Goal: Check status: Check status

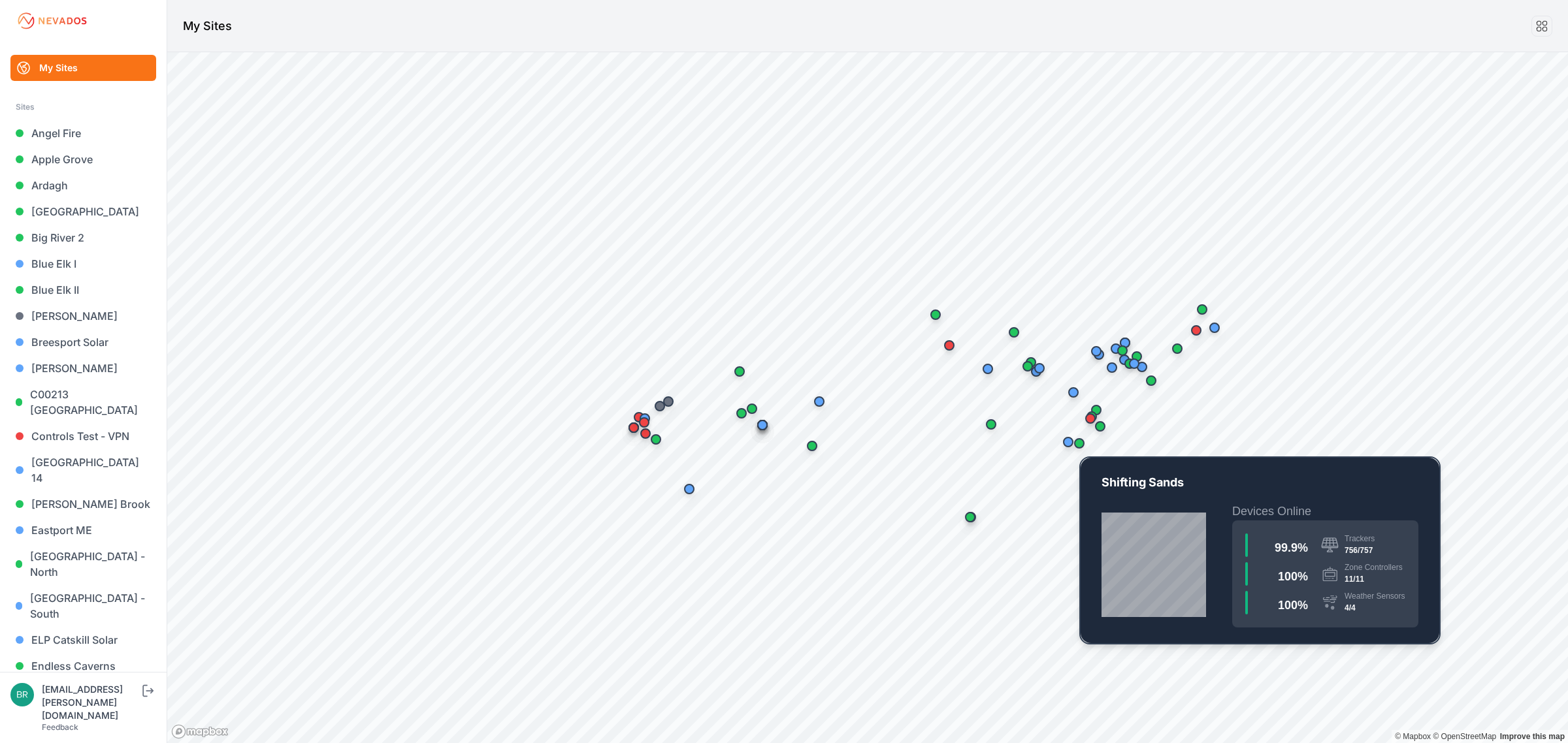
click at [1087, 446] on div "Map marker" at bounding box center [1079, 444] width 26 height 26
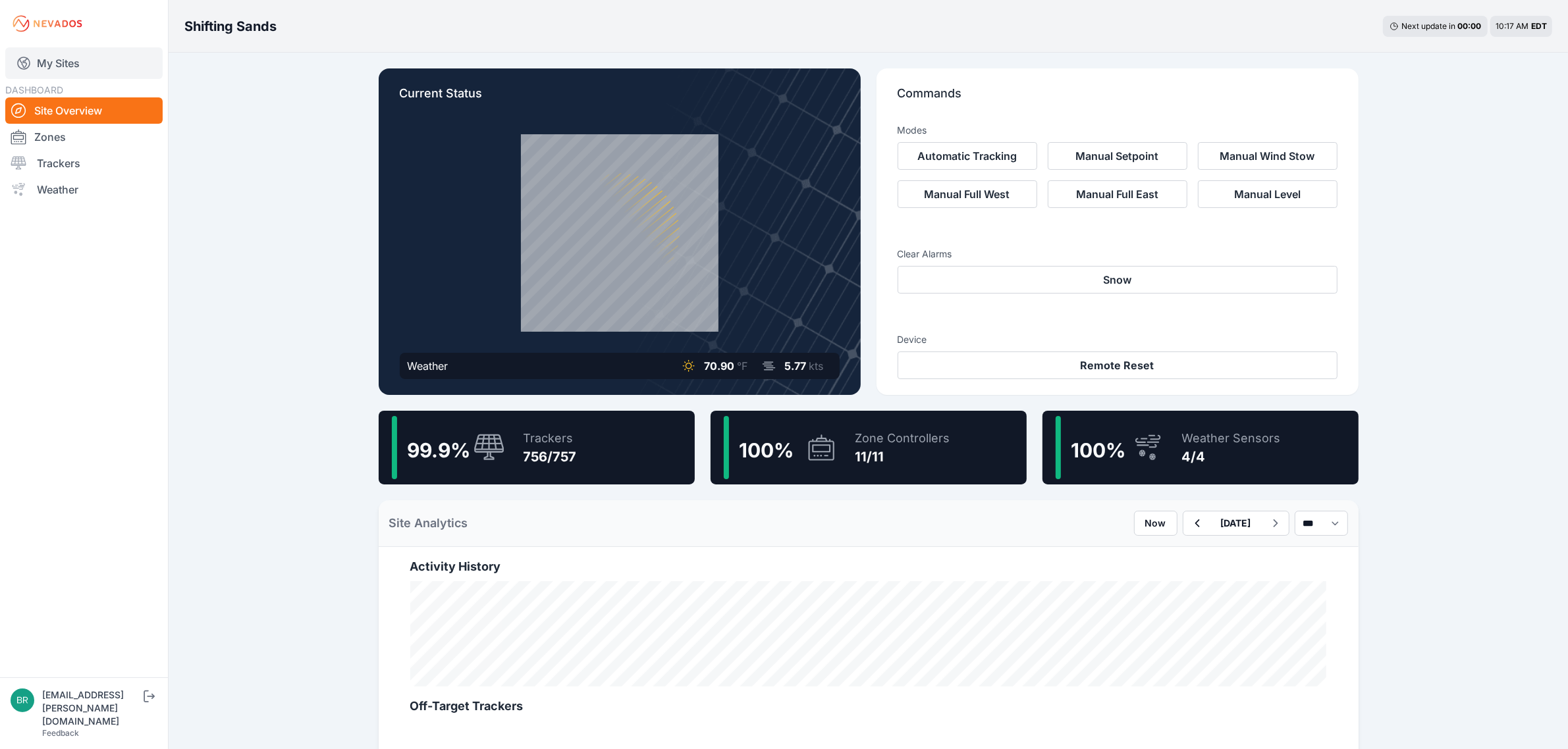
click at [61, 56] on link "My Sites" at bounding box center [84, 63] width 157 height 31
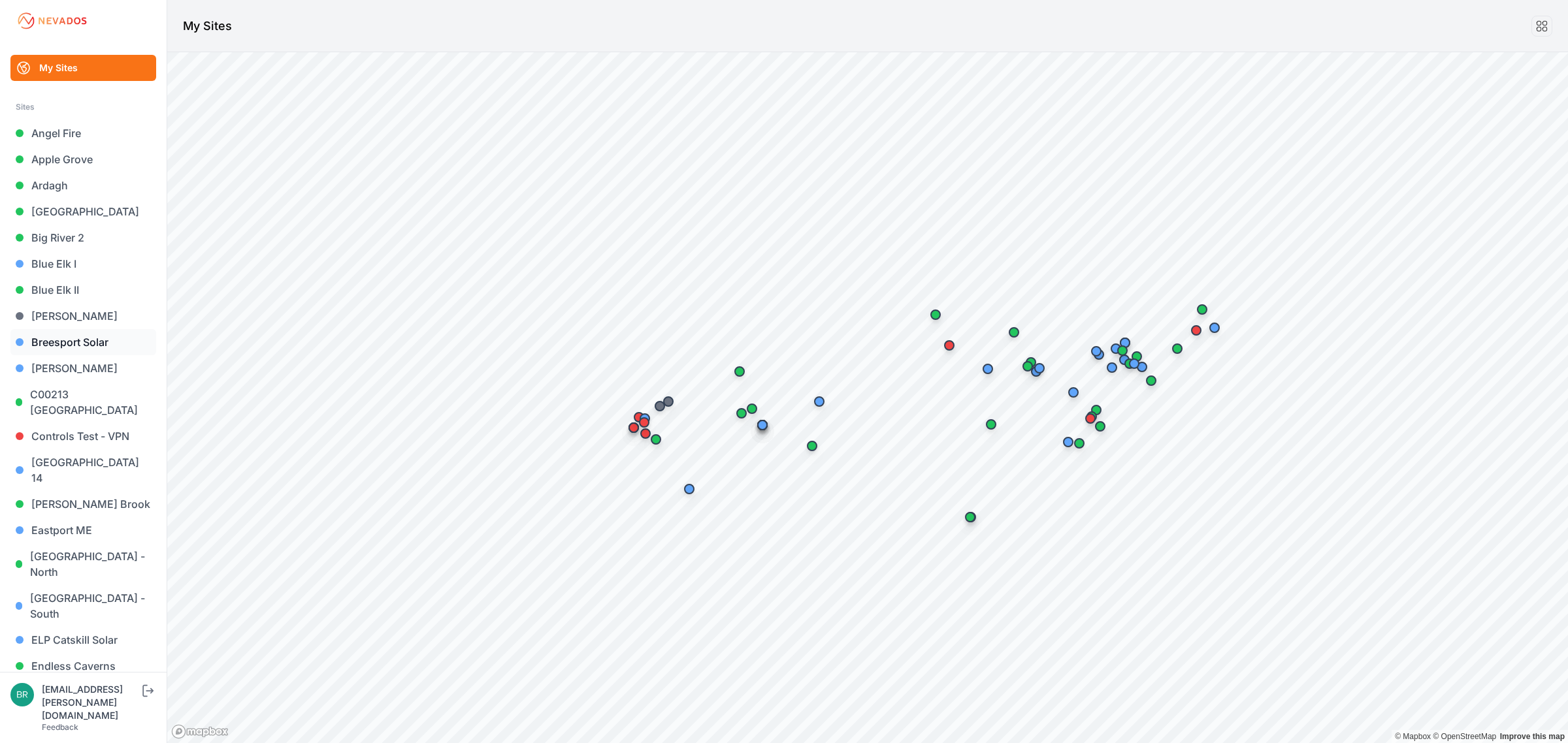
click at [74, 345] on link "Breesport Solar" at bounding box center [83, 342] width 145 height 26
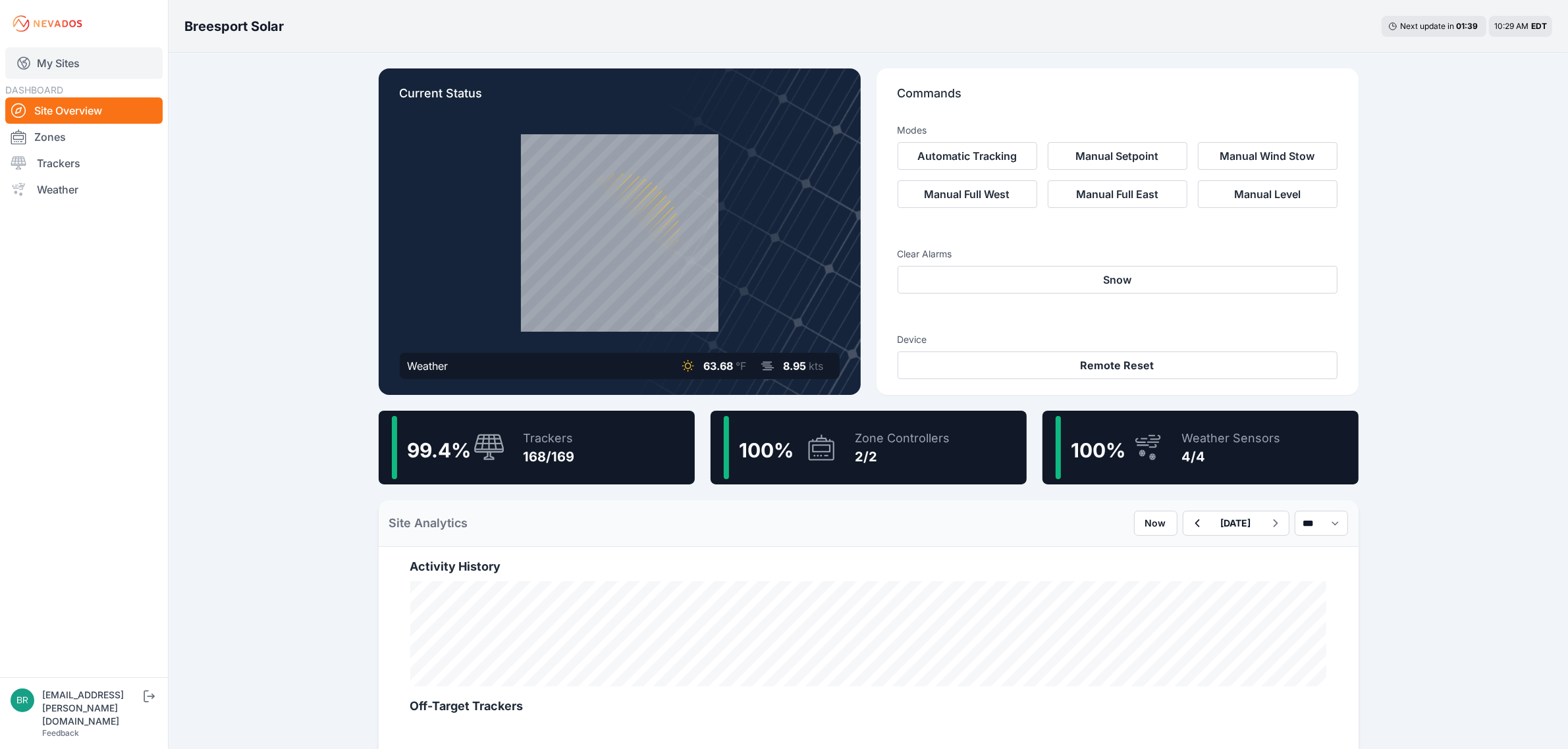
click at [91, 52] on link "My Sites" at bounding box center [84, 63] width 157 height 31
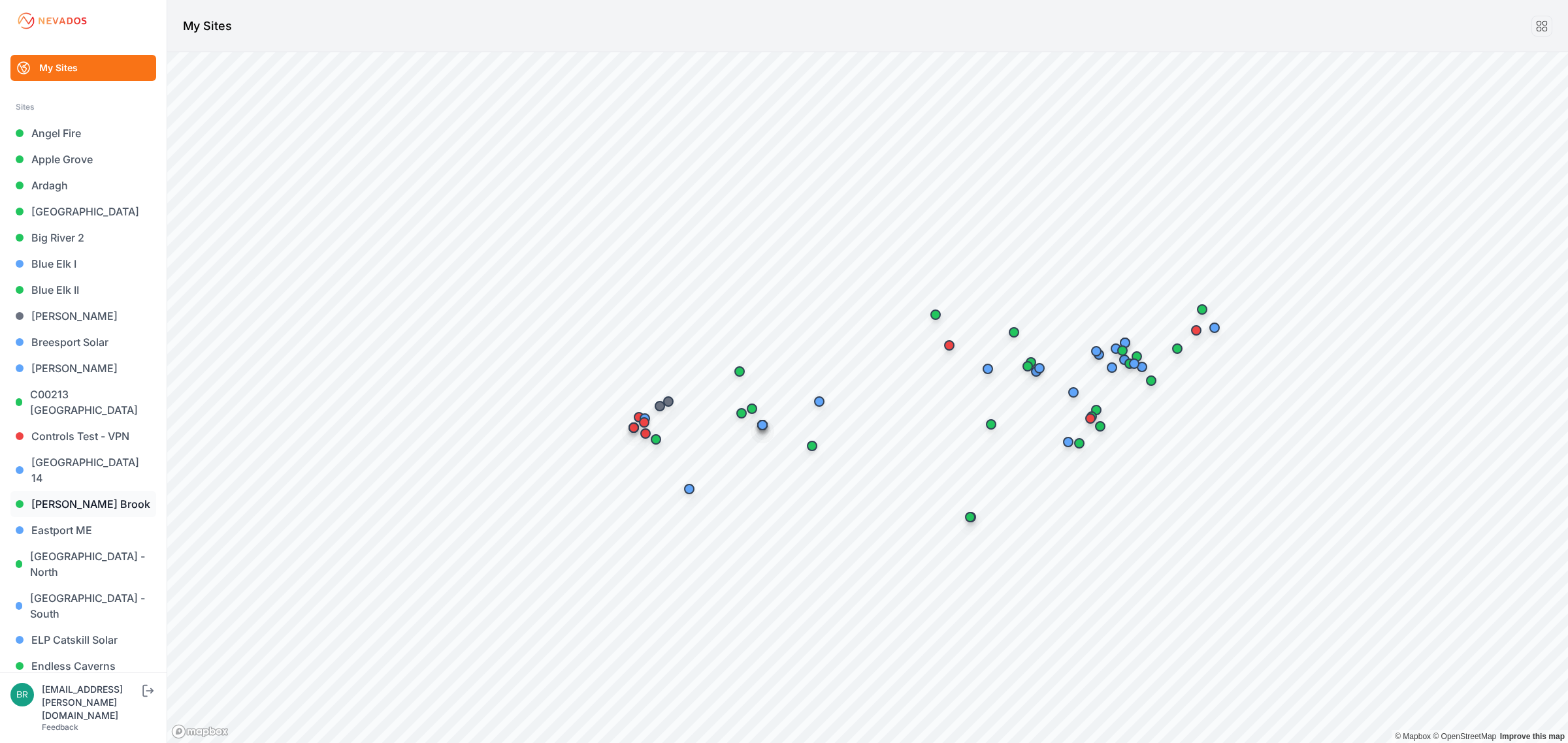
click at [90, 491] on link "Dyer Brook" at bounding box center [83, 504] width 145 height 26
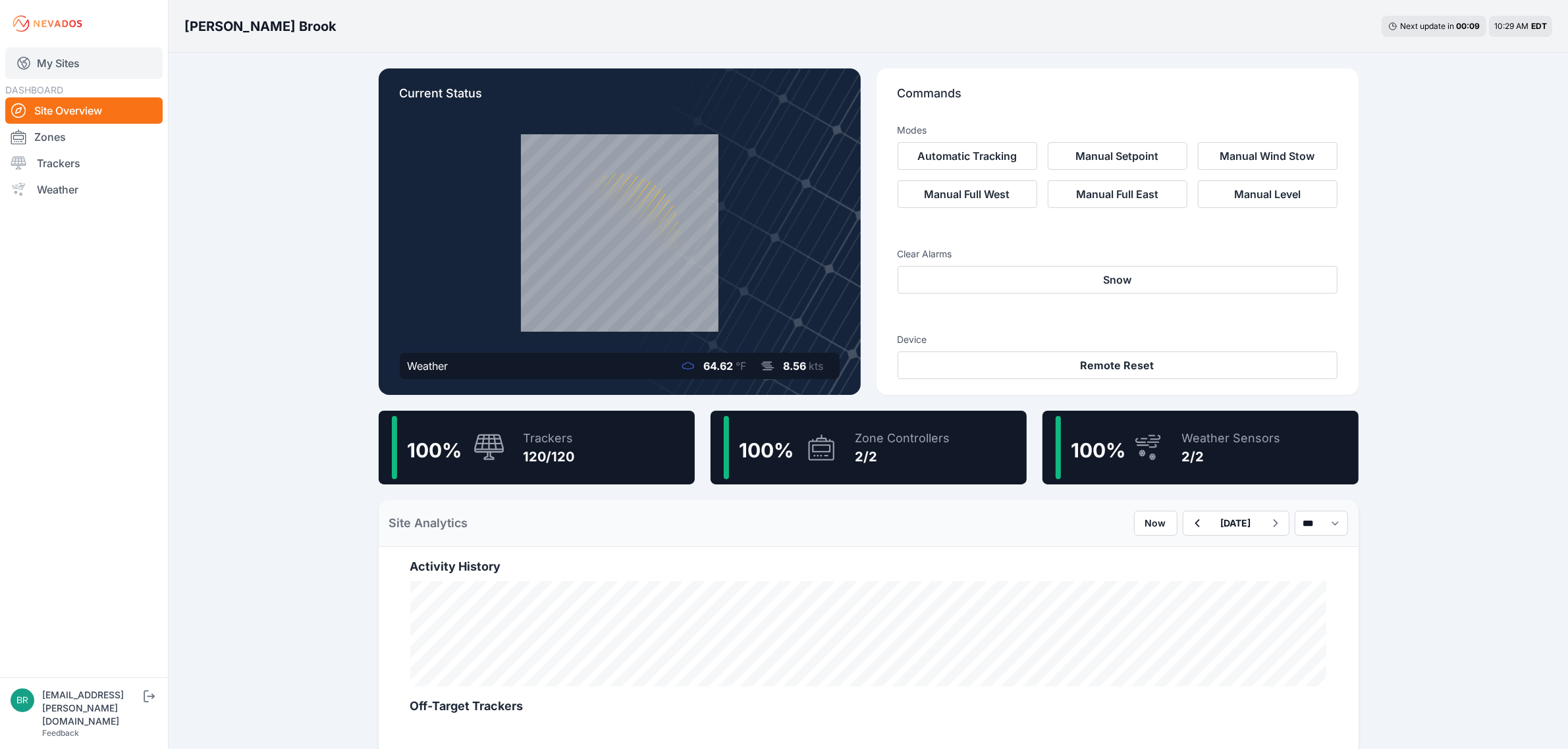
click at [103, 61] on link "My Sites" at bounding box center [84, 63] width 157 height 31
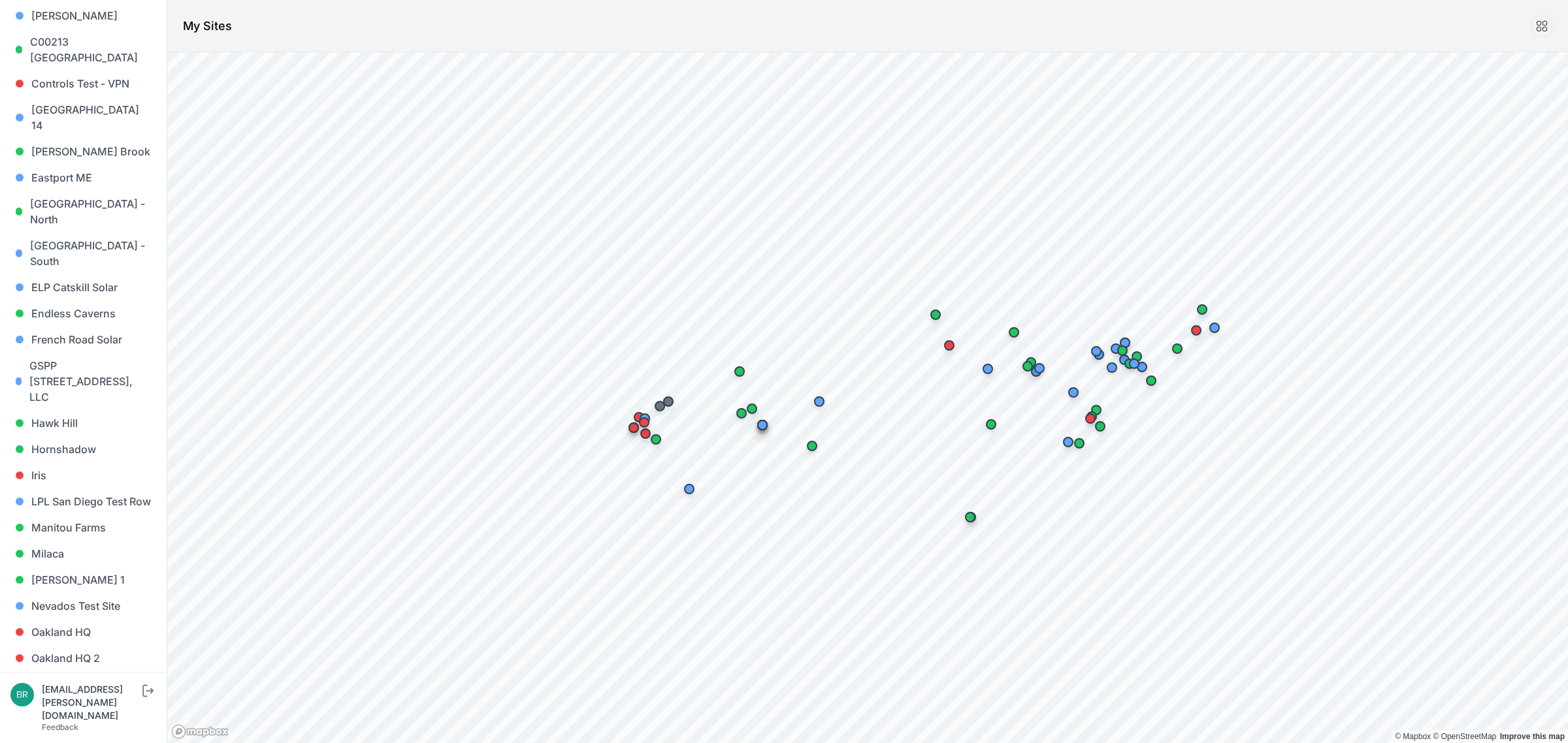
scroll to position [271, 0]
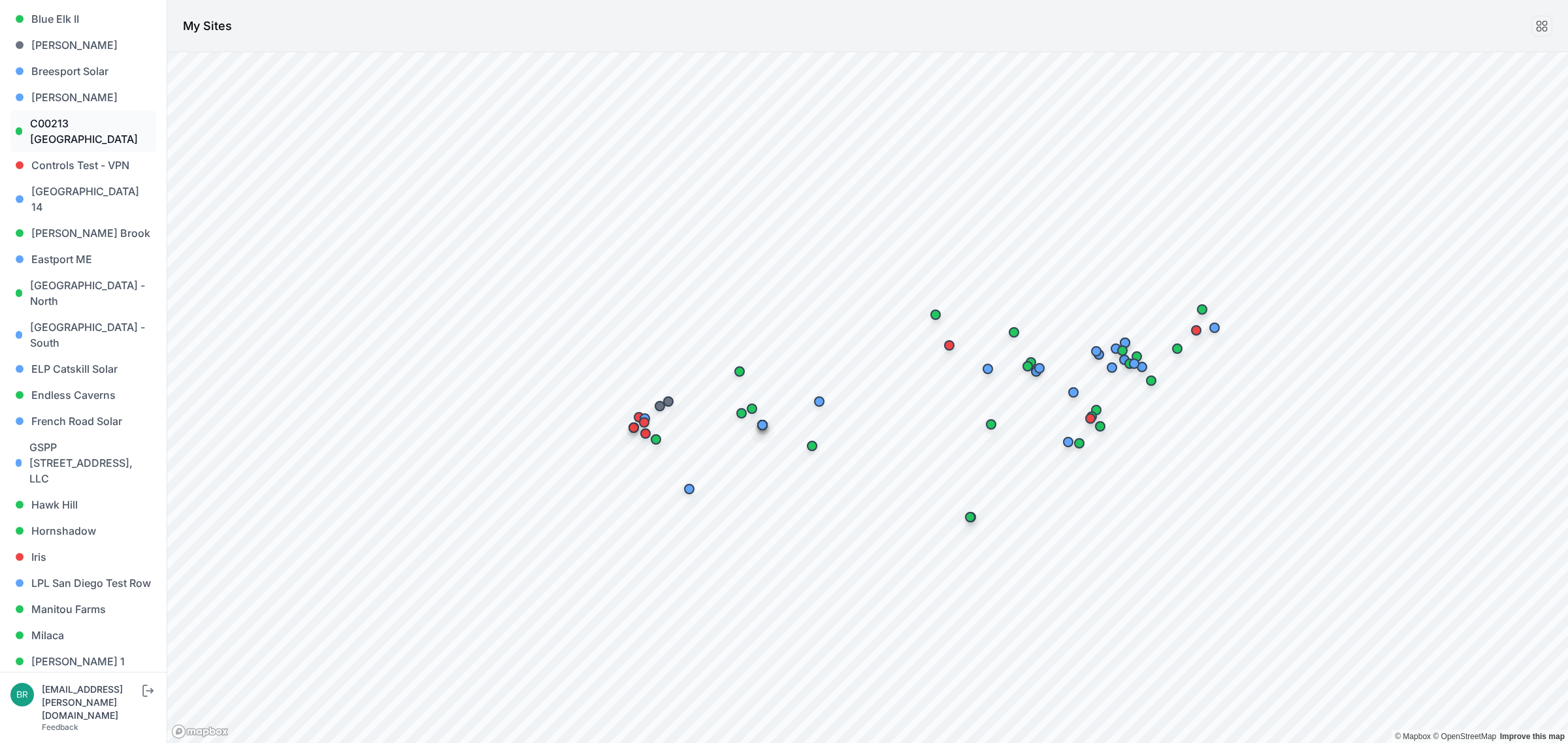
click at [91, 127] on link "C00213 ME Dayton South St" at bounding box center [83, 131] width 145 height 42
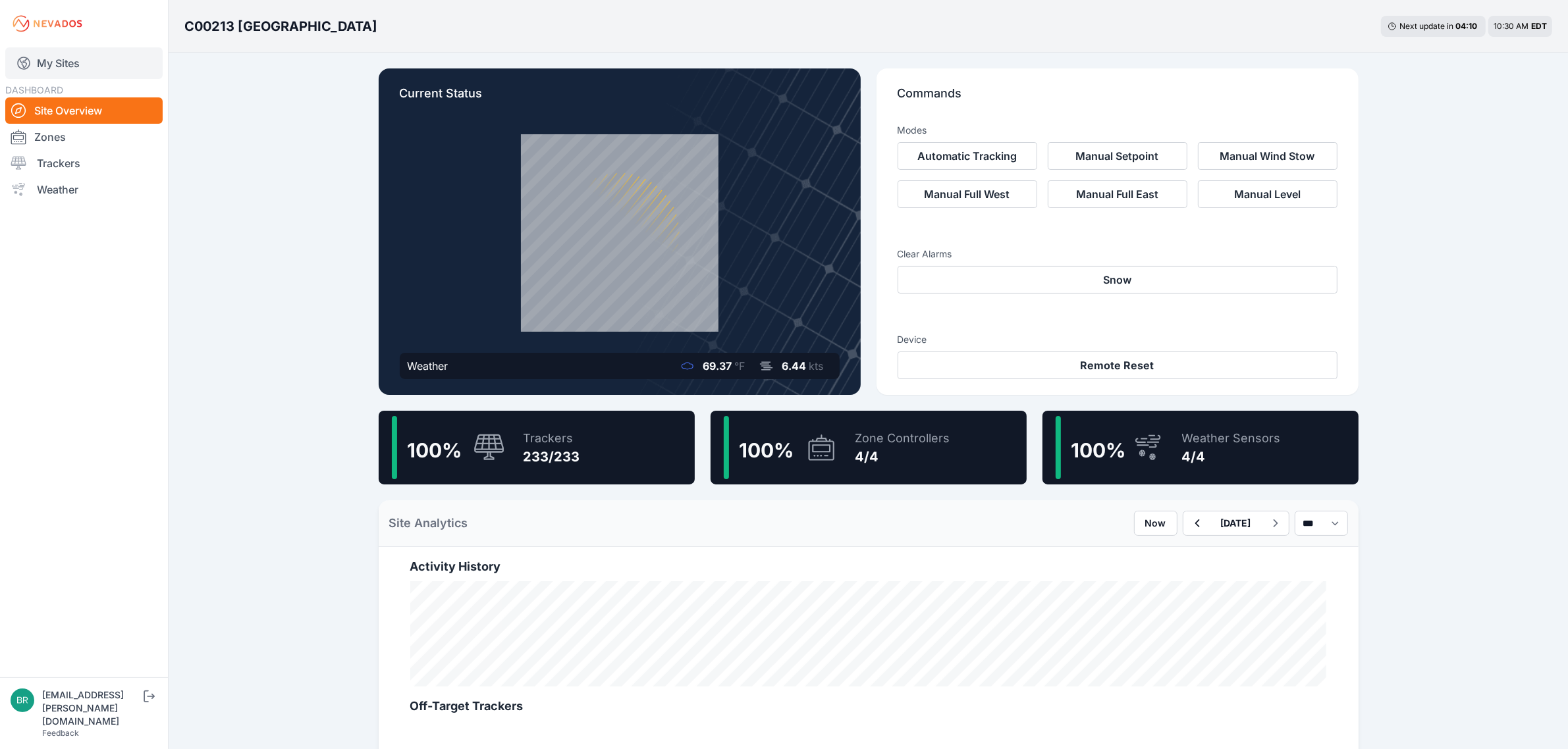
click at [131, 57] on link "My Sites" at bounding box center [84, 63] width 157 height 31
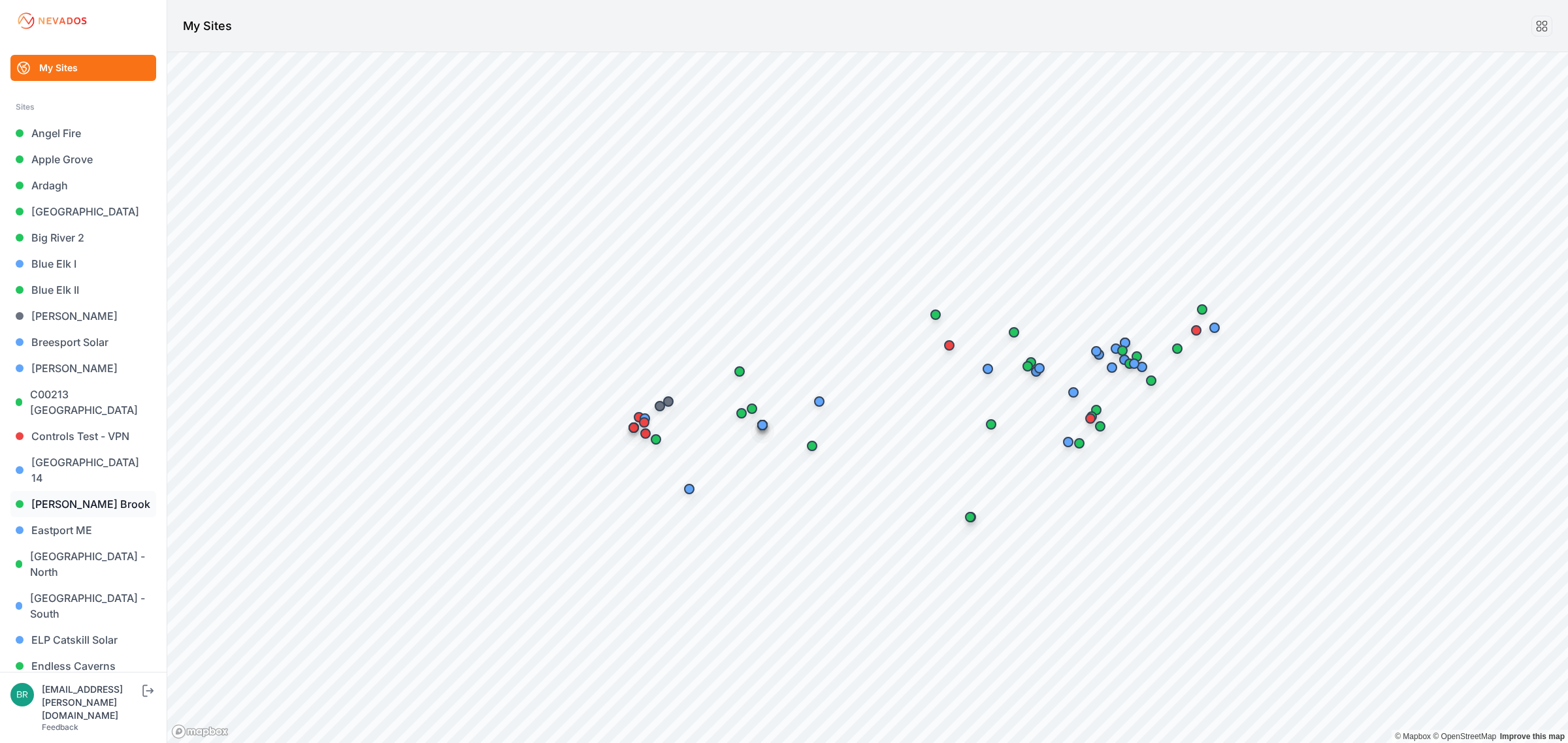
click at [73, 494] on link "Dyer Brook" at bounding box center [83, 504] width 145 height 26
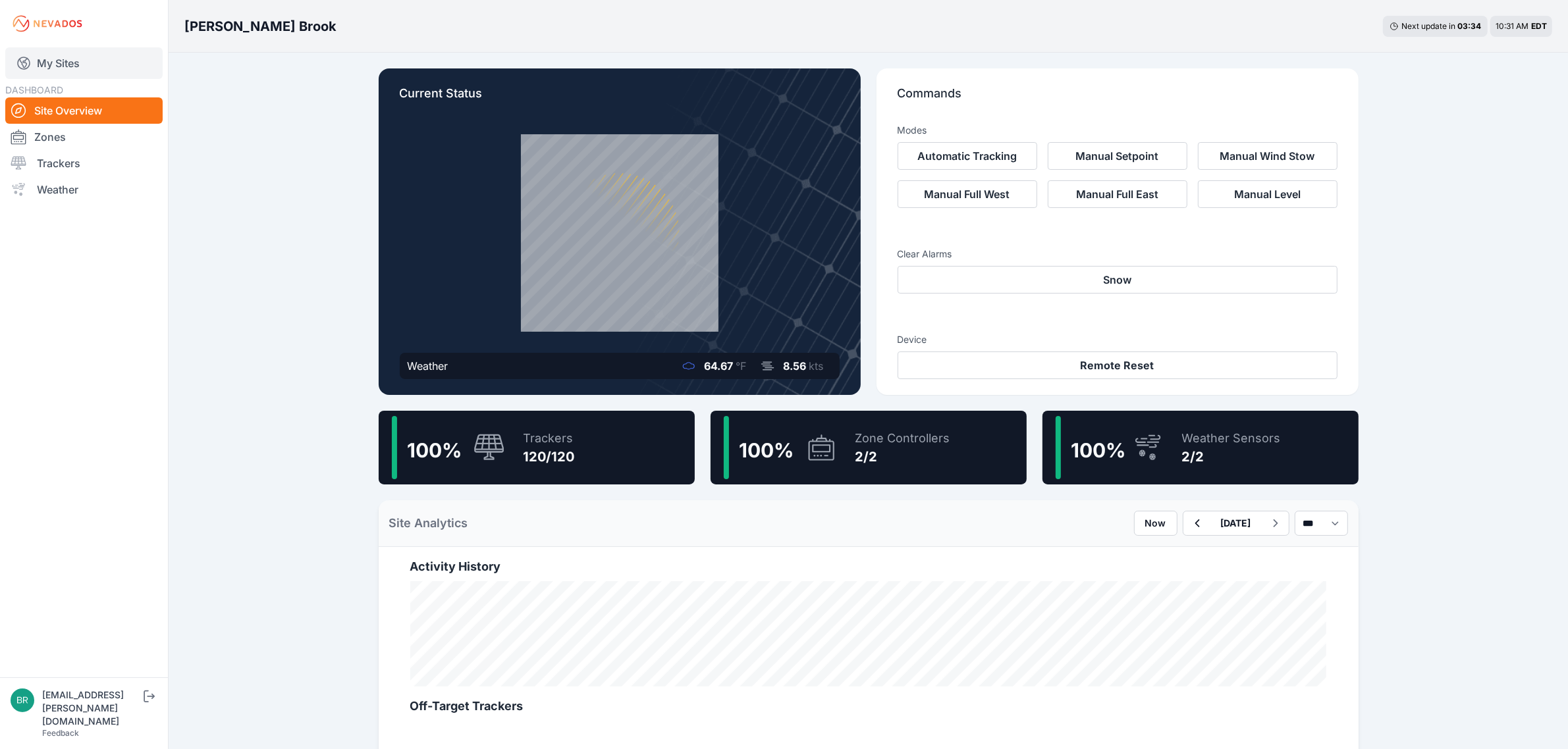
click at [108, 61] on link "My Sites" at bounding box center [84, 63] width 157 height 31
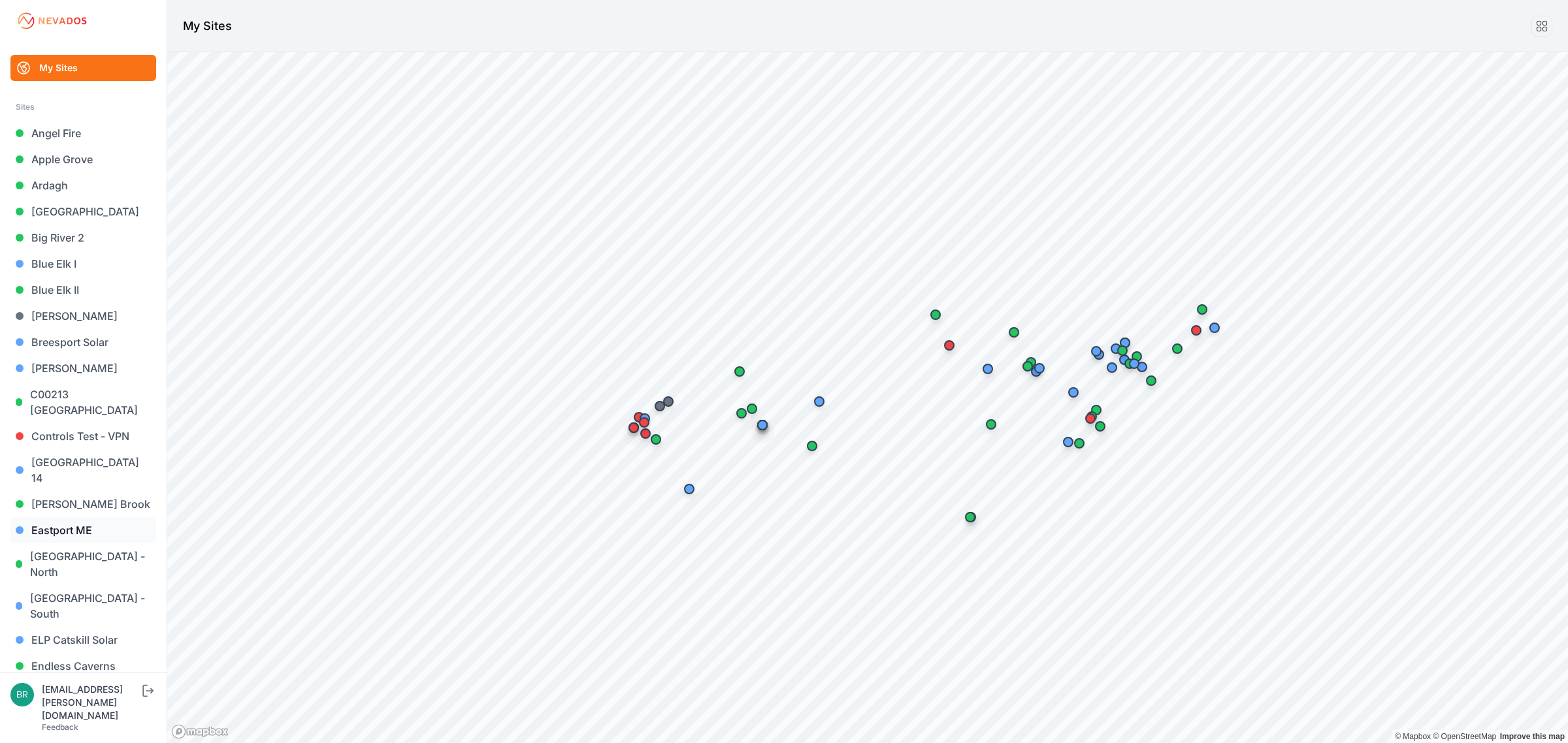
click at [111, 517] on link "Eastport ME" at bounding box center [83, 530] width 145 height 26
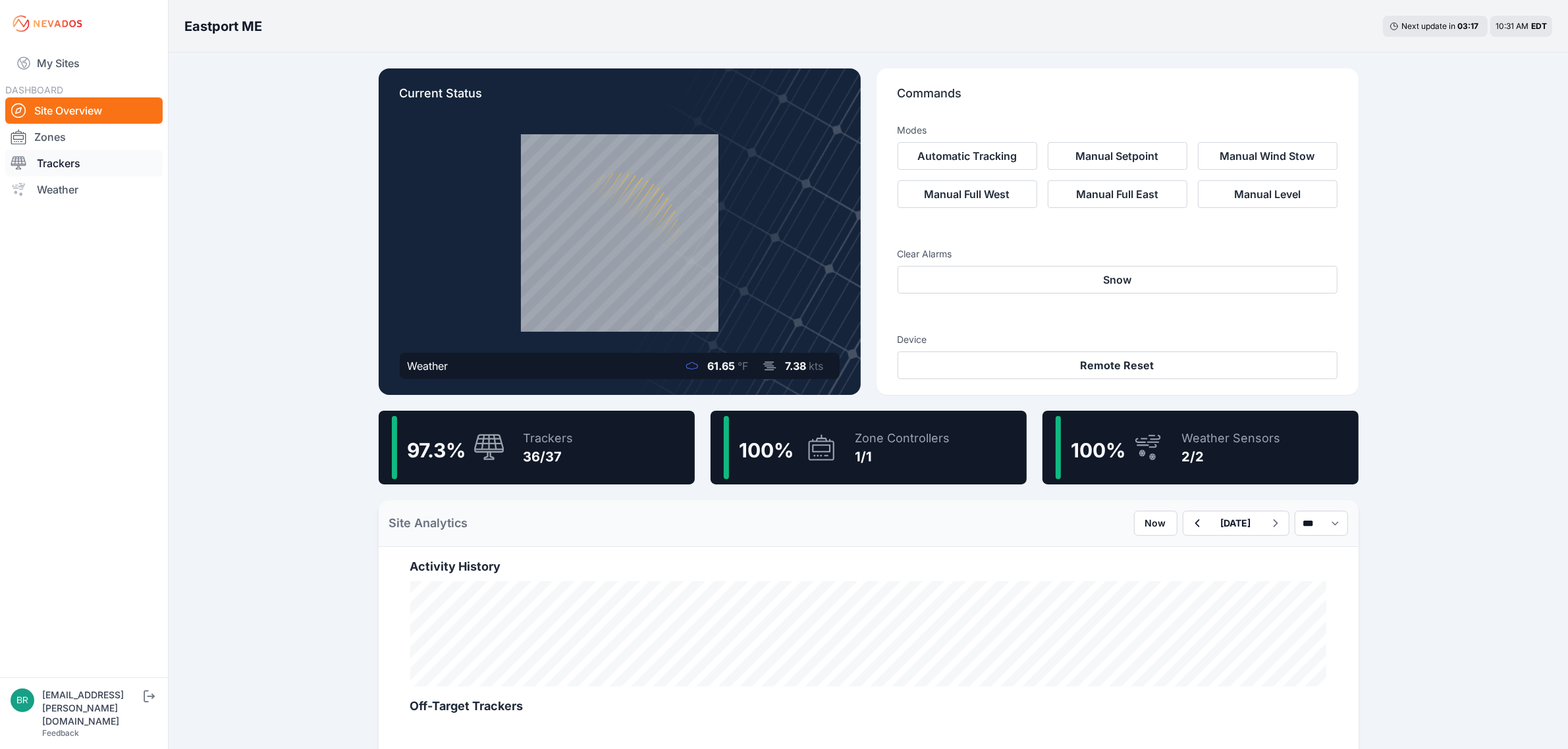
click at [106, 168] on link "Trackers" at bounding box center [84, 163] width 157 height 27
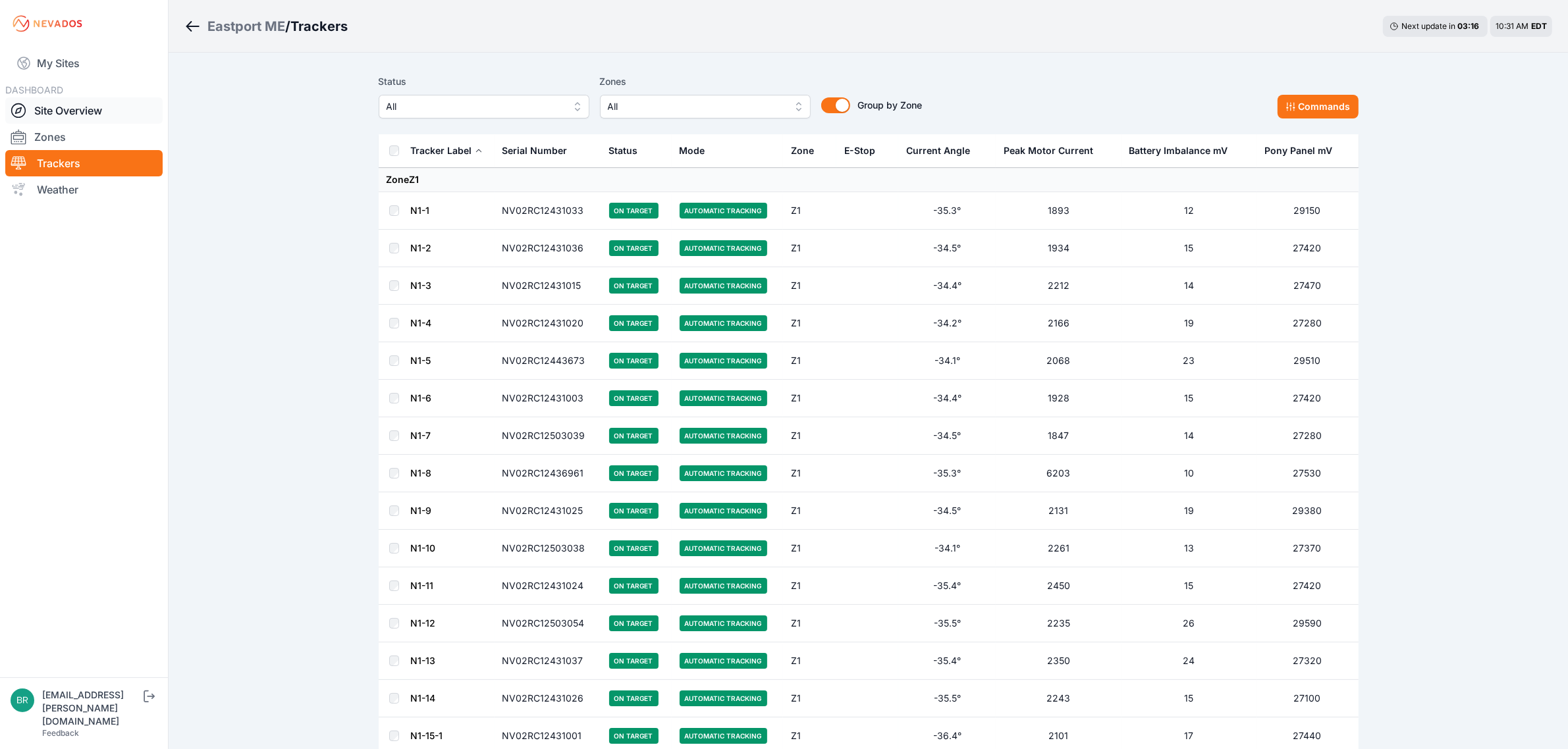
click at [100, 107] on link "Site Overview" at bounding box center [84, 111] width 157 height 27
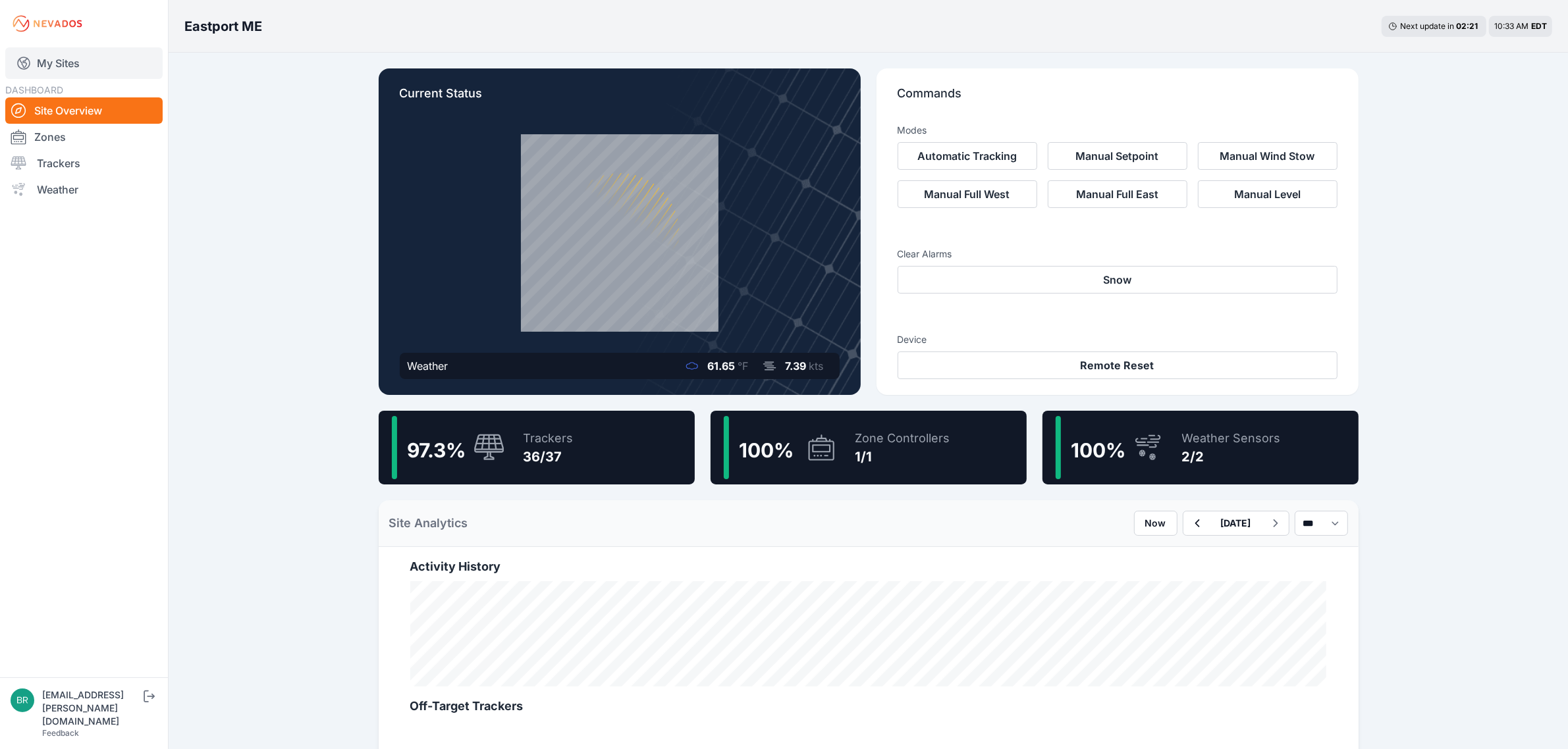
click at [112, 68] on link "My Sites" at bounding box center [84, 63] width 157 height 31
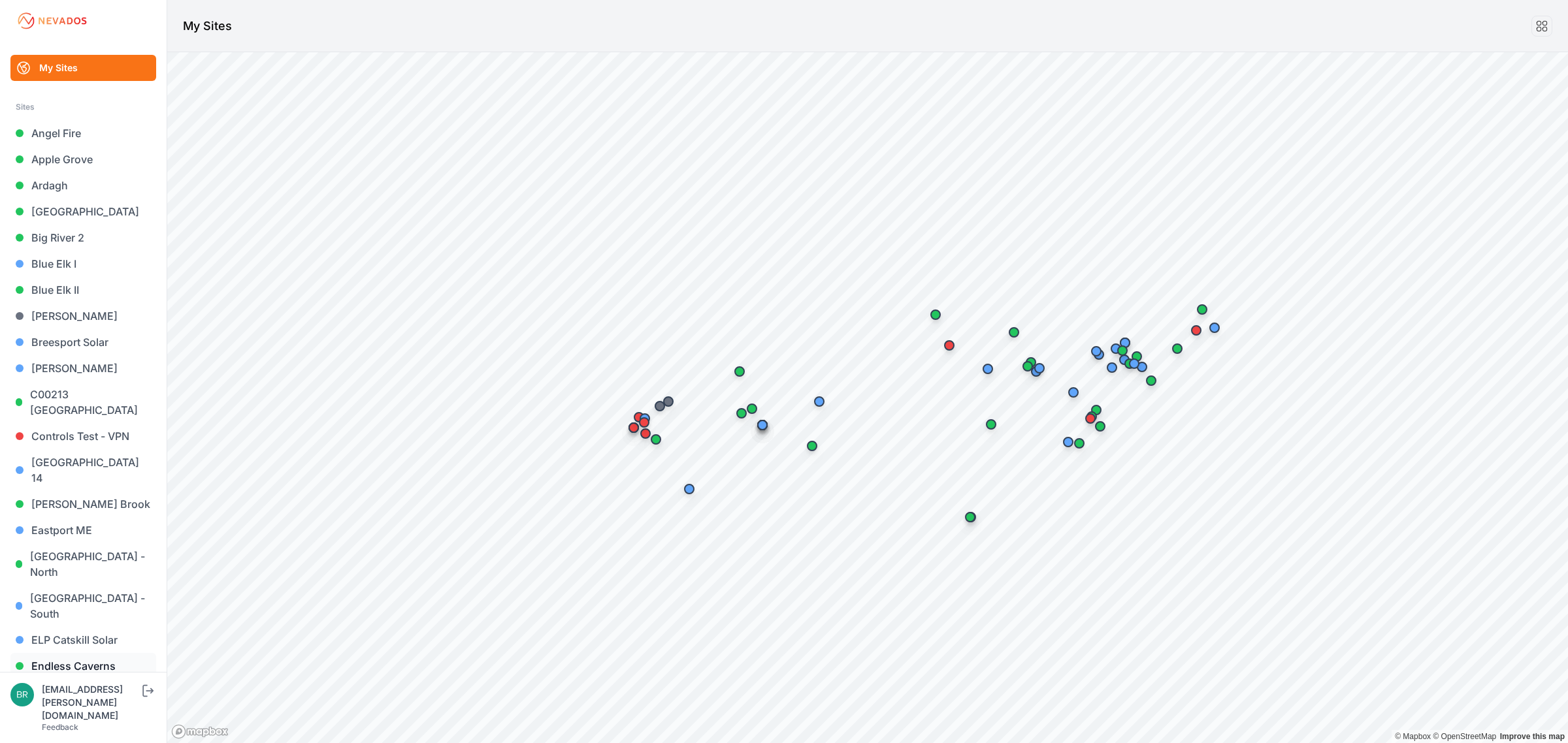
click at [89, 594] on link "Endless Caverns" at bounding box center [83, 666] width 145 height 26
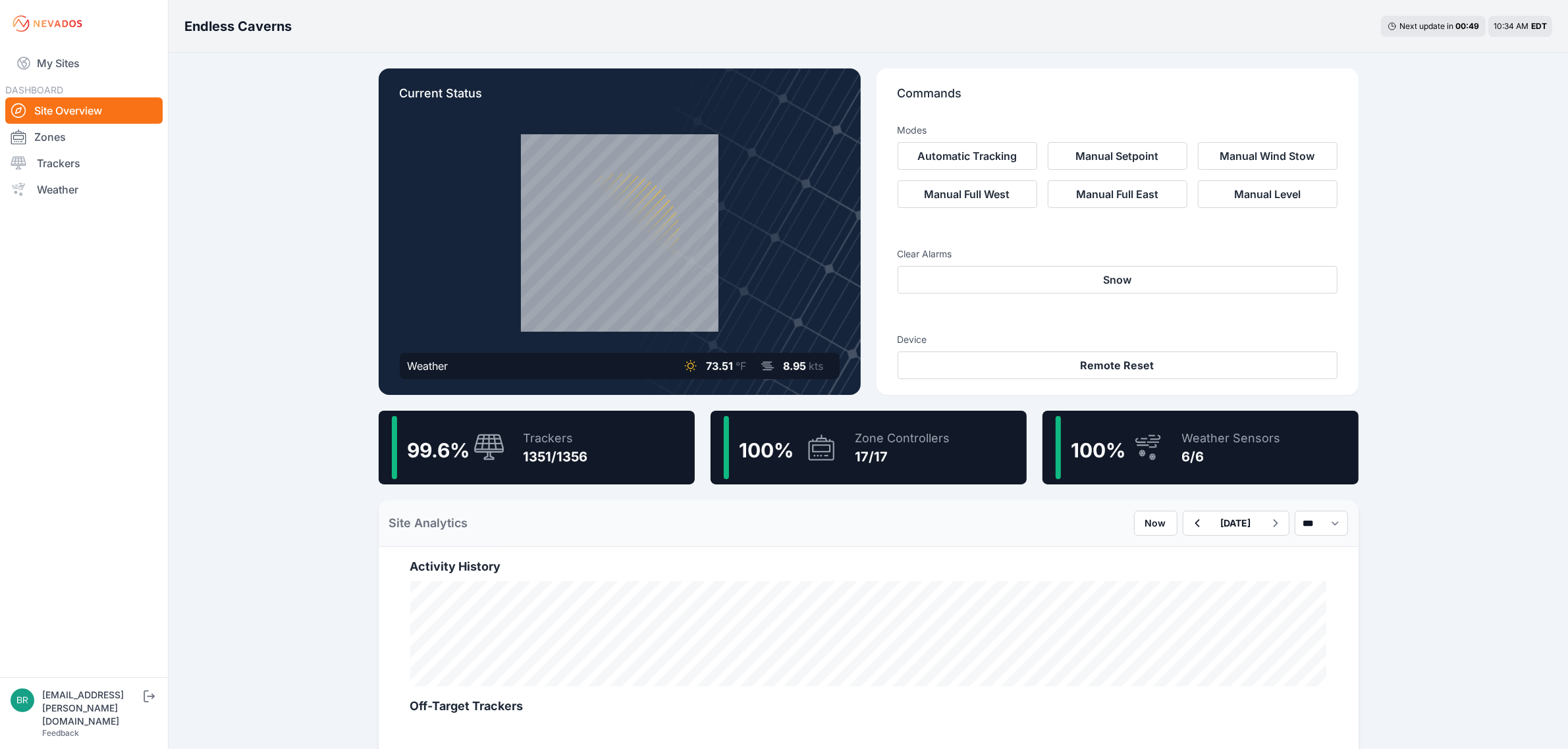
click at [93, 33] on div at bounding box center [84, 24] width 168 height 21
click at [101, 70] on link "My Sites" at bounding box center [84, 63] width 157 height 31
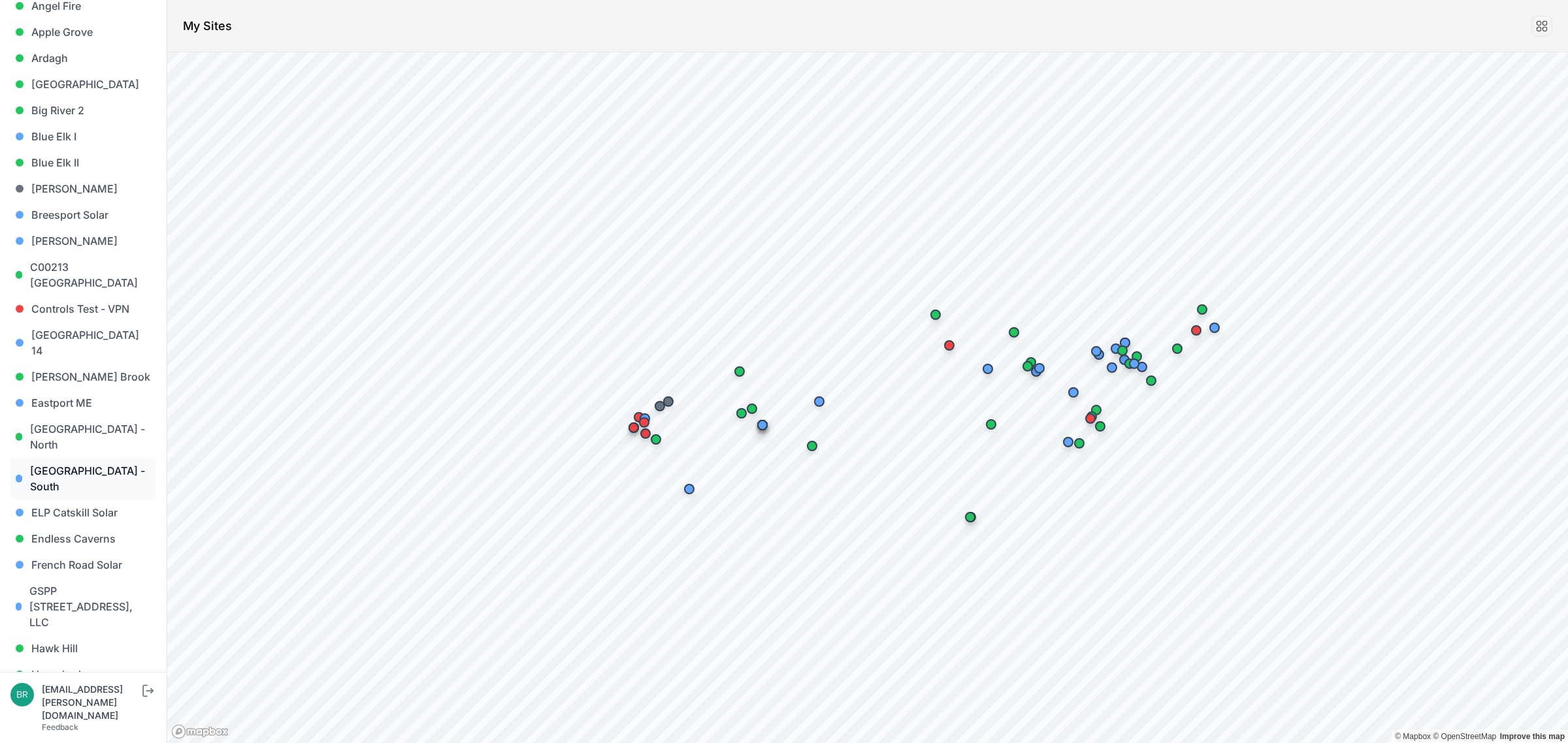
scroll to position [163, 0]
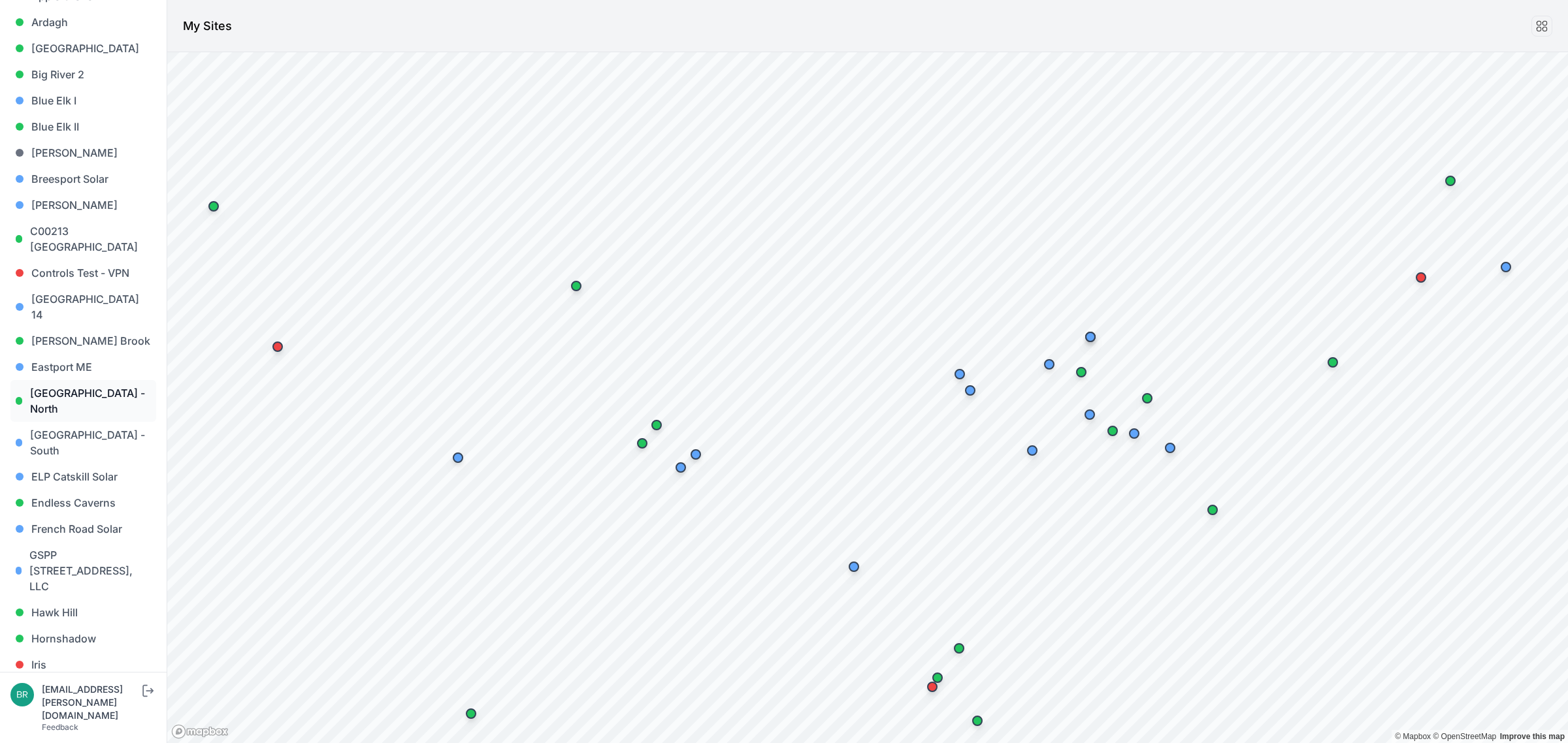
click at [77, 384] on link "East Road - North" at bounding box center [83, 401] width 145 height 42
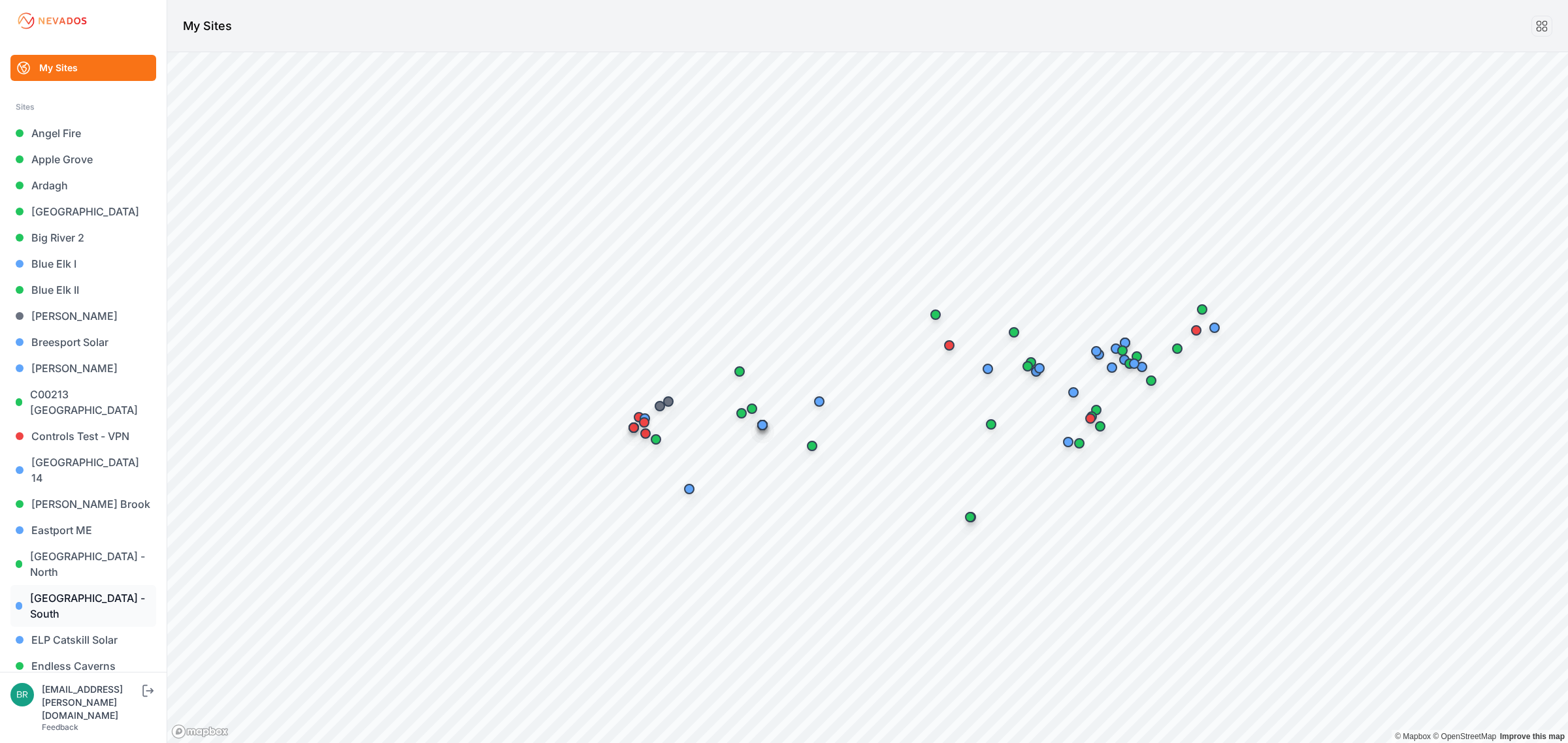
click at [73, 585] on link "East Road - South" at bounding box center [83, 606] width 145 height 42
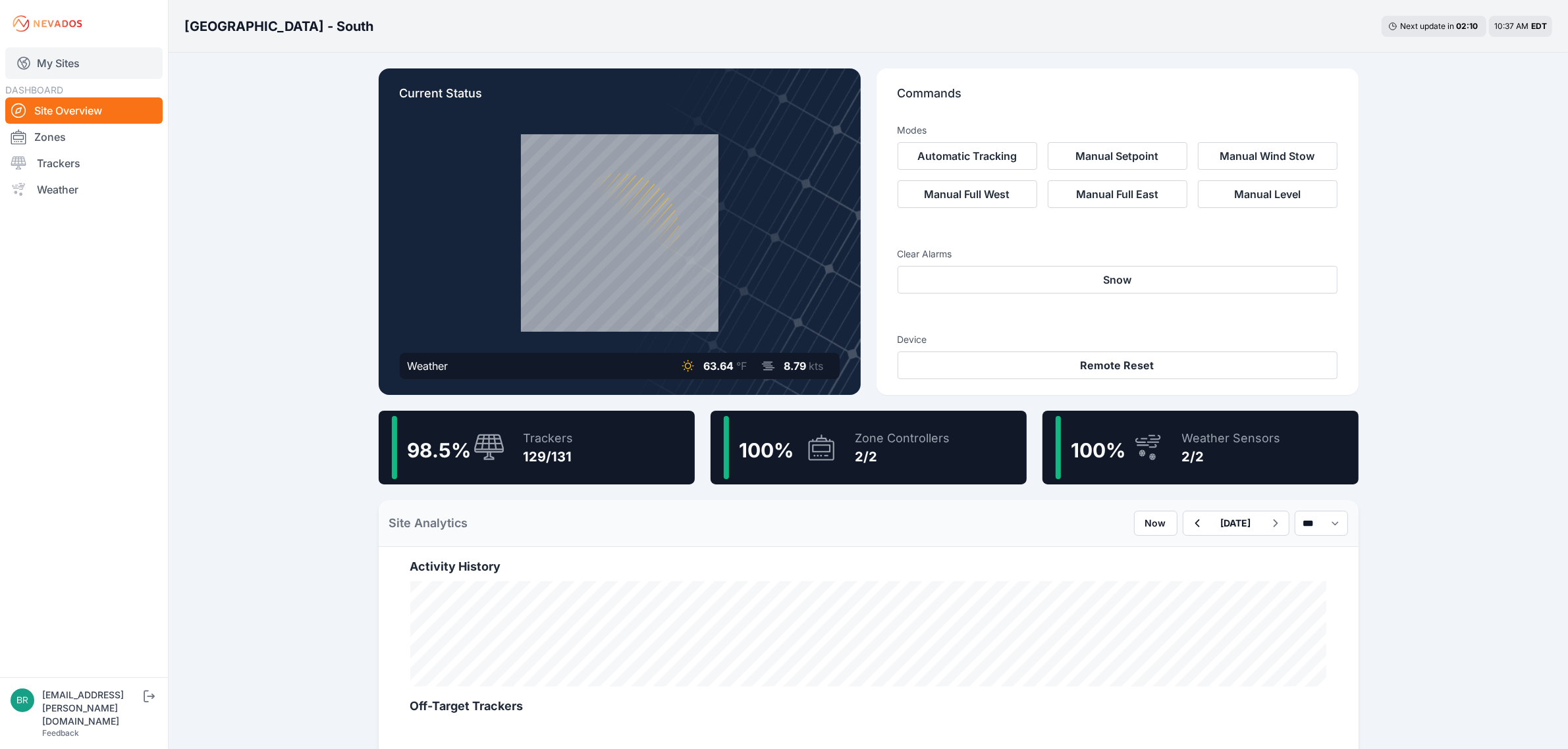
click at [69, 67] on link "My Sites" at bounding box center [84, 63] width 157 height 31
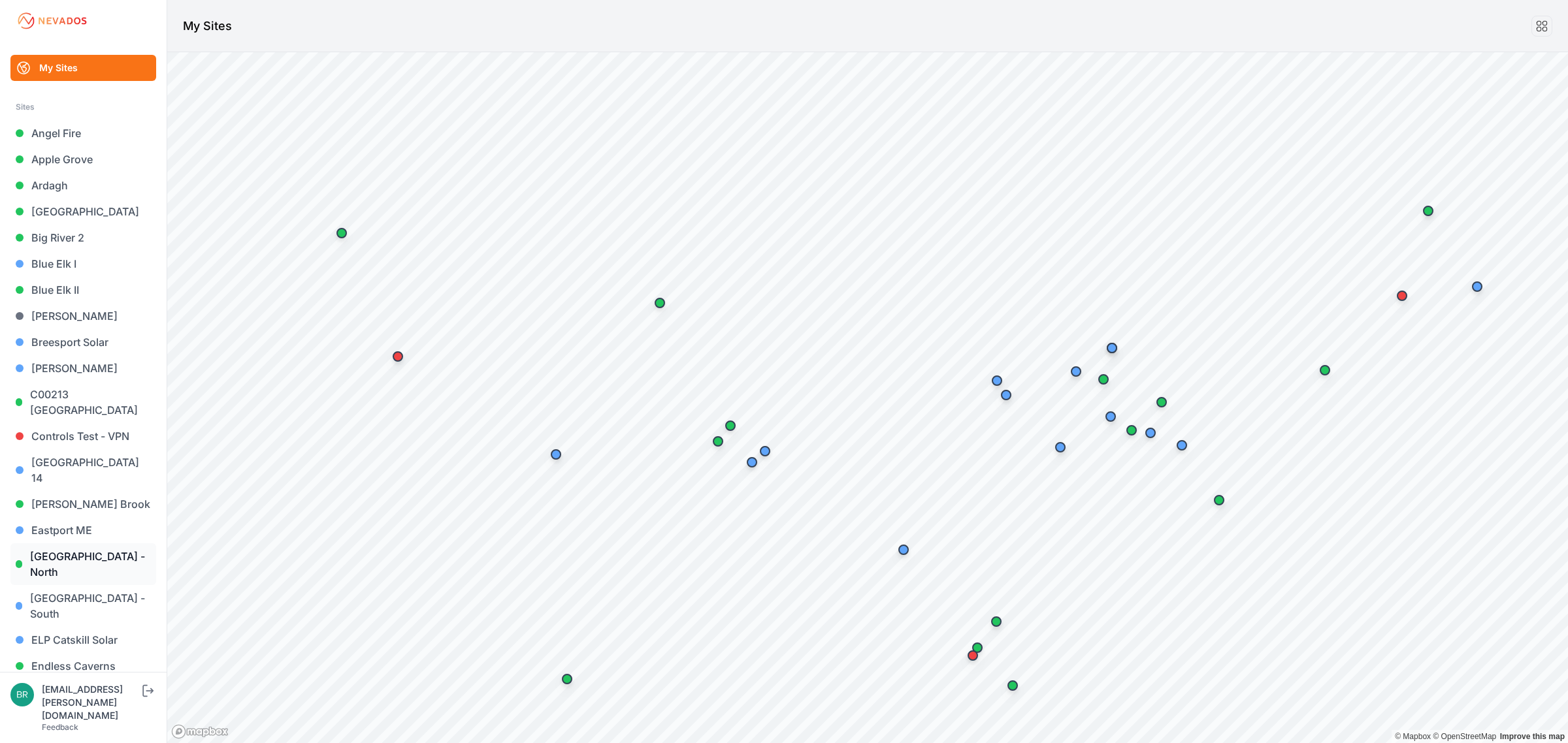
click at [109, 546] on link "East Road - North" at bounding box center [83, 564] width 145 height 42
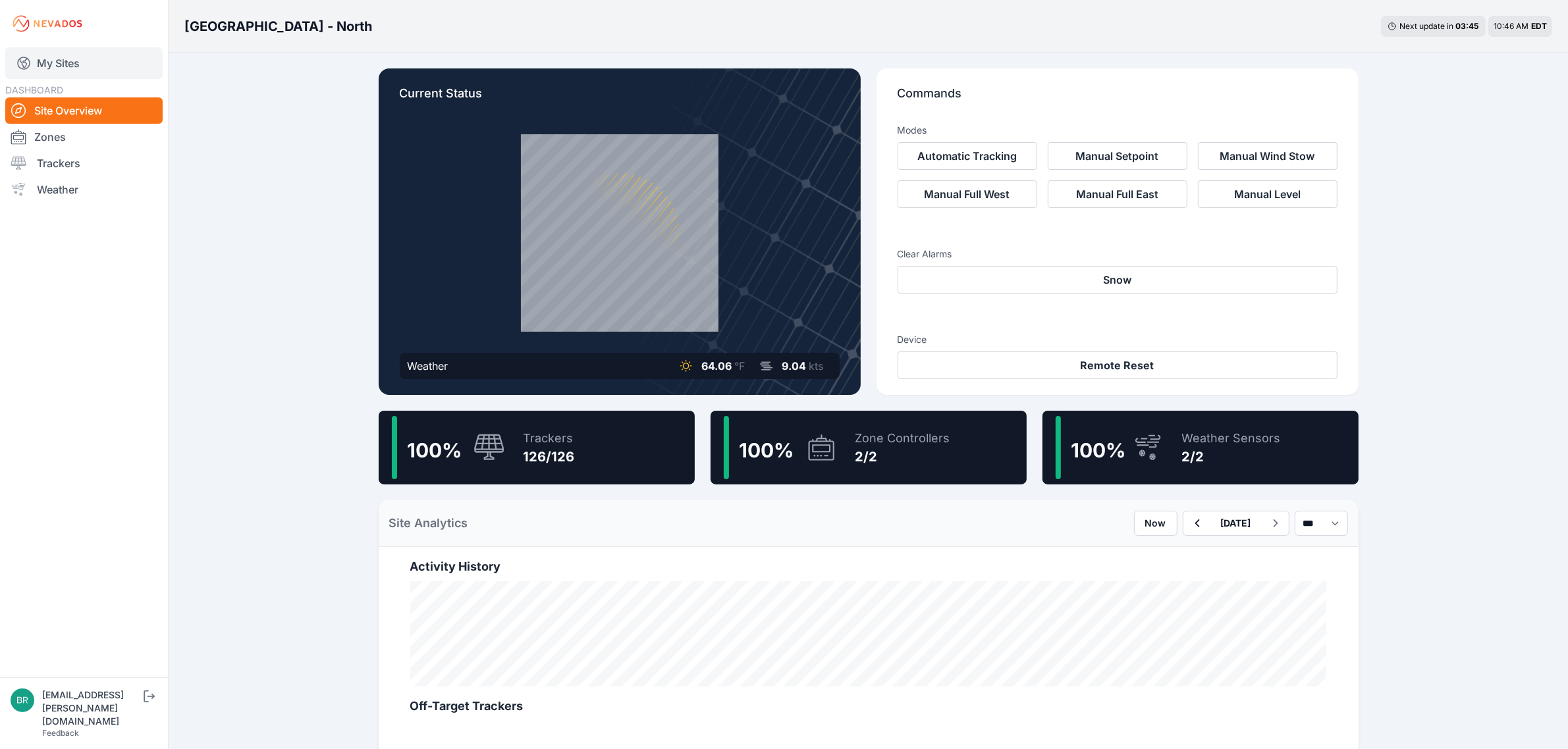
click at [74, 57] on link "My Sites" at bounding box center [84, 63] width 157 height 31
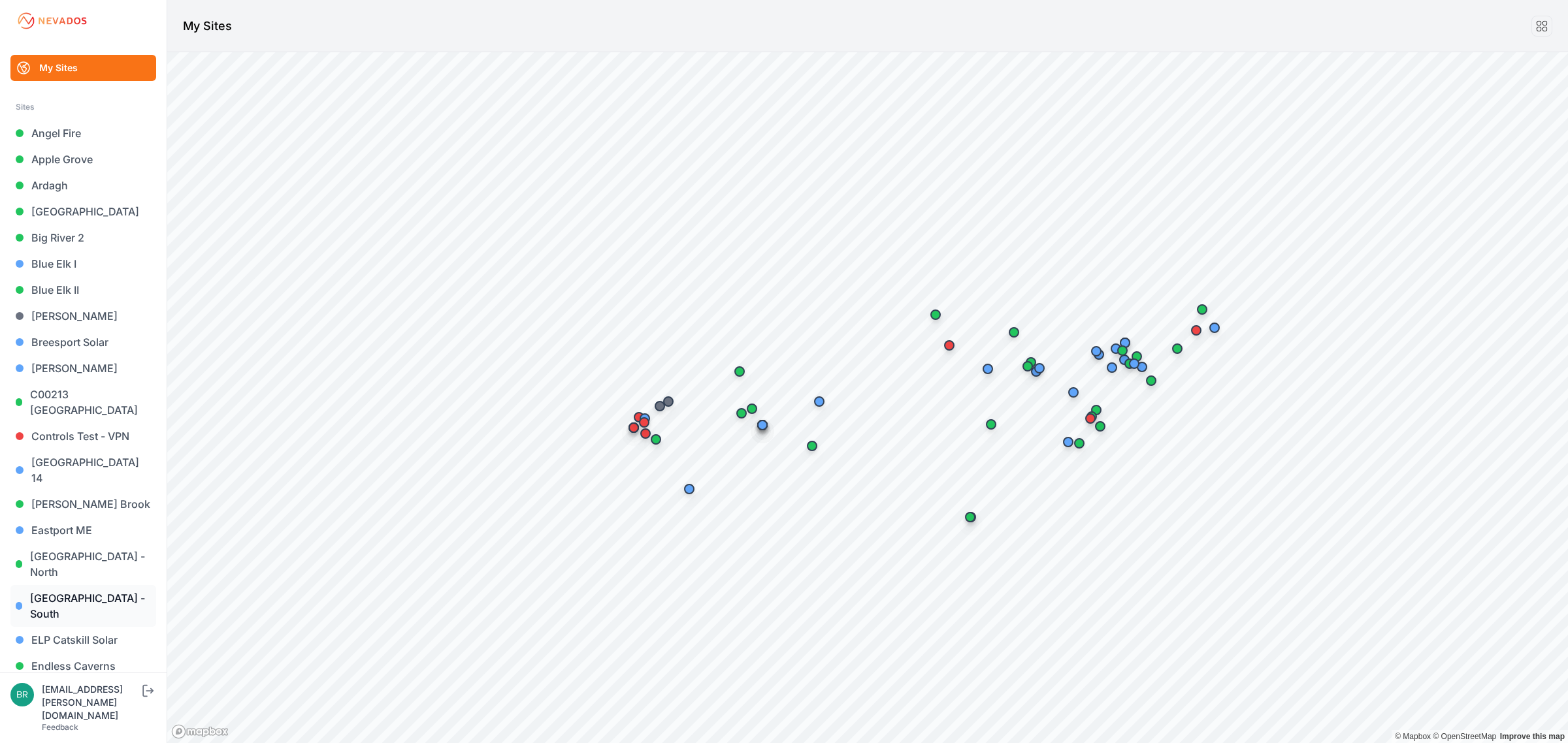
click at [98, 585] on link "East Road - South" at bounding box center [83, 606] width 145 height 42
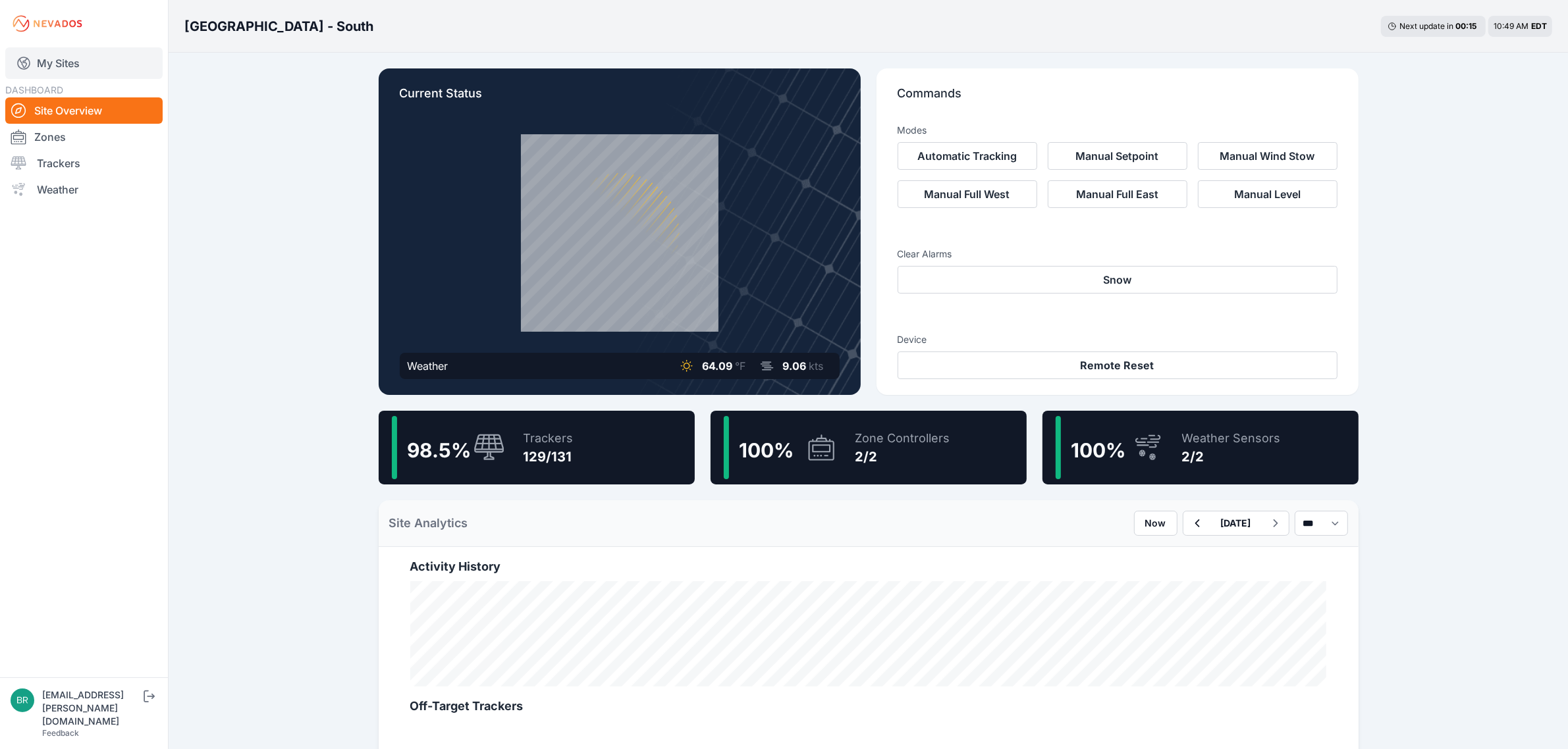
click at [70, 70] on link "My Sites" at bounding box center [84, 63] width 157 height 31
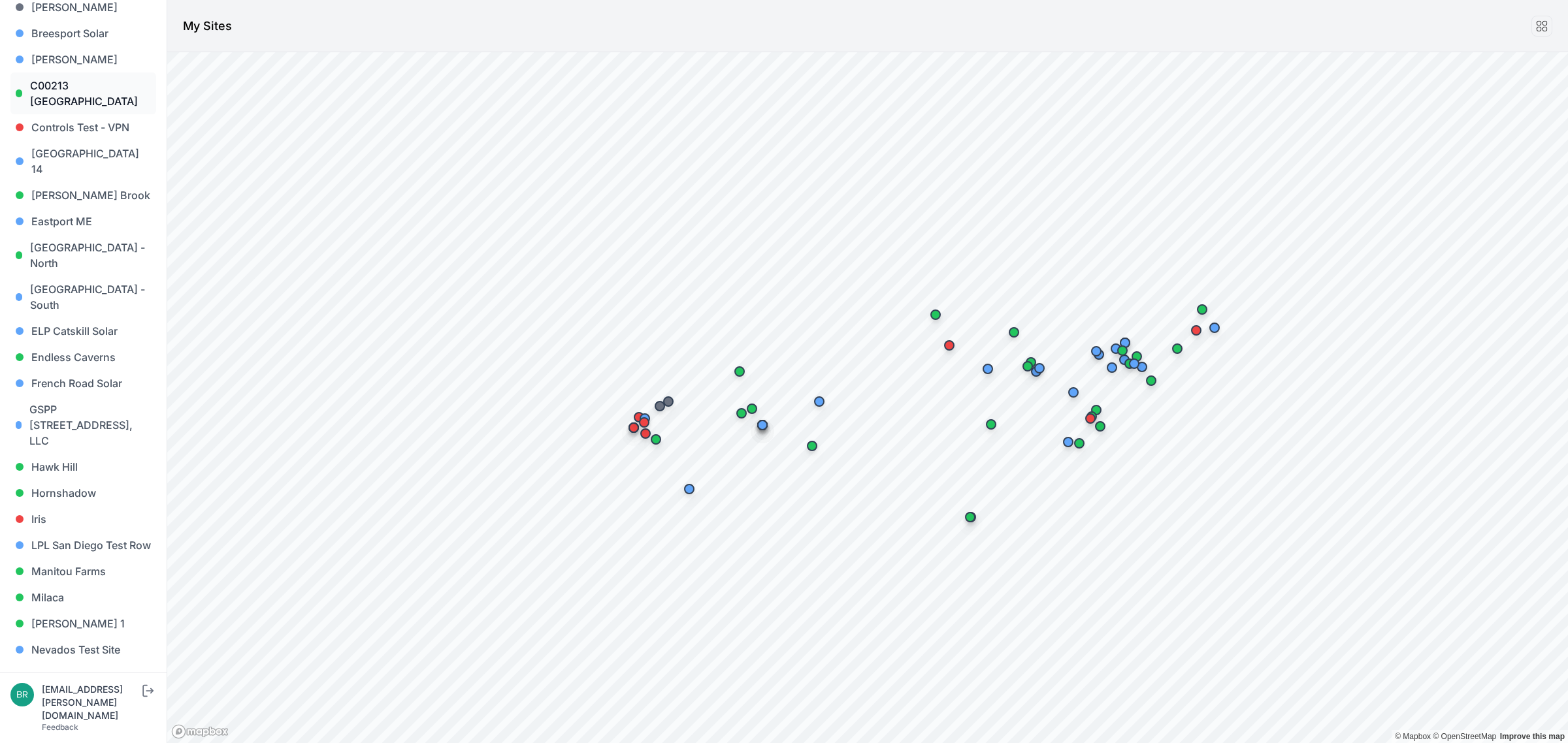
scroll to position [327, 0]
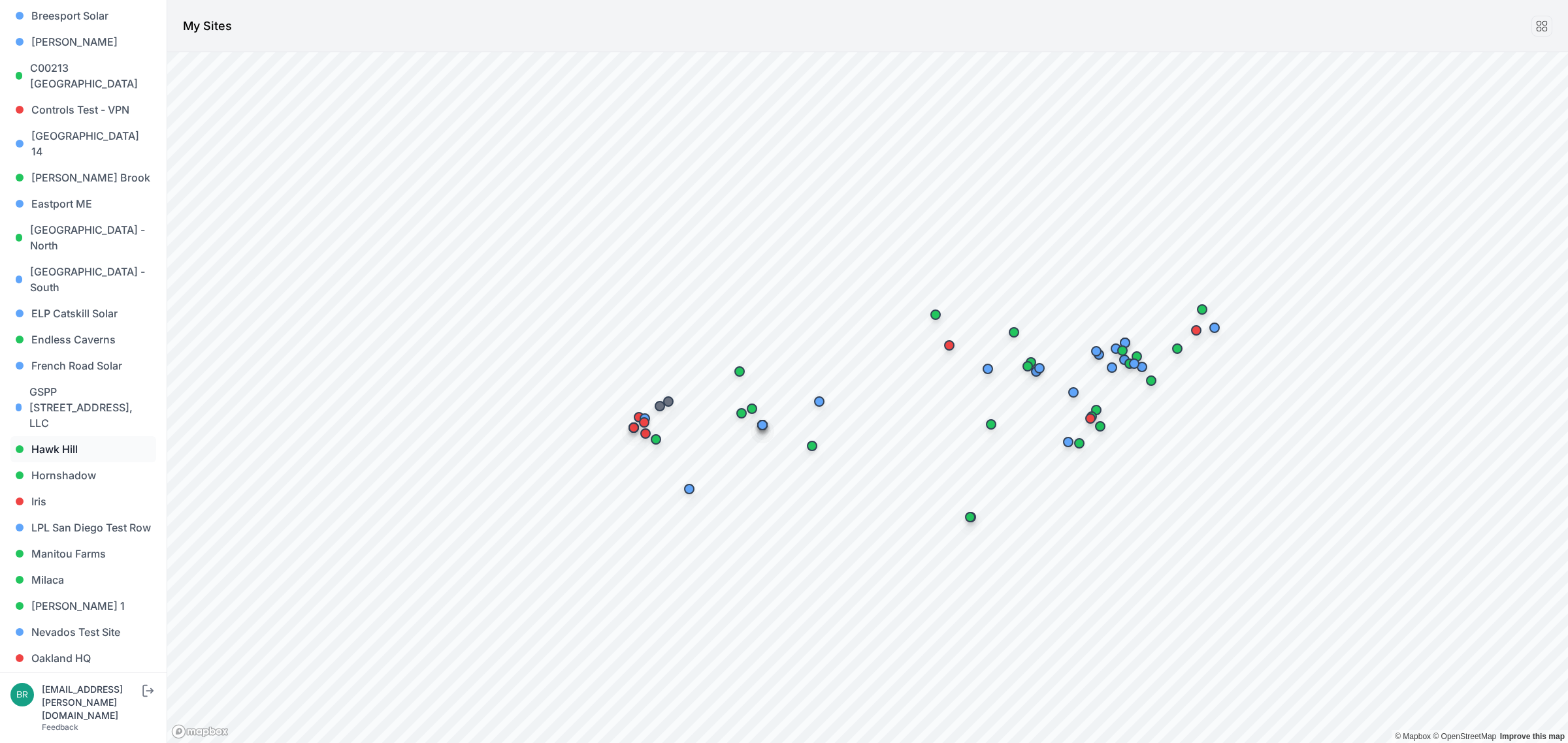
click at [93, 436] on link "Hawk Hill" at bounding box center [83, 449] width 145 height 26
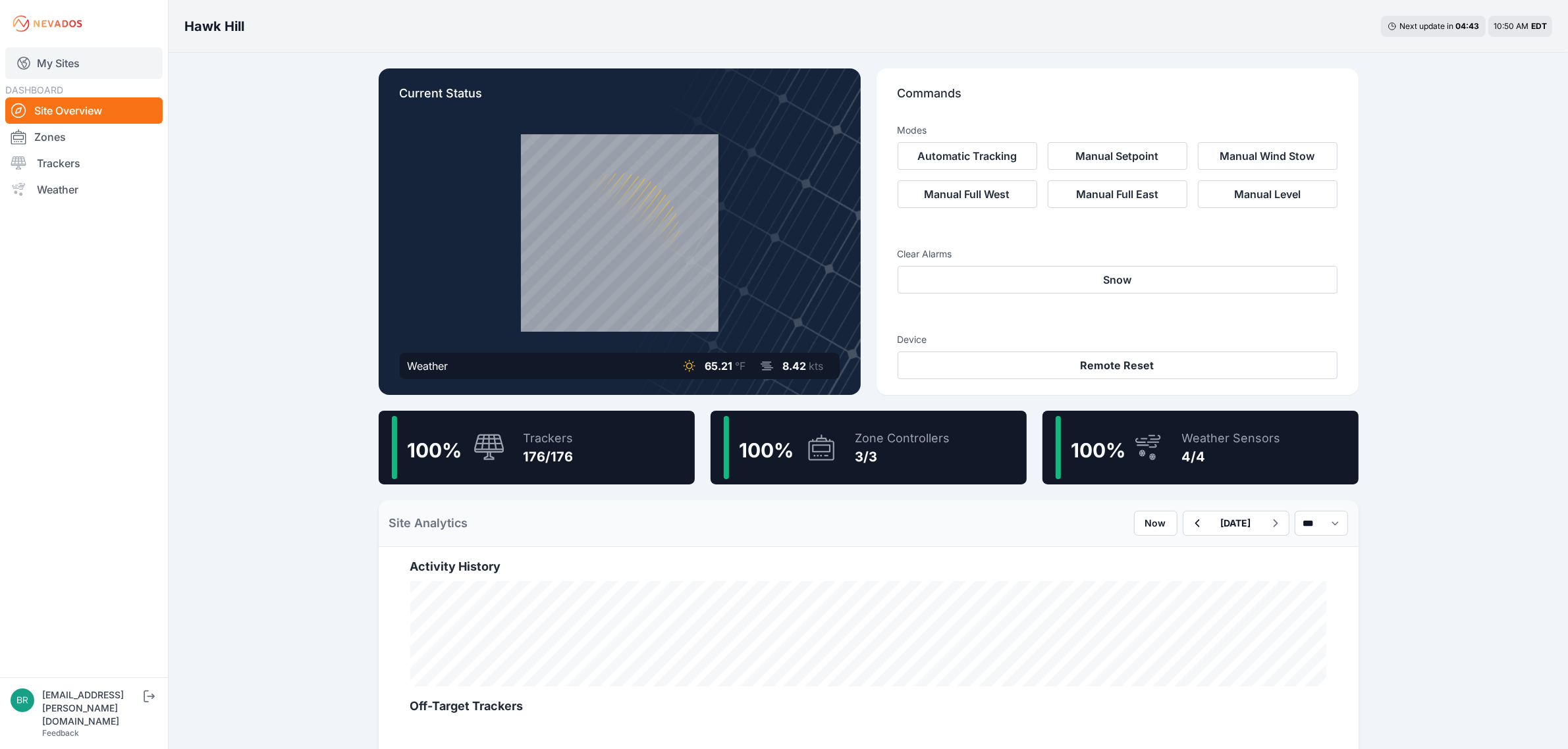
click at [61, 57] on link "My Sites" at bounding box center [84, 63] width 157 height 31
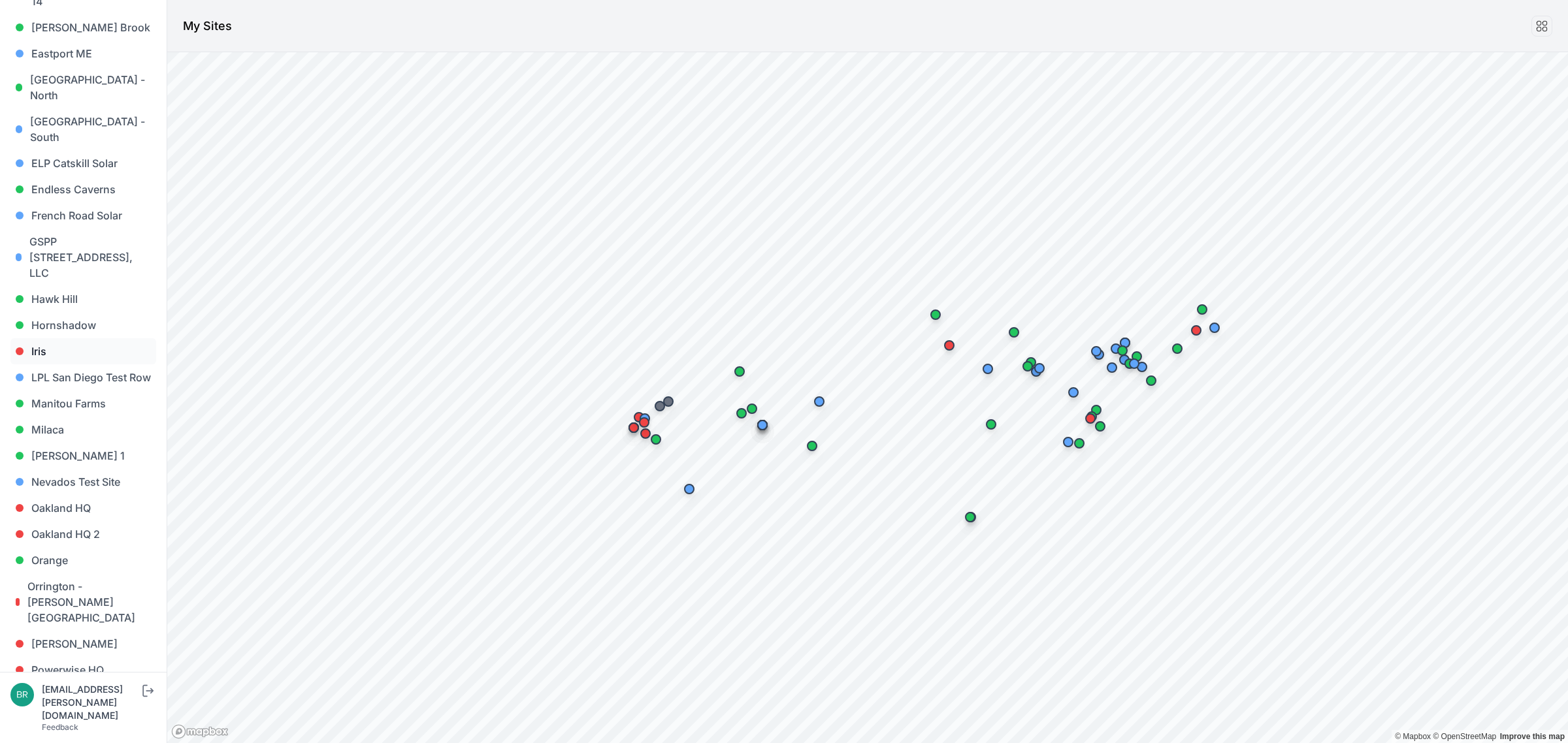
scroll to position [571, 0]
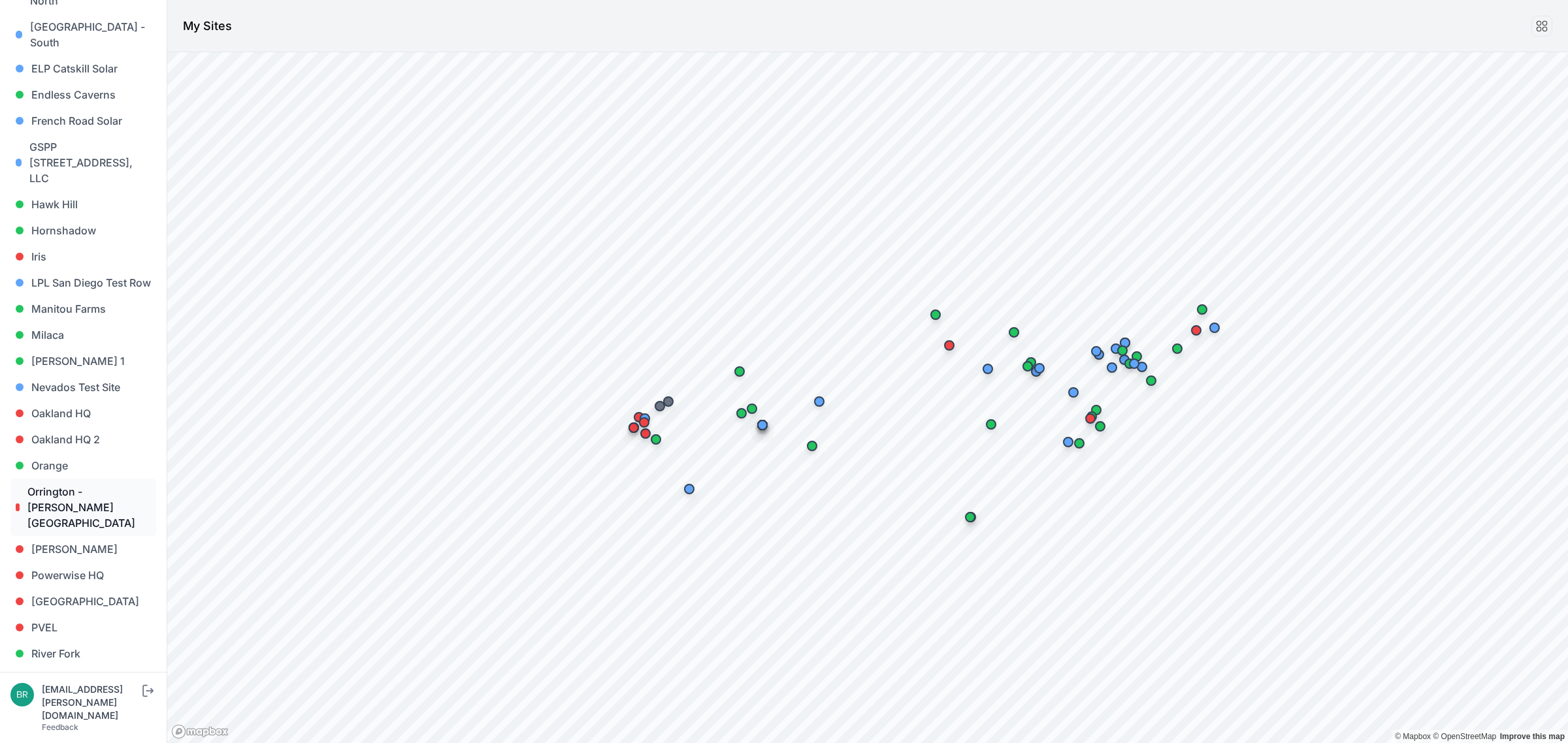
click at [73, 478] on link "Orrington - Brewer Lake" at bounding box center [83, 507] width 145 height 57
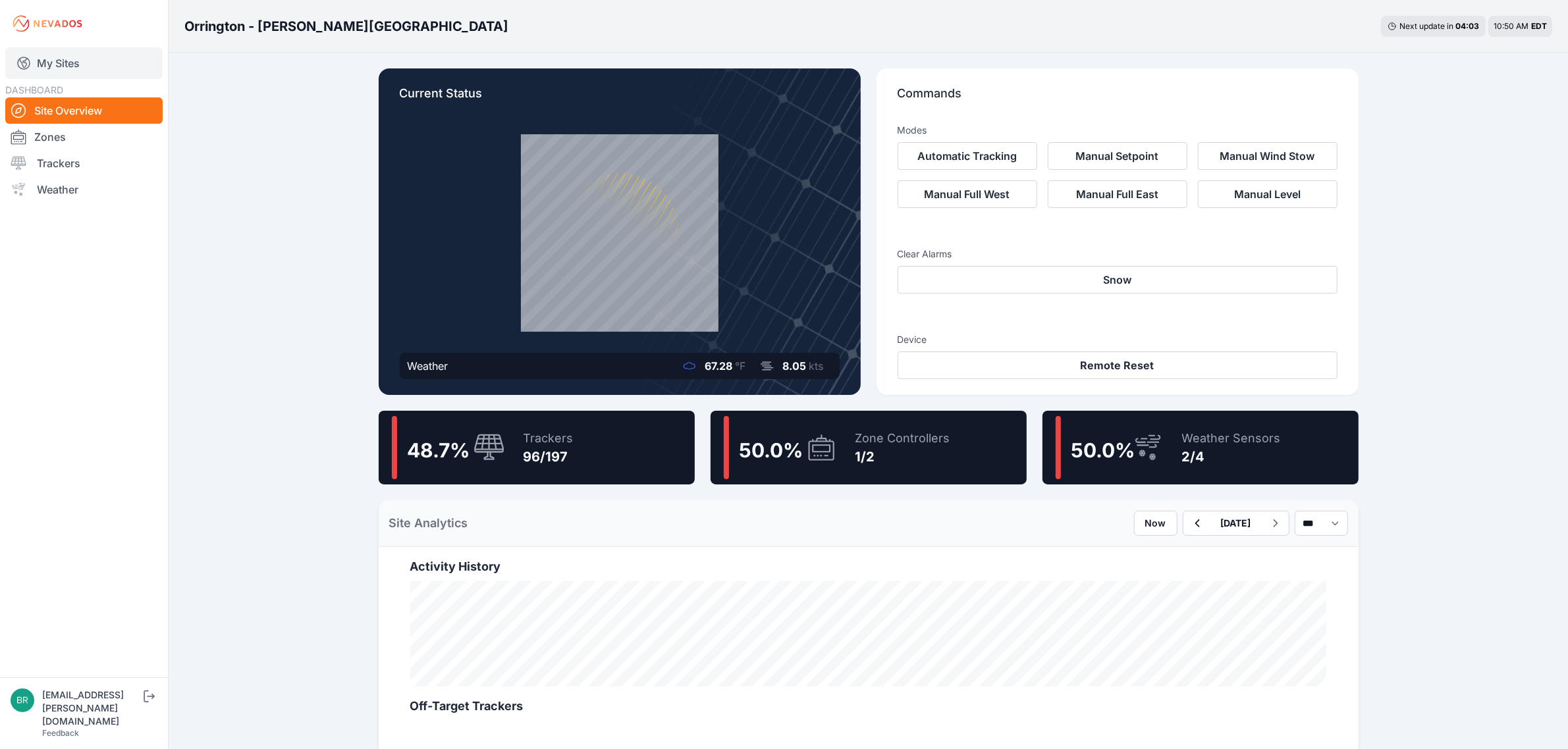
click at [93, 60] on link "My Sites" at bounding box center [84, 63] width 157 height 31
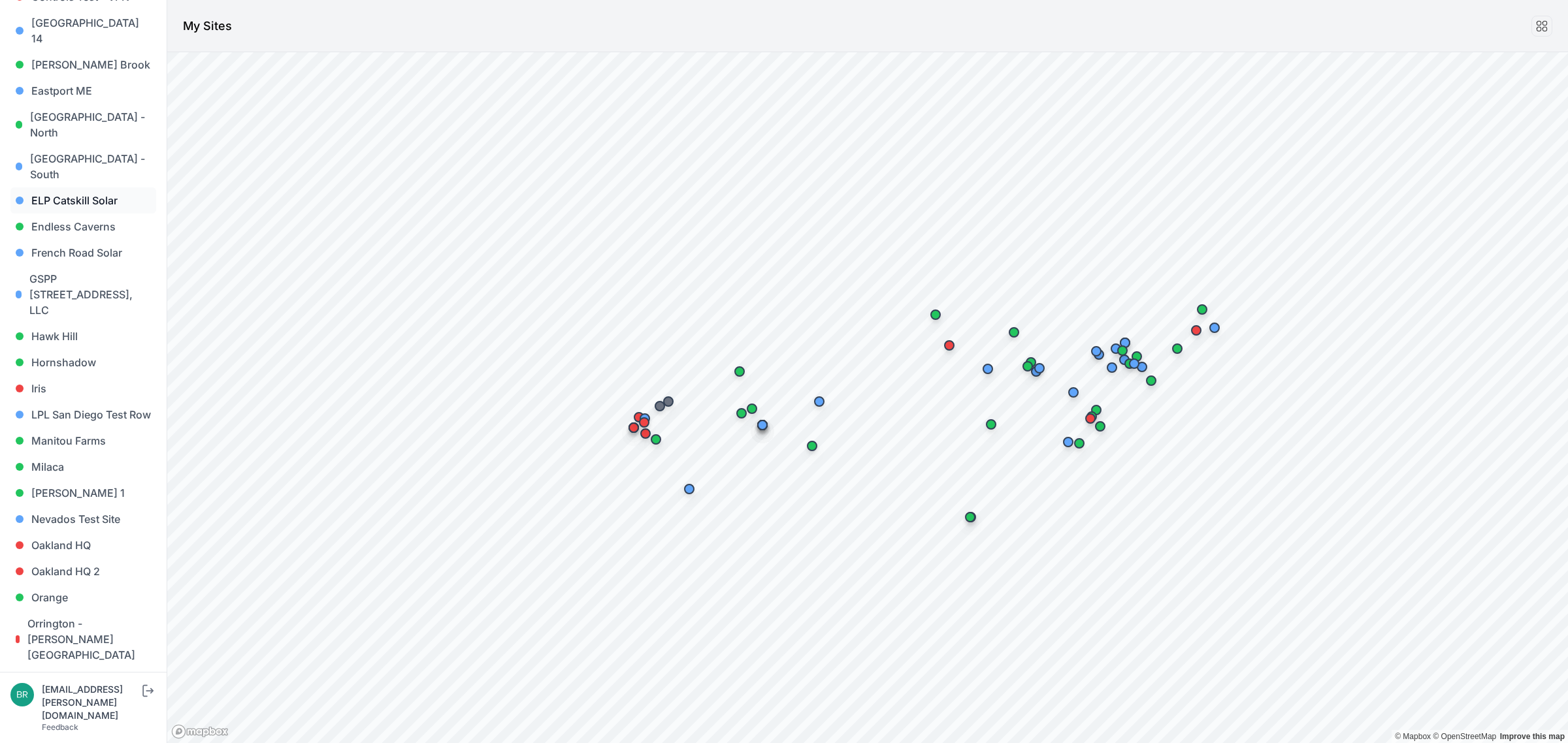
scroll to position [490, 0]
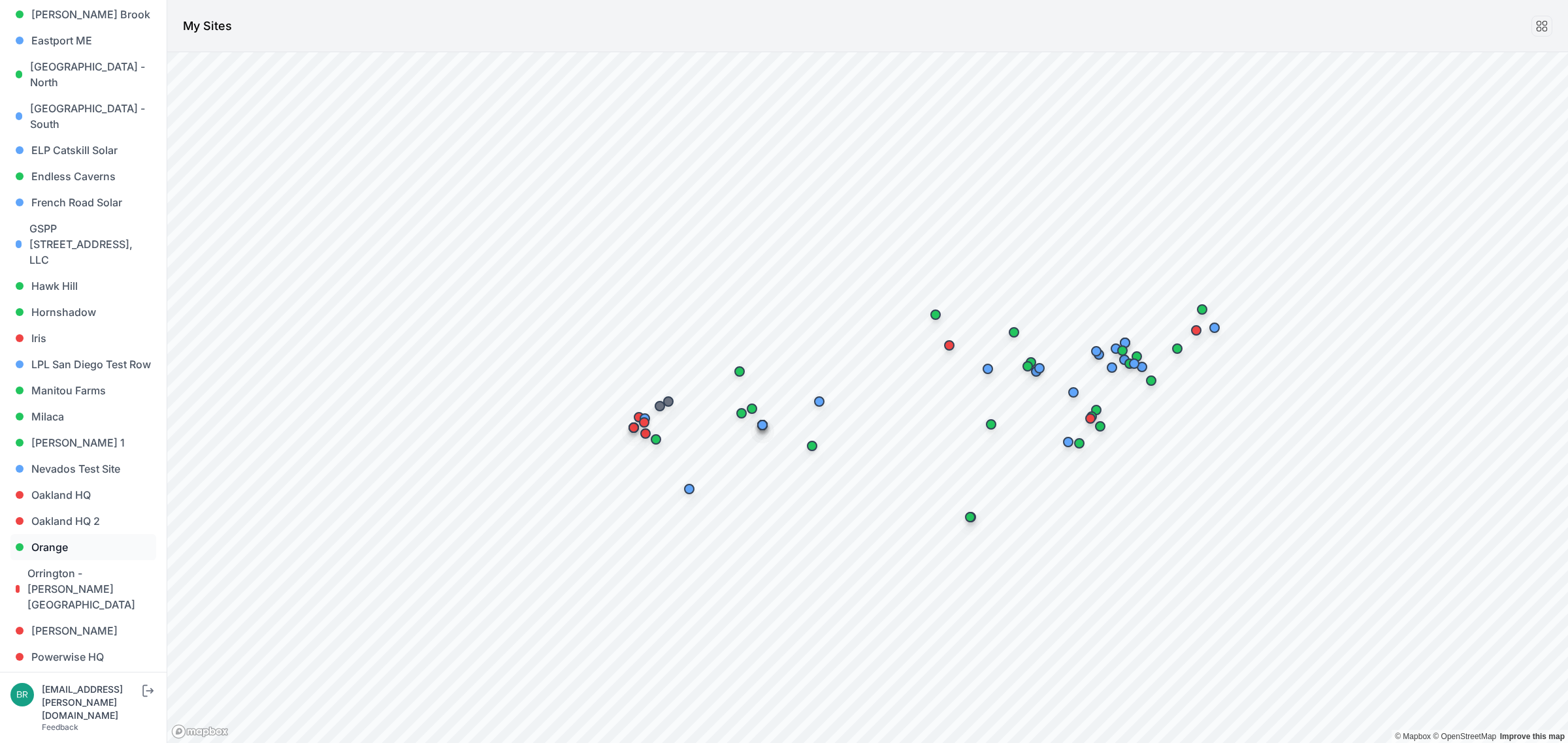
click at [74, 535] on link "Orange" at bounding box center [83, 548] width 145 height 26
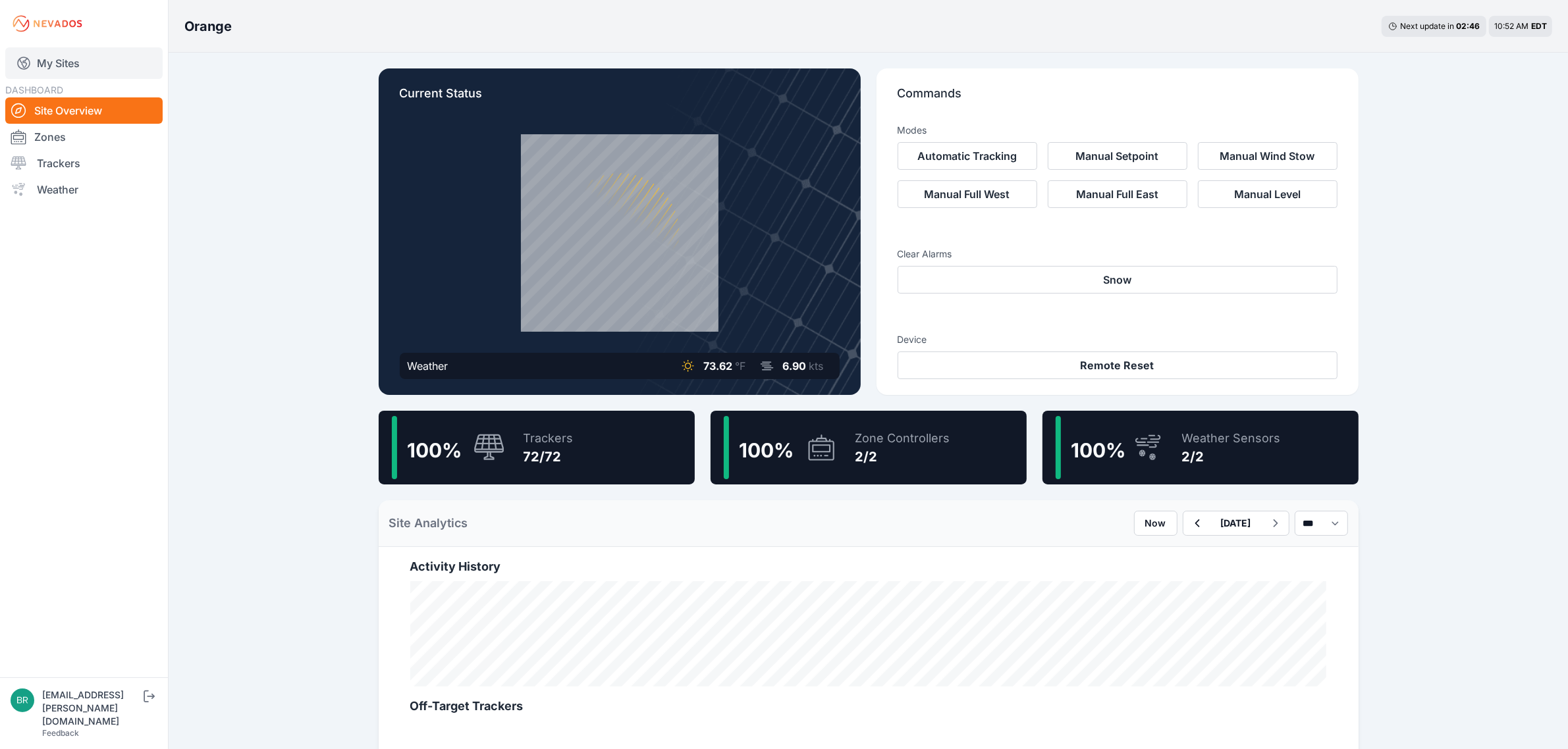
click at [86, 56] on link "My Sites" at bounding box center [84, 63] width 157 height 31
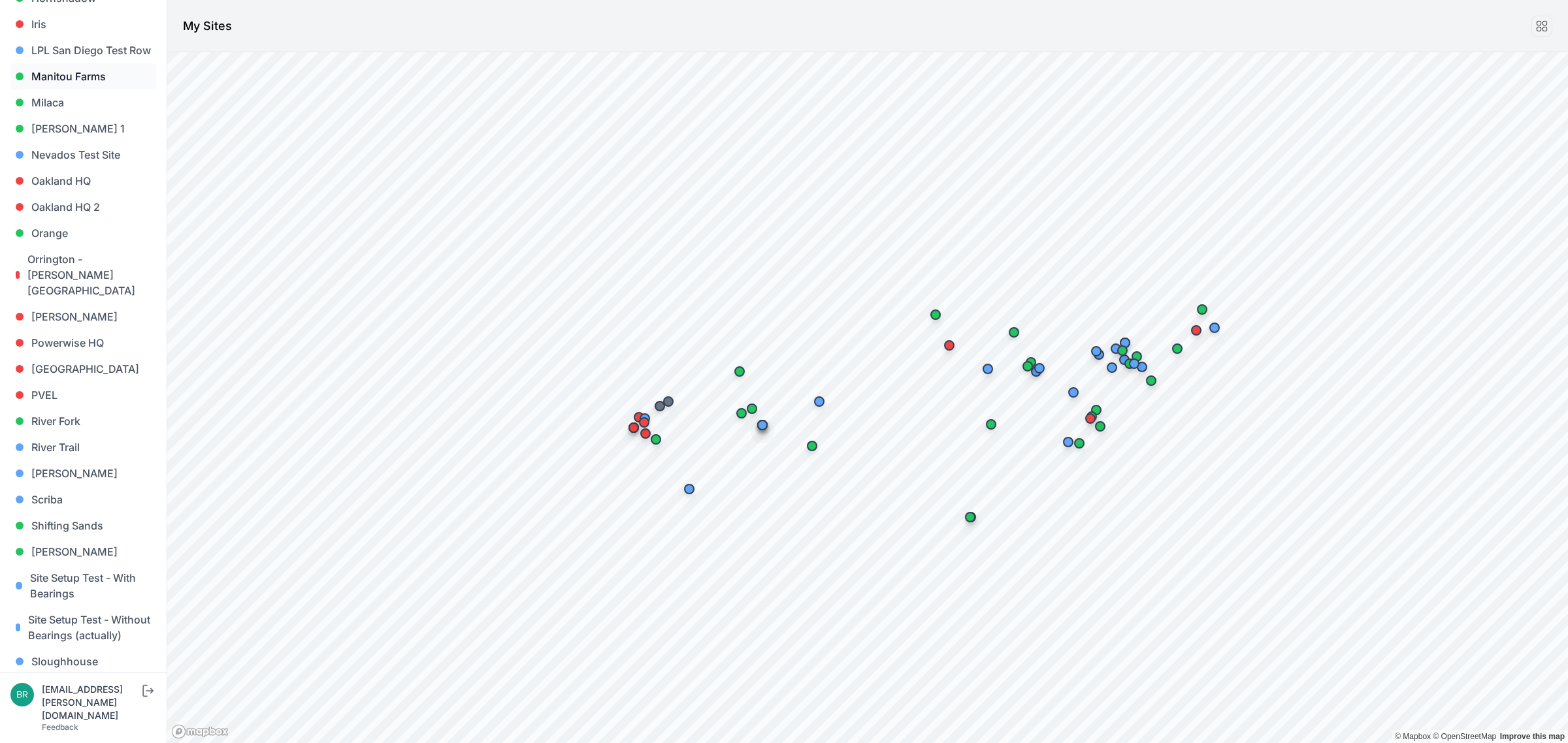
scroll to position [816, 0]
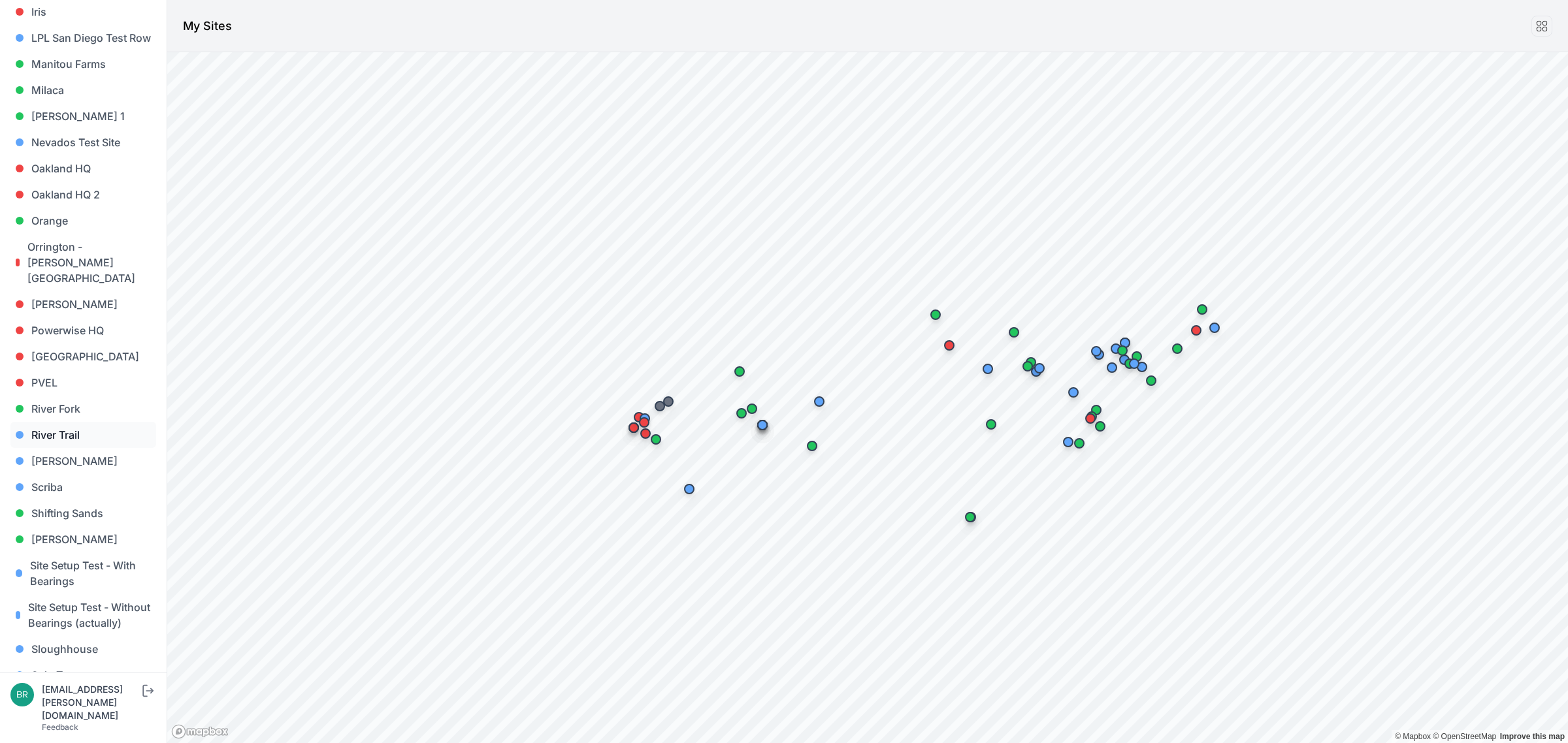
click at [80, 422] on link "River Trail" at bounding box center [83, 435] width 145 height 26
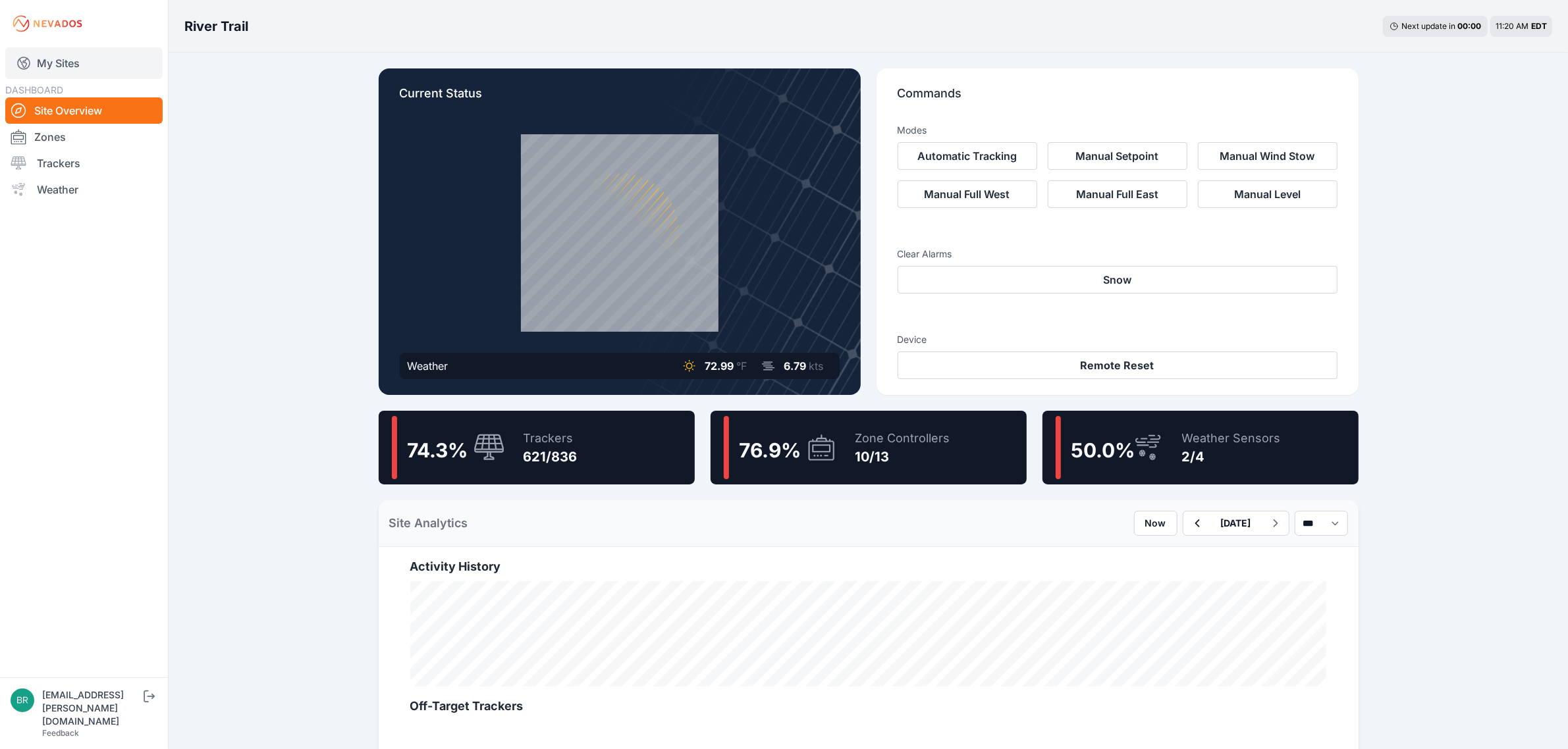
click at [60, 68] on link "My Sites" at bounding box center [84, 63] width 157 height 31
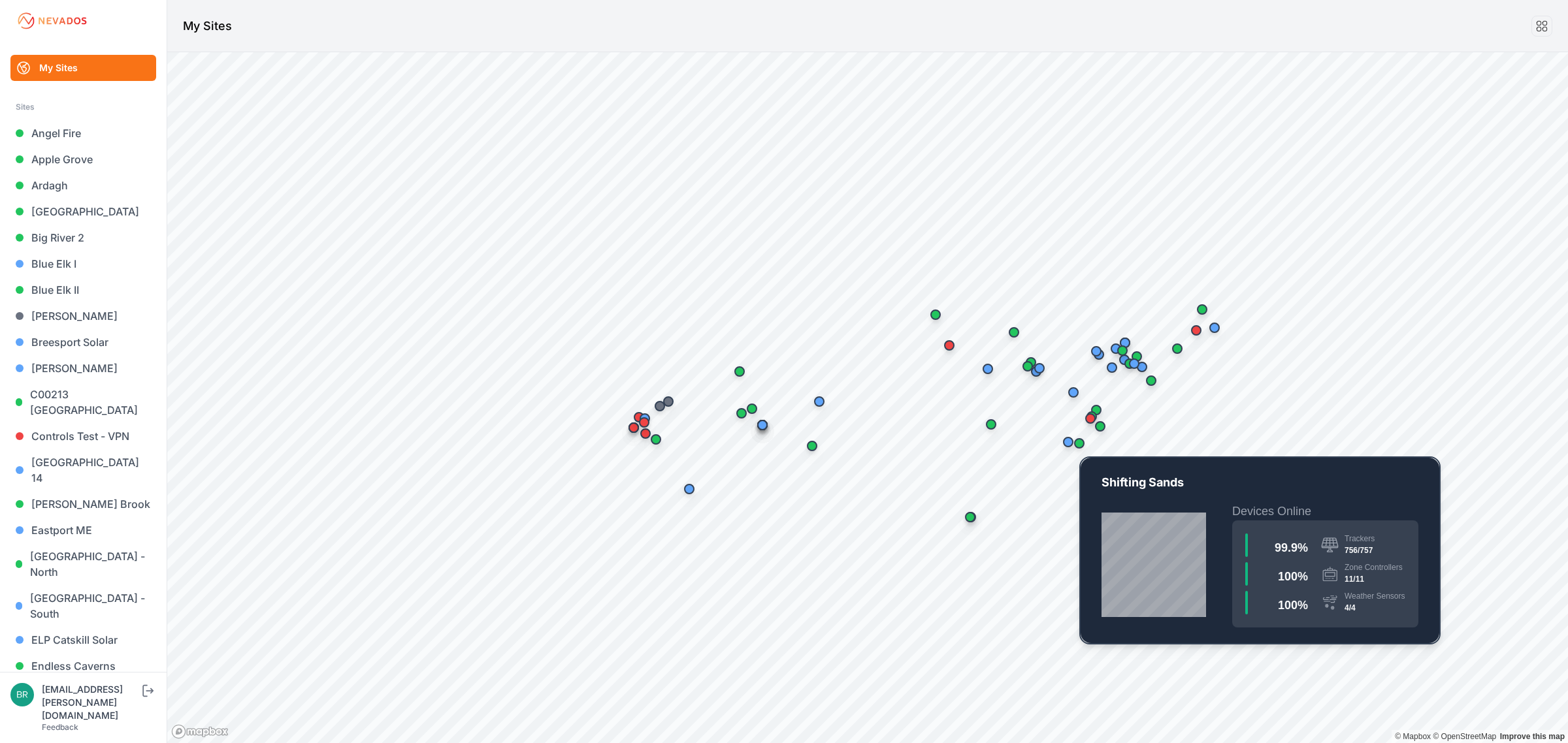
click at [1079, 449] on div "Map marker" at bounding box center [1079, 444] width 26 height 26
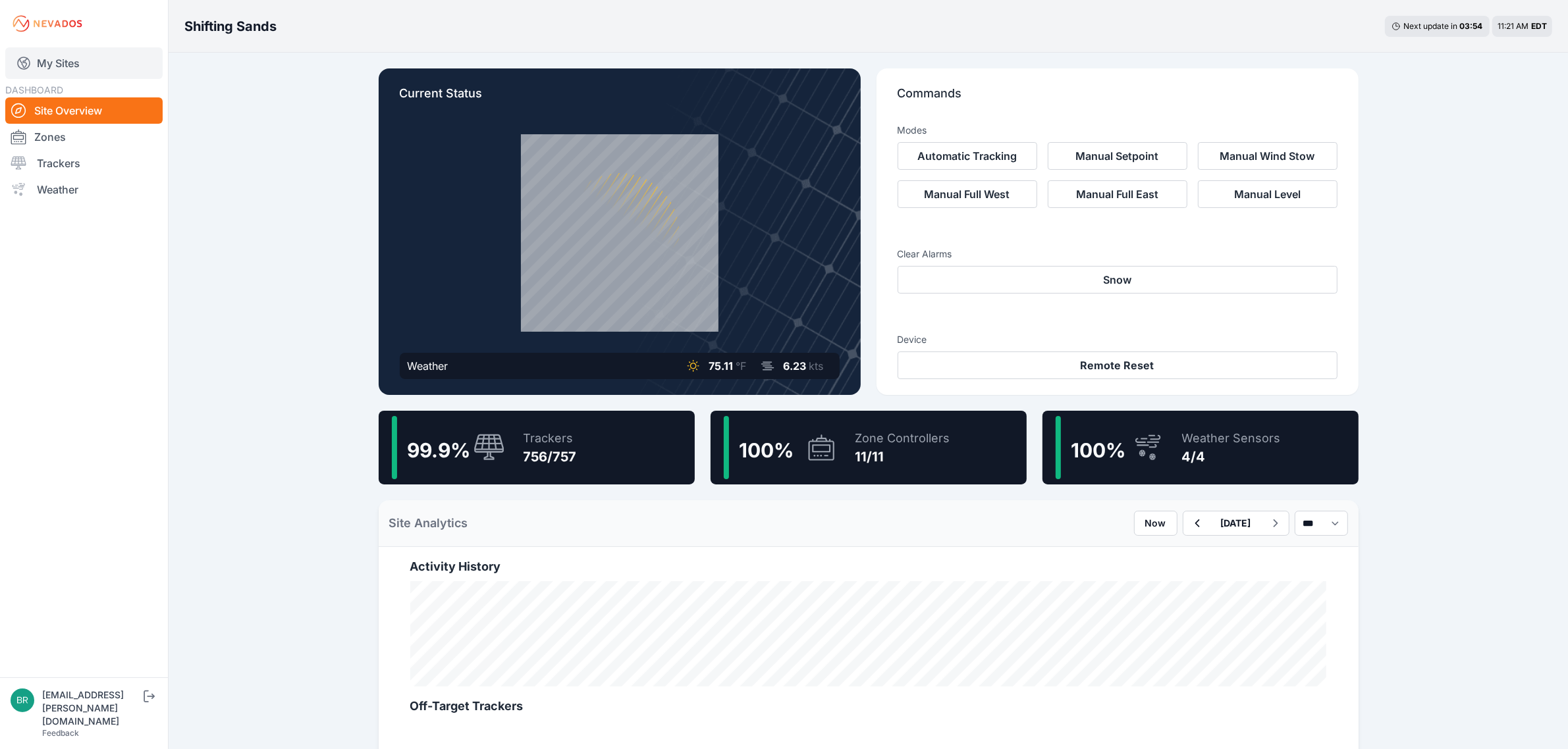
click at [76, 67] on link "My Sites" at bounding box center [84, 63] width 157 height 31
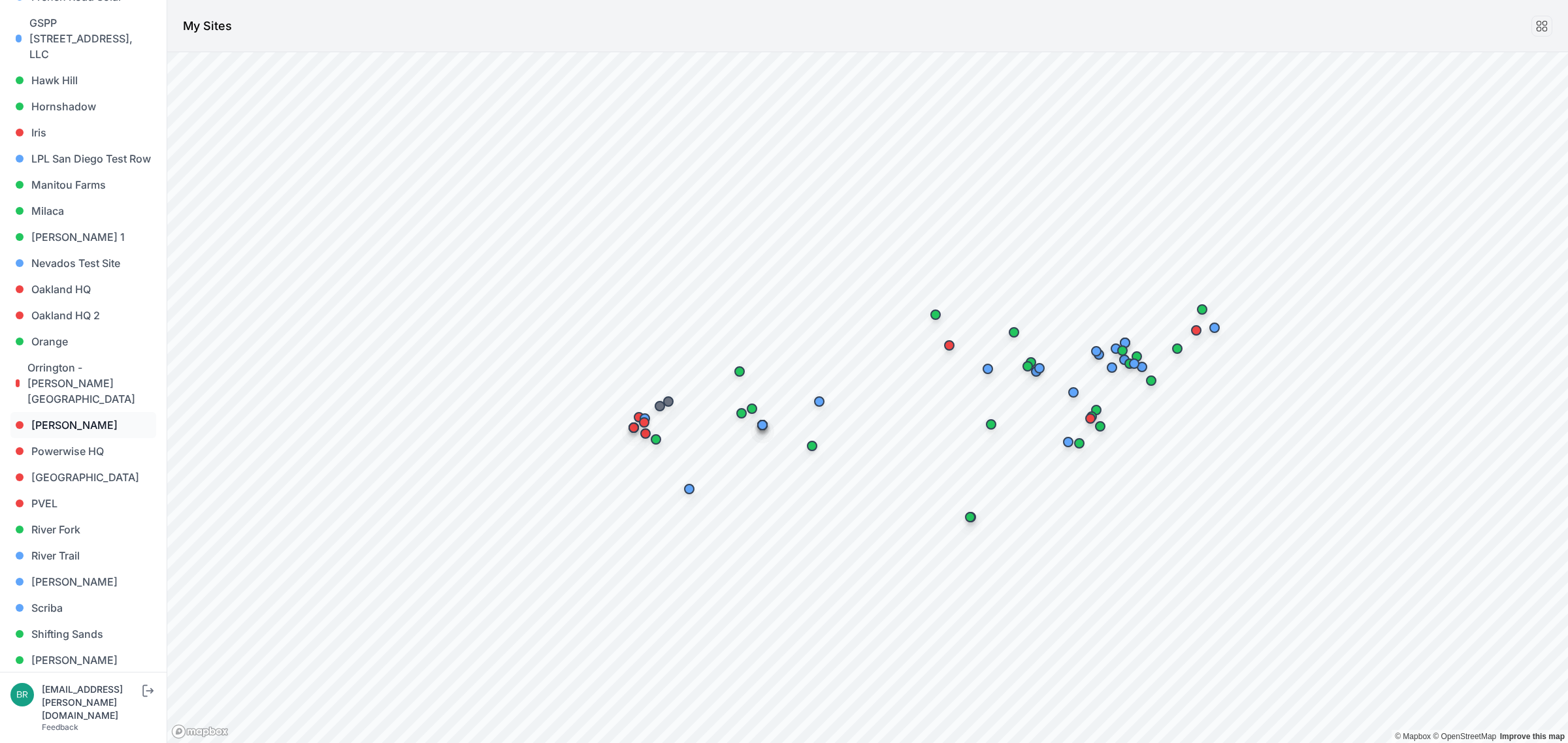
scroll to position [1087, 0]
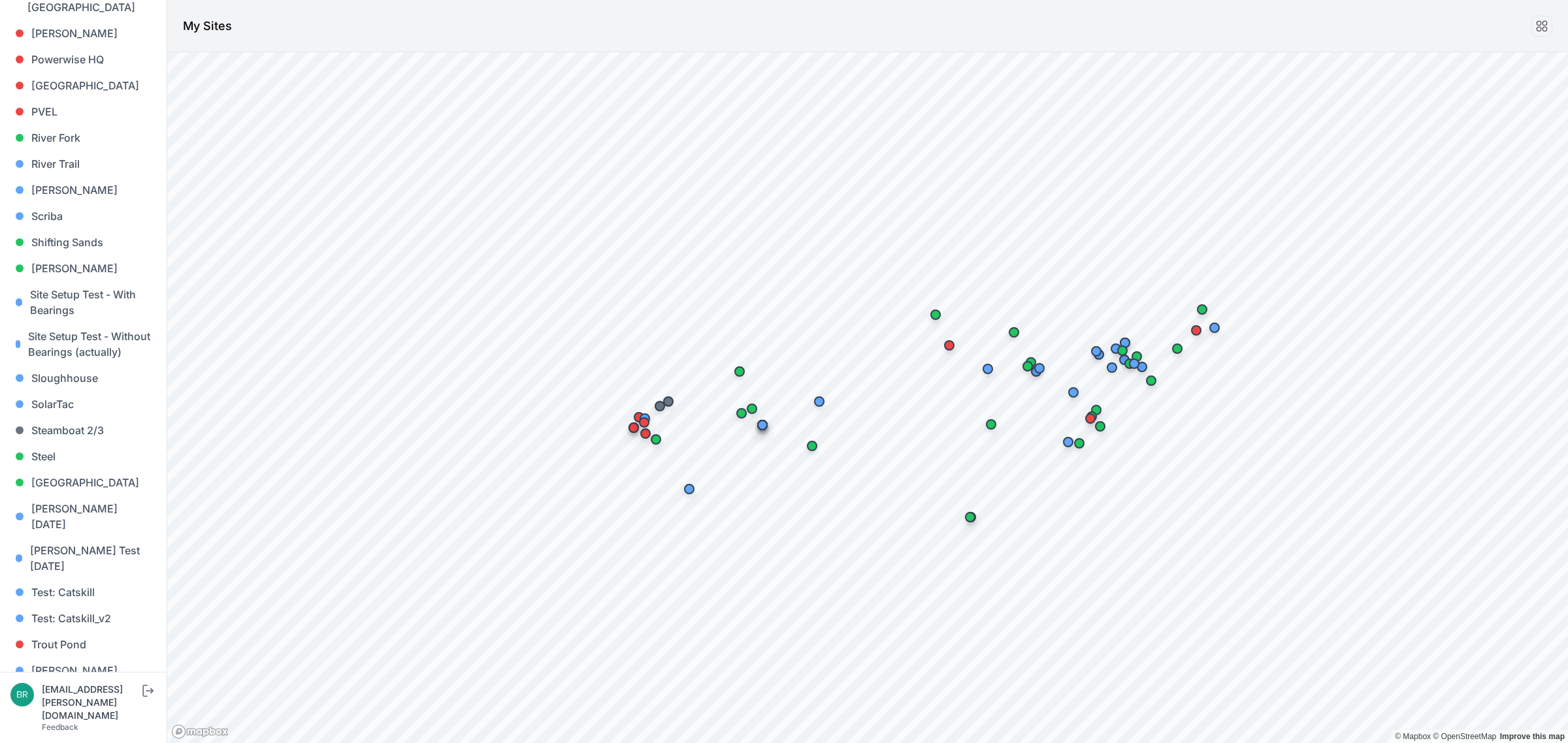
click at [70, 594] on link "[PERSON_NAME] [PERSON_NAME]" at bounding box center [83, 731] width 145 height 42
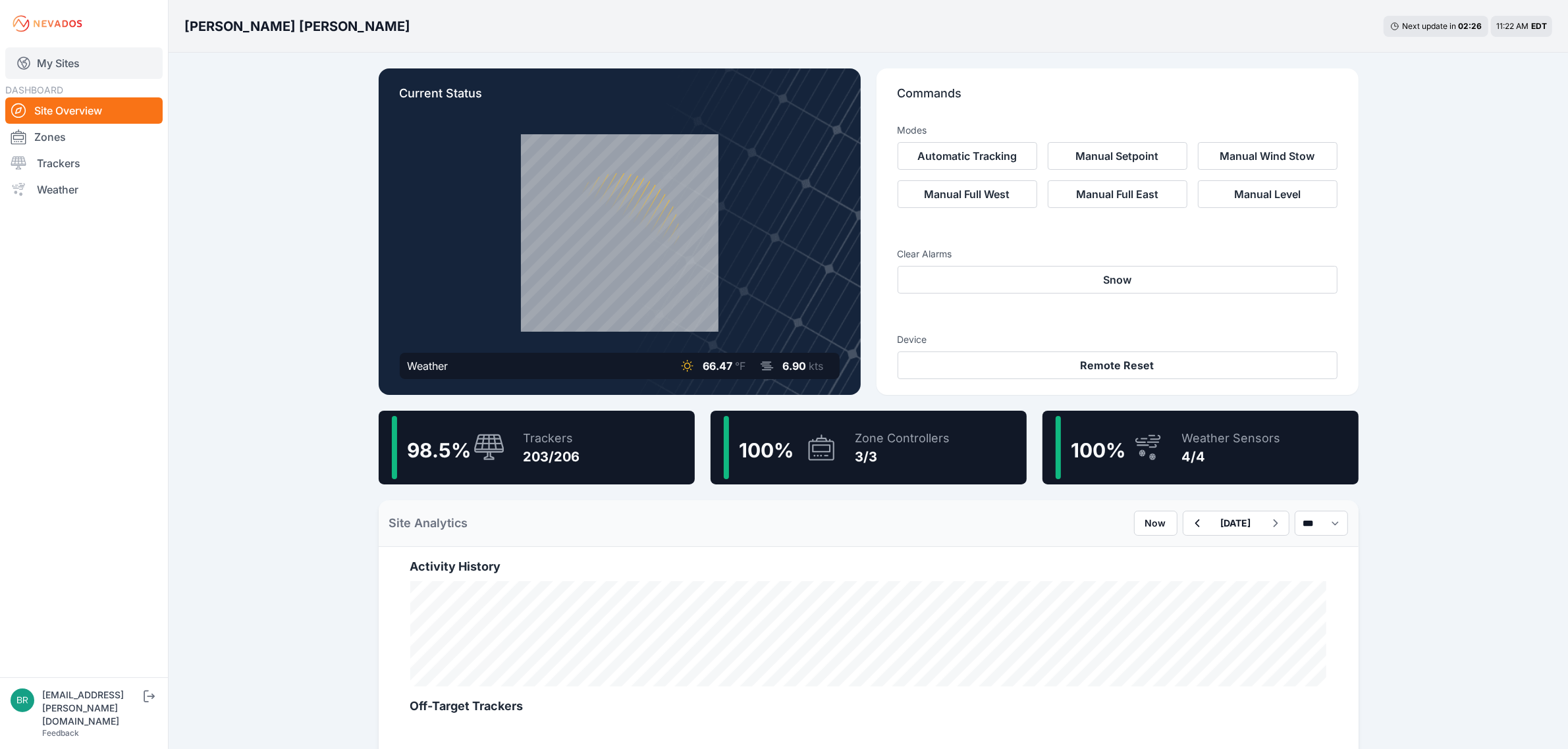
click at [83, 57] on link "My Sites" at bounding box center [84, 63] width 157 height 31
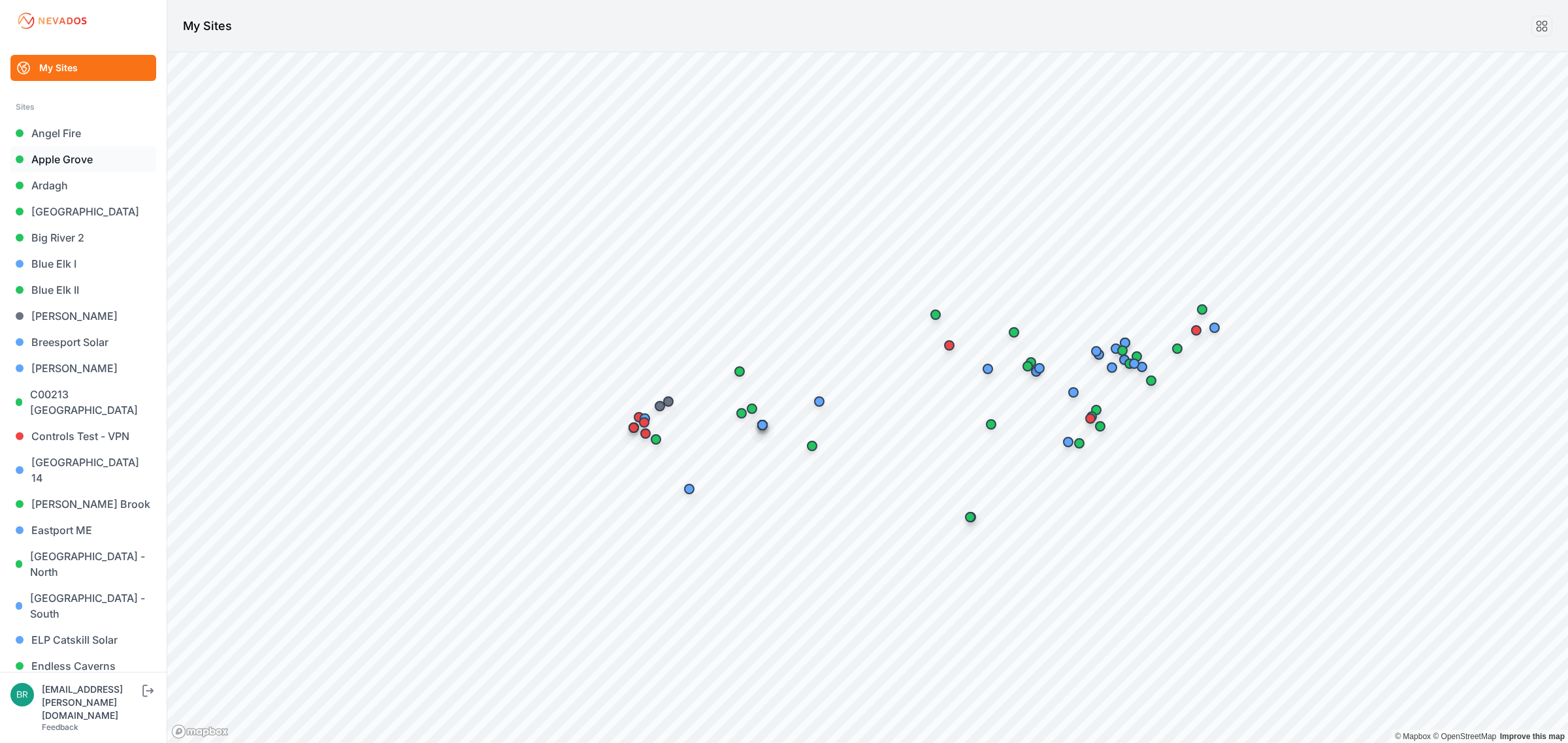
click at [124, 149] on link "Apple Grove" at bounding box center [83, 159] width 145 height 26
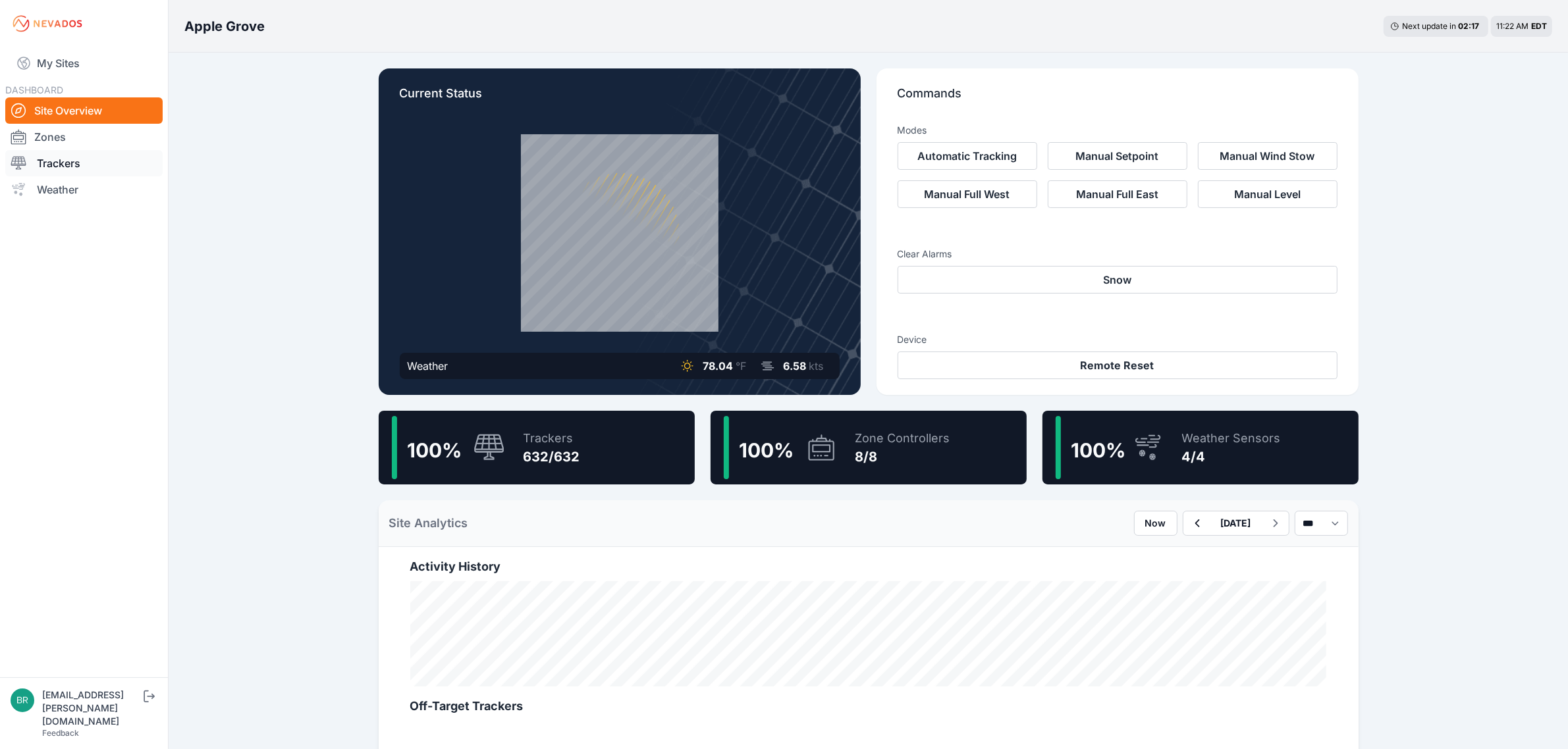
click at [66, 165] on link "Trackers" at bounding box center [84, 163] width 157 height 27
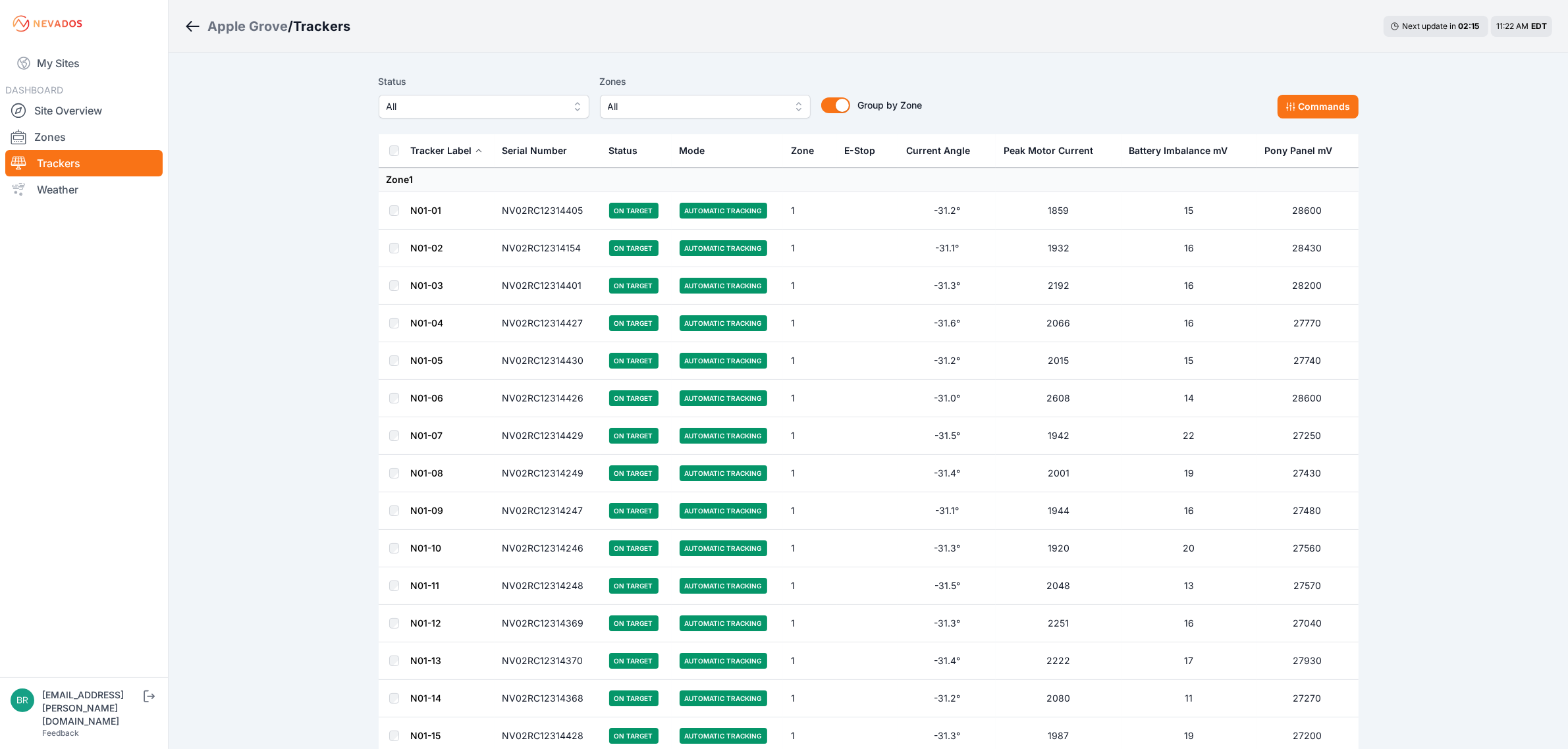
click at [435, 101] on span "All" at bounding box center [475, 106] width 177 height 16
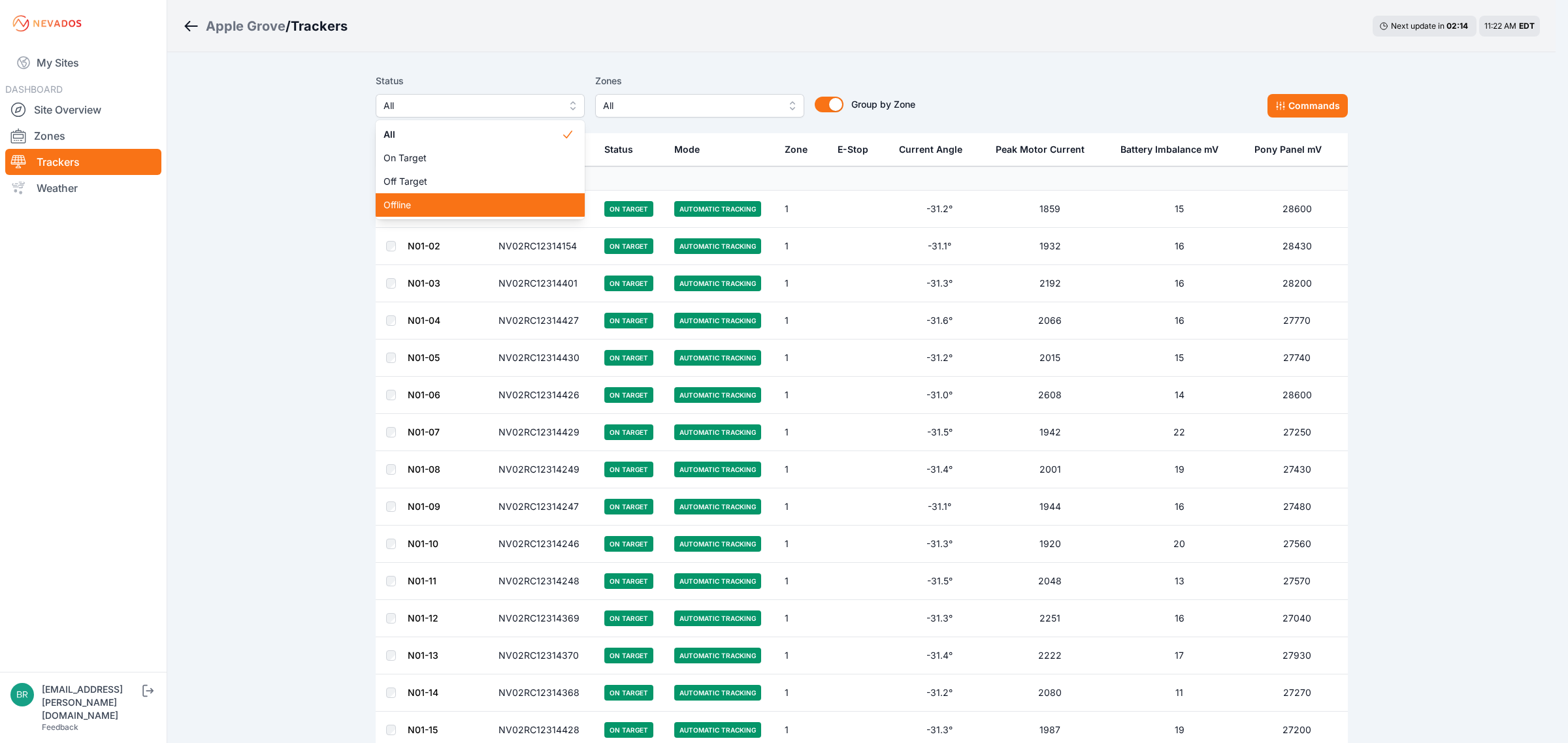
click at [440, 203] on span "Offline" at bounding box center [472, 205] width 178 height 13
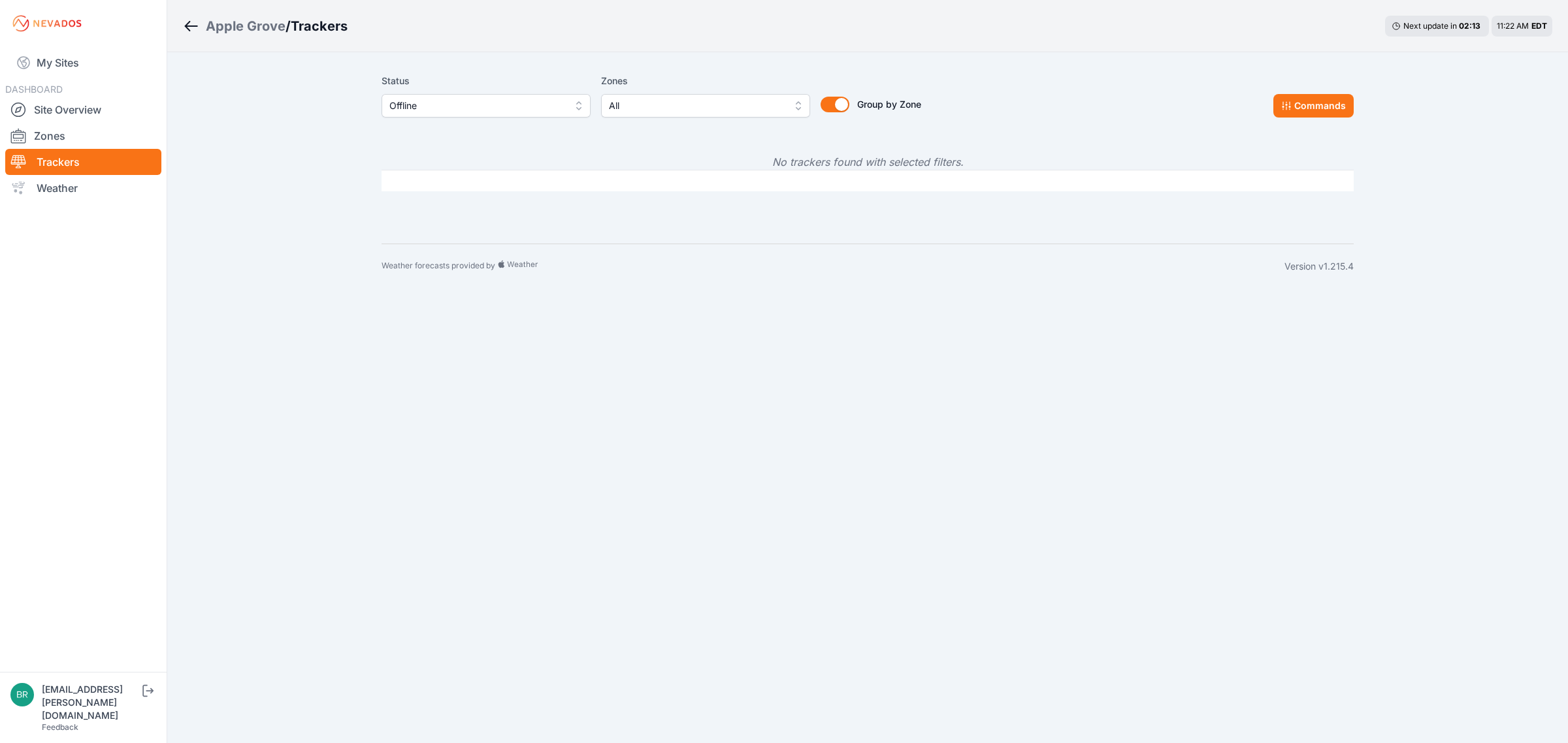
click at [490, 109] on span "Offline" at bounding box center [476, 105] width 175 height 16
click at [477, 183] on span "Off Target" at bounding box center [478, 181] width 178 height 13
click at [46, 53] on link "My Sites" at bounding box center [83, 62] width 156 height 31
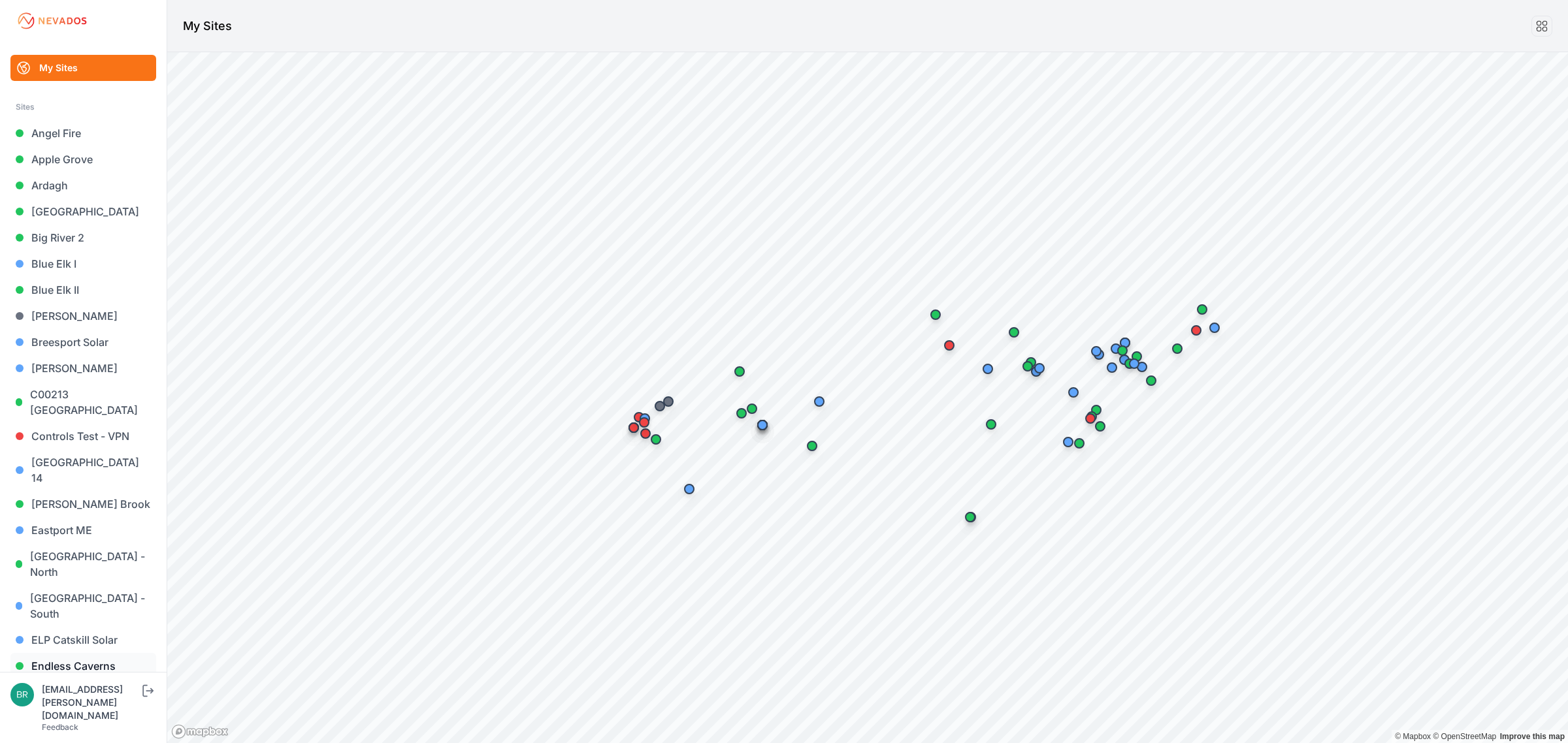
click at [76, 594] on link "Endless Caverns" at bounding box center [83, 666] width 145 height 26
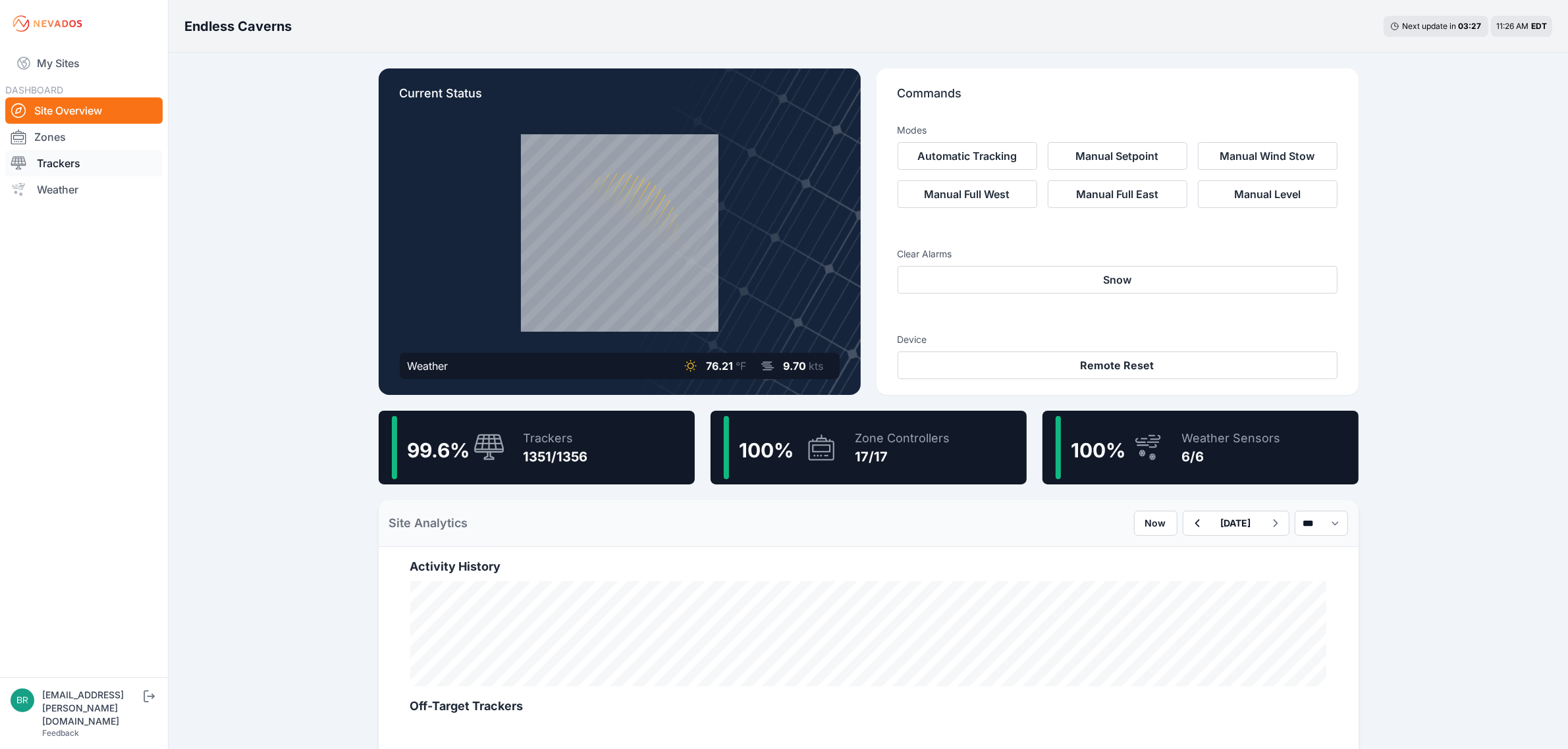
click at [115, 165] on link "Trackers" at bounding box center [84, 163] width 157 height 27
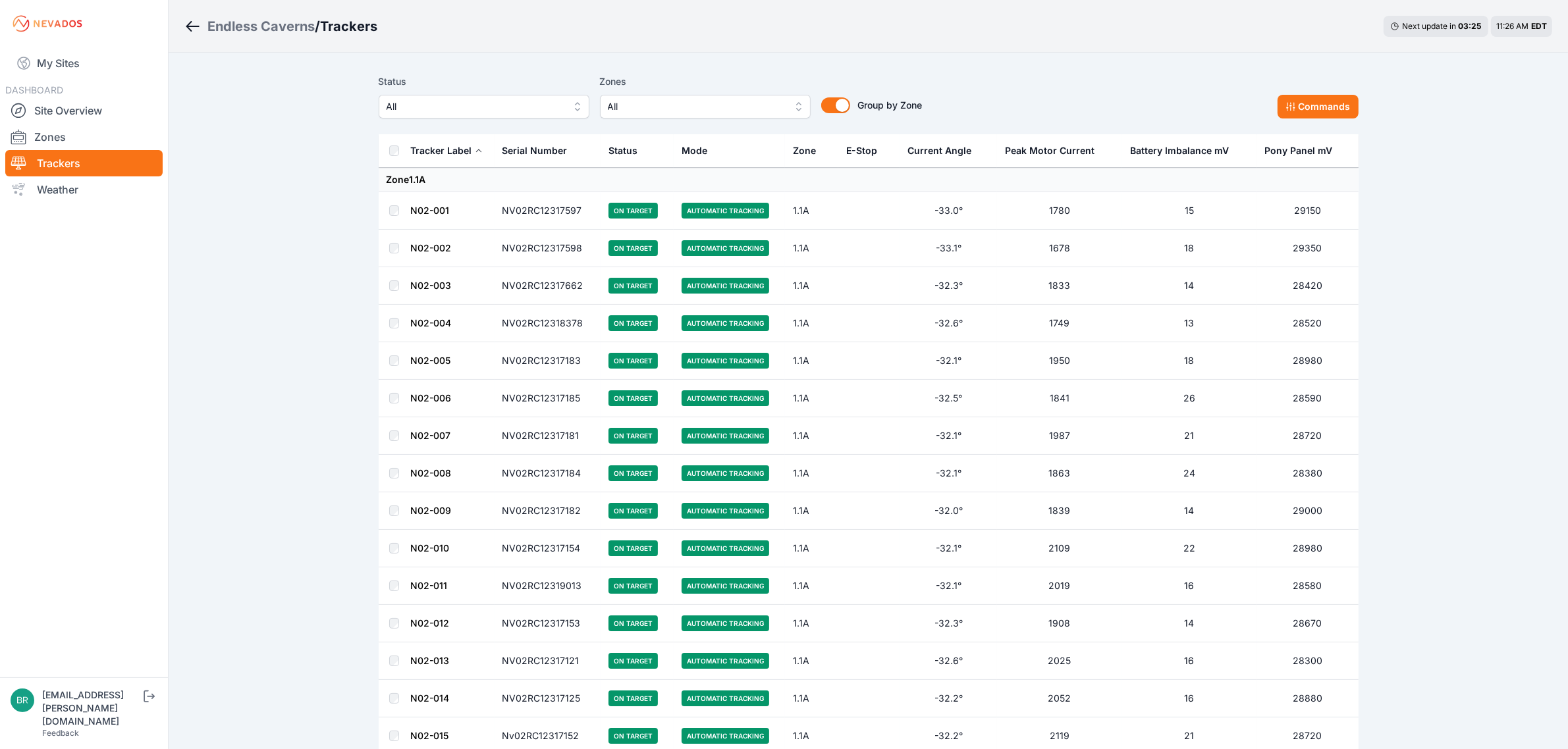
click at [445, 107] on span "All" at bounding box center [475, 106] width 177 height 16
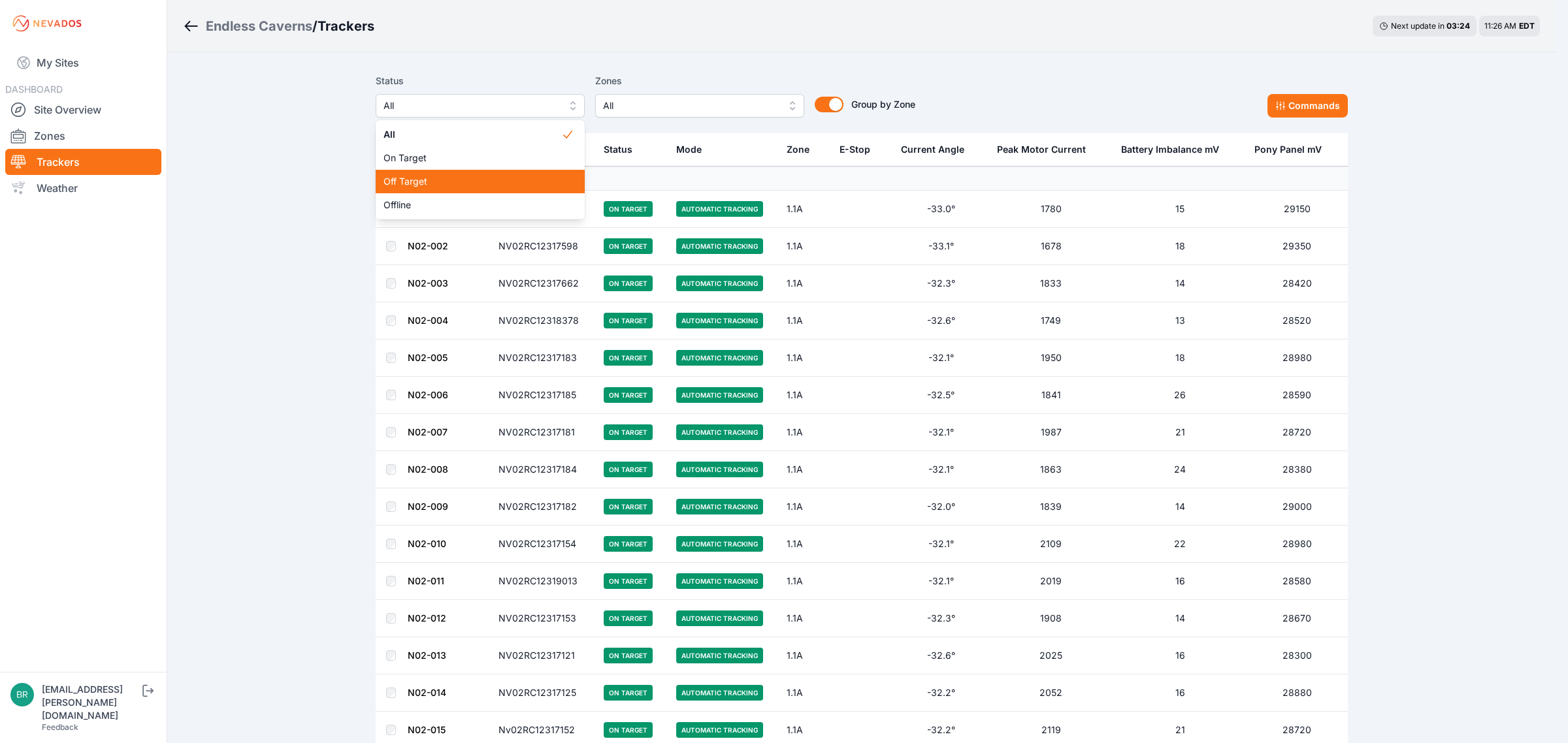
click at [438, 190] on div "Off Target" at bounding box center [480, 181] width 209 height 24
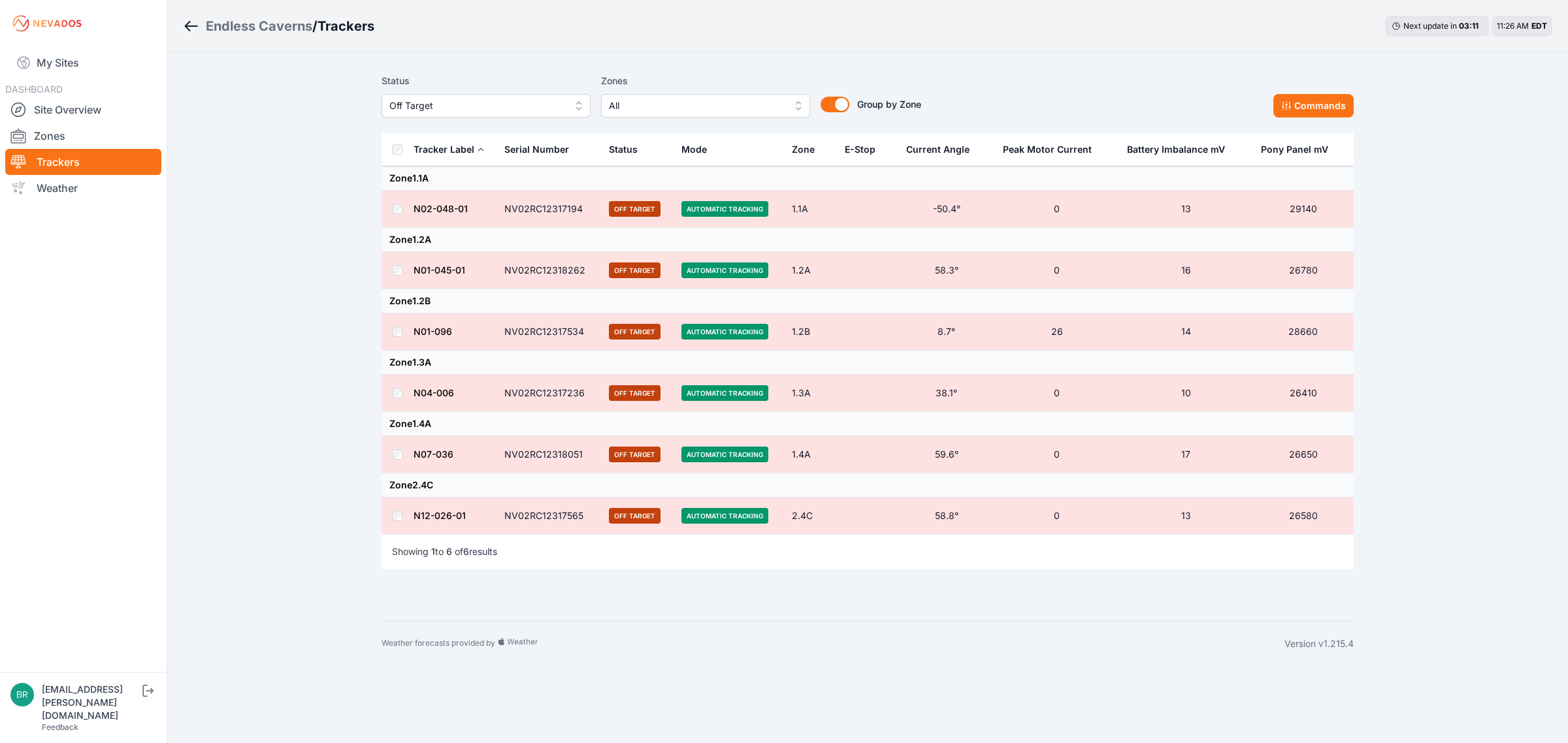
click at [483, 102] on span "Off Target" at bounding box center [476, 105] width 175 height 16
click at [433, 204] on span "Offline" at bounding box center [478, 205] width 178 height 13
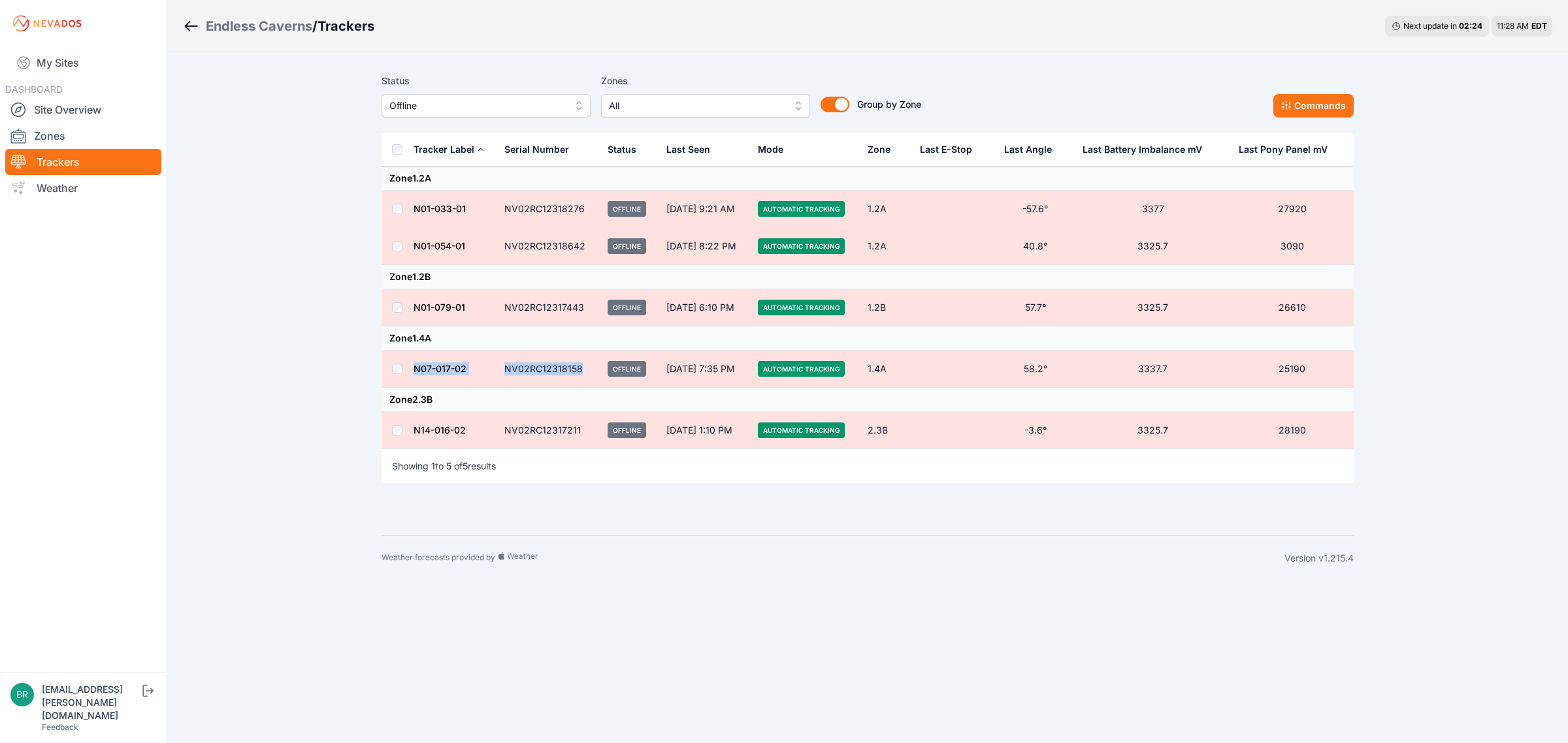
drag, startPoint x: 580, startPoint y: 373, endPoint x: 406, endPoint y: 370, distance: 174.0
click at [406, 370] on tr "N07-017-02 NV02RC12318158 Offline Aug 29, 7:35 PM Automatic Tracking 1.4A 58.2°…" at bounding box center [867, 369] width 972 height 37
copy tr "N07-017-02 NV02RC12318158"
click at [86, 40] on div "My Sites DASHBOARD Site Overview Zones Trackers Weather" at bounding box center [83, 336] width 167 height 672
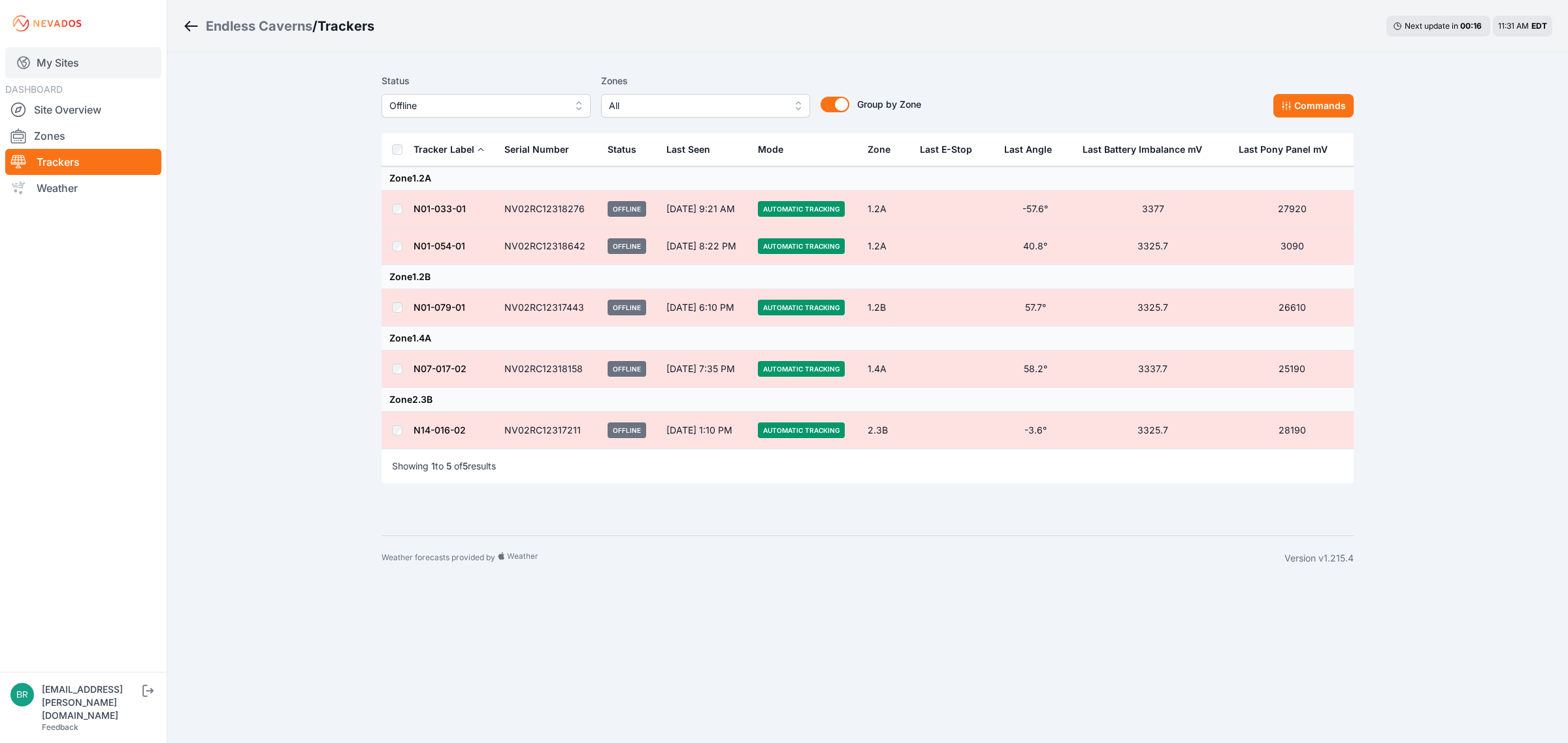
click at [90, 55] on link "My Sites" at bounding box center [83, 62] width 156 height 31
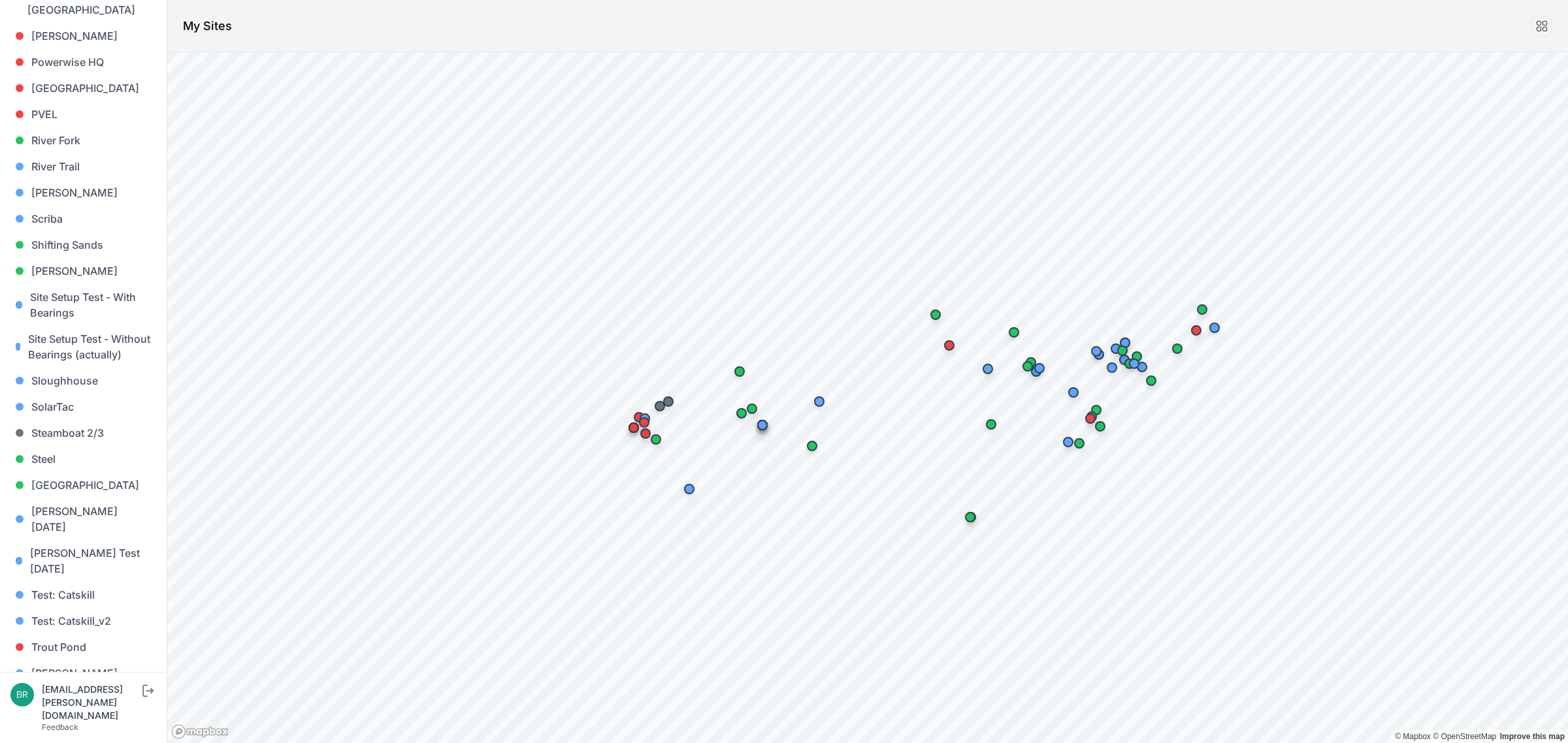
scroll to position [1087, 0]
click at [86, 229] on link "Shifting Sands" at bounding box center [83, 242] width 145 height 26
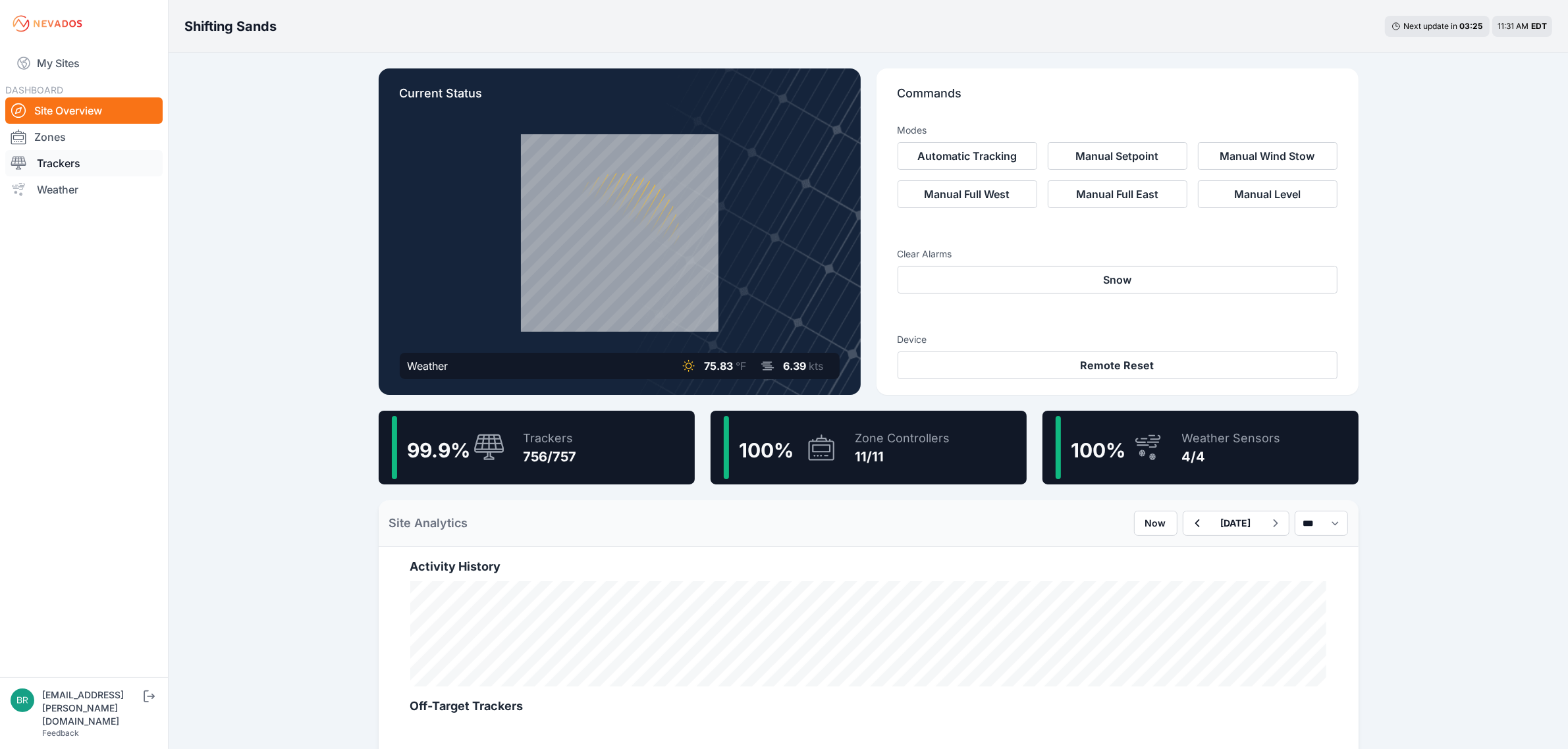
click at [102, 156] on link "Trackers" at bounding box center [84, 163] width 157 height 27
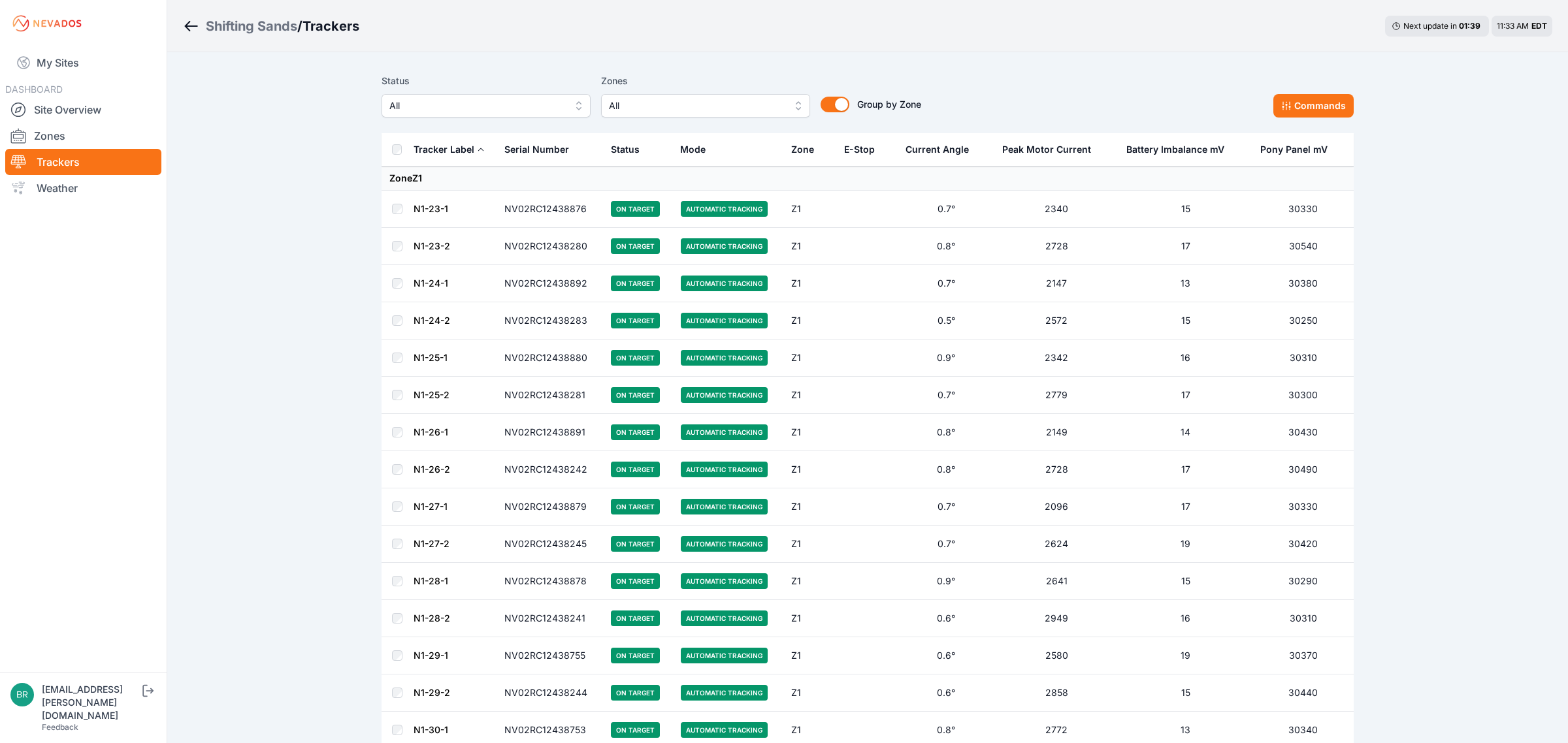
click at [445, 116] on button "All" at bounding box center [486, 106] width 209 height 24
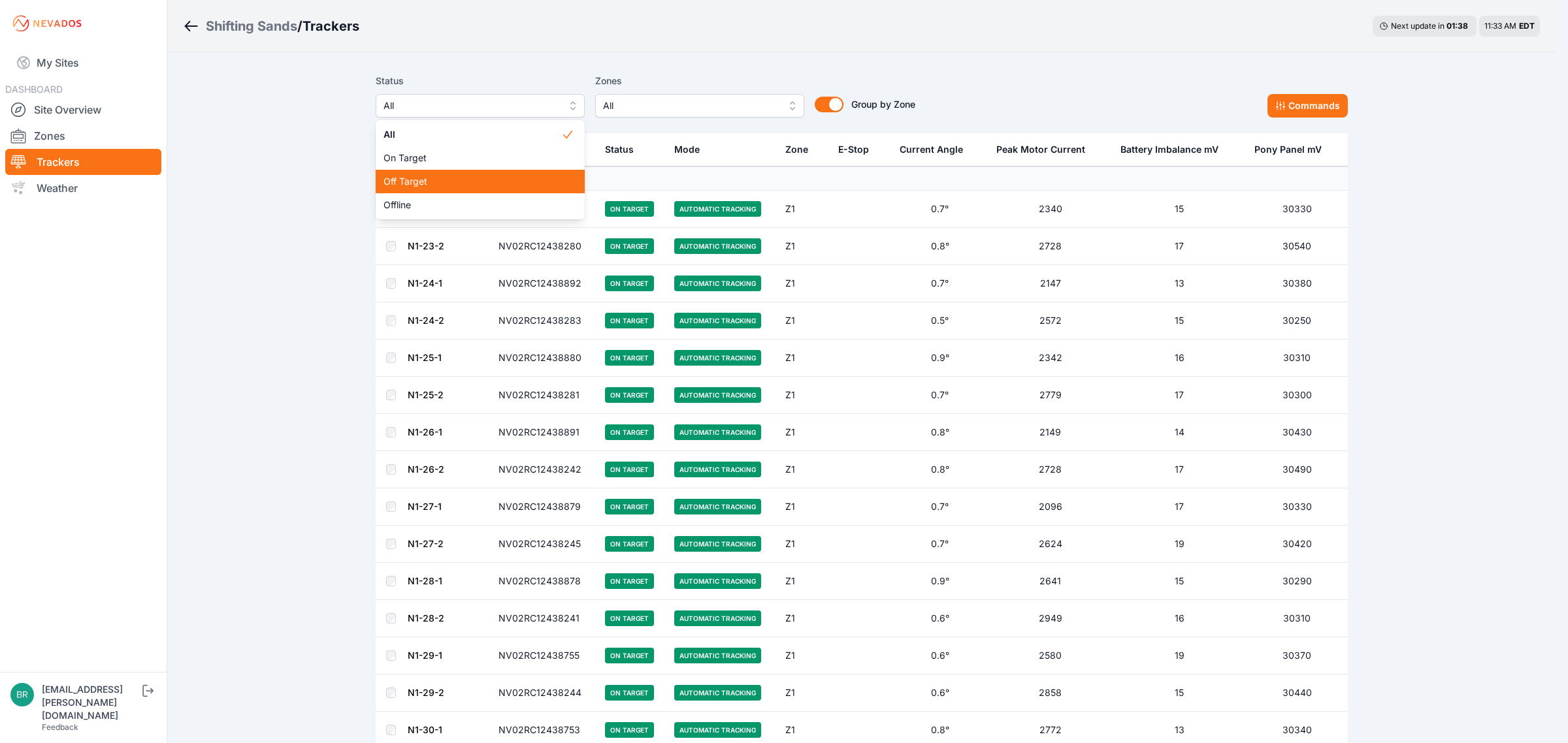
click at [445, 177] on span "Off Target" at bounding box center [472, 181] width 178 height 13
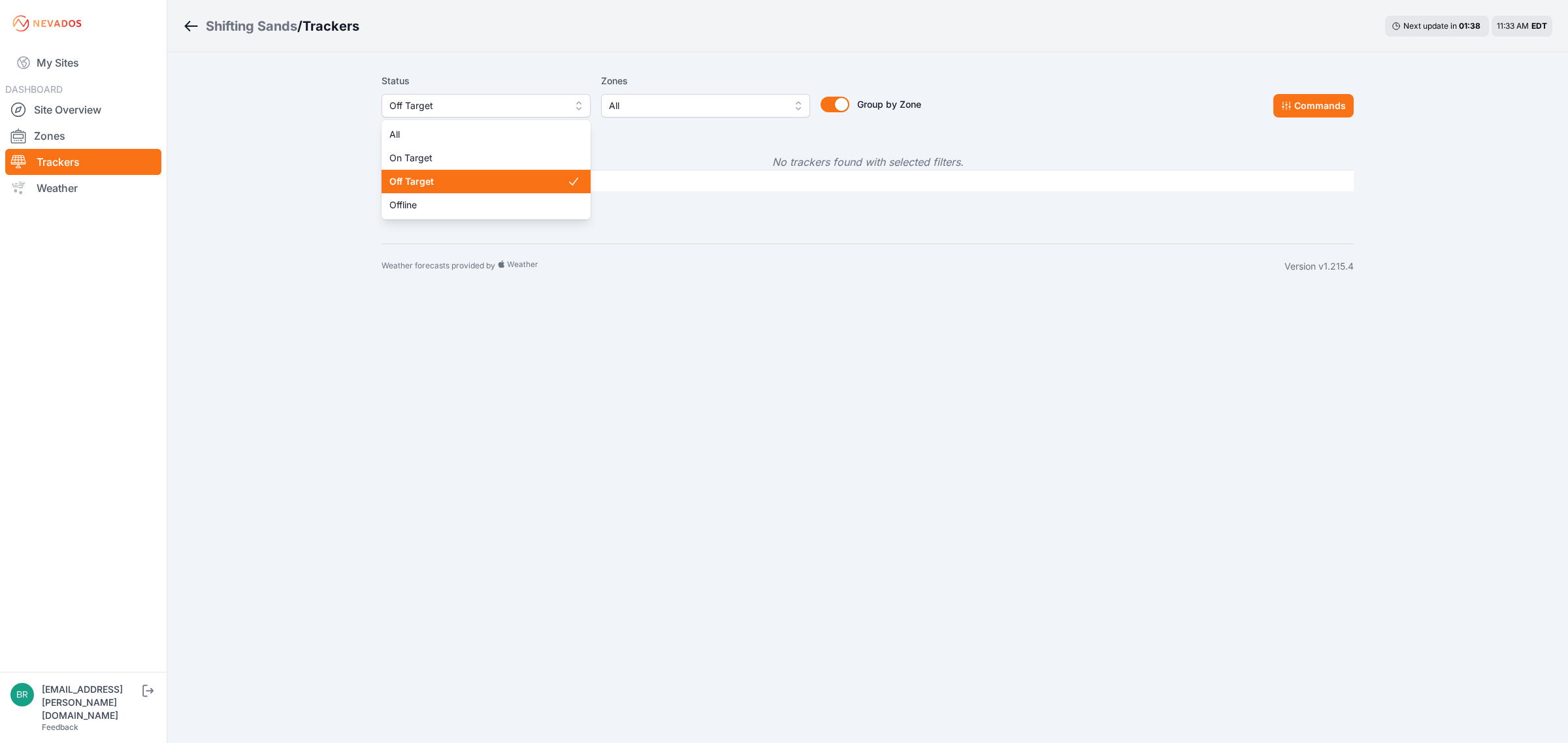
click at [494, 92] on div "Status Off Target All On Target Off Target Offline" at bounding box center [486, 96] width 209 height 44
click at [481, 211] on span "Offline" at bounding box center [478, 205] width 178 height 13
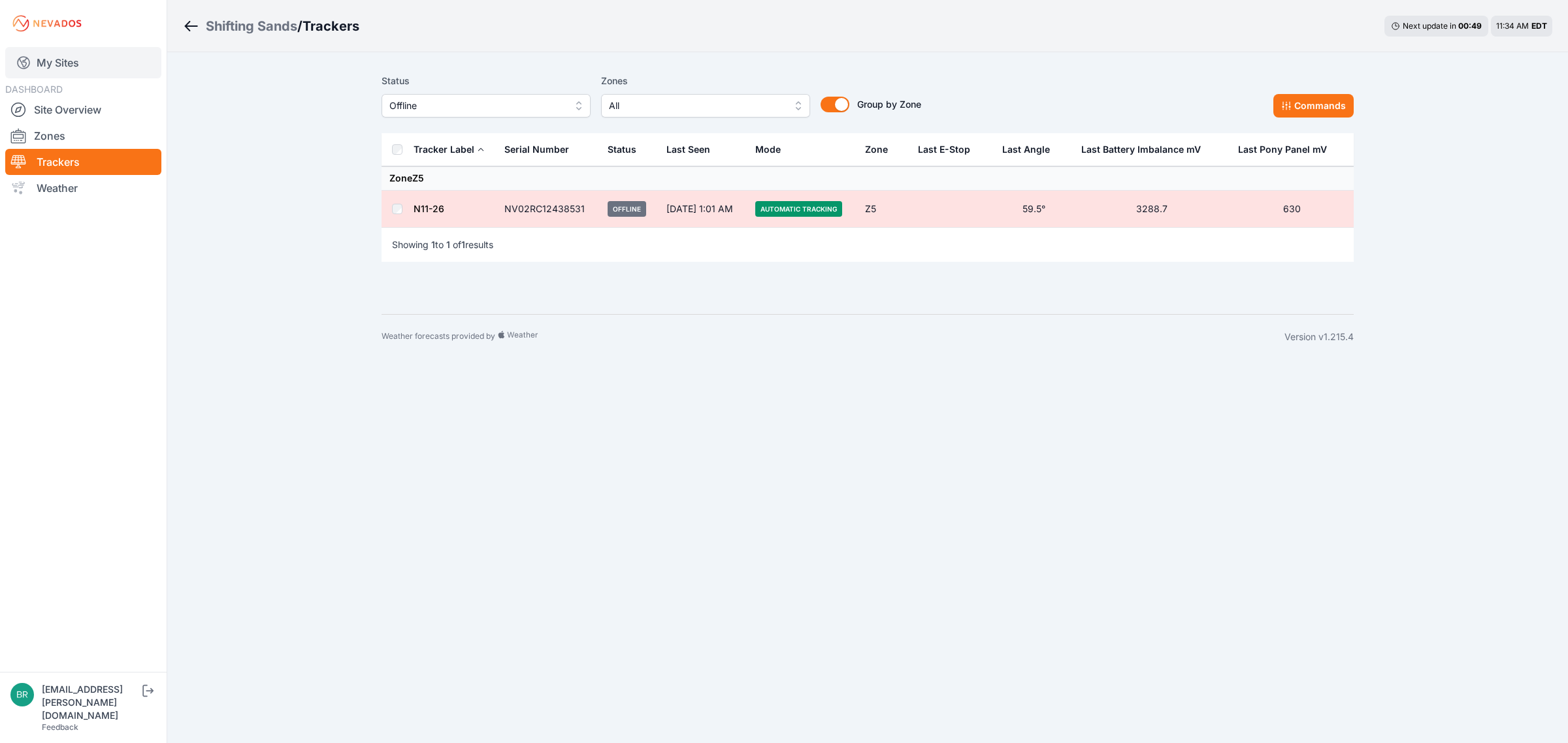
click at [101, 65] on link "My Sites" at bounding box center [83, 62] width 156 height 31
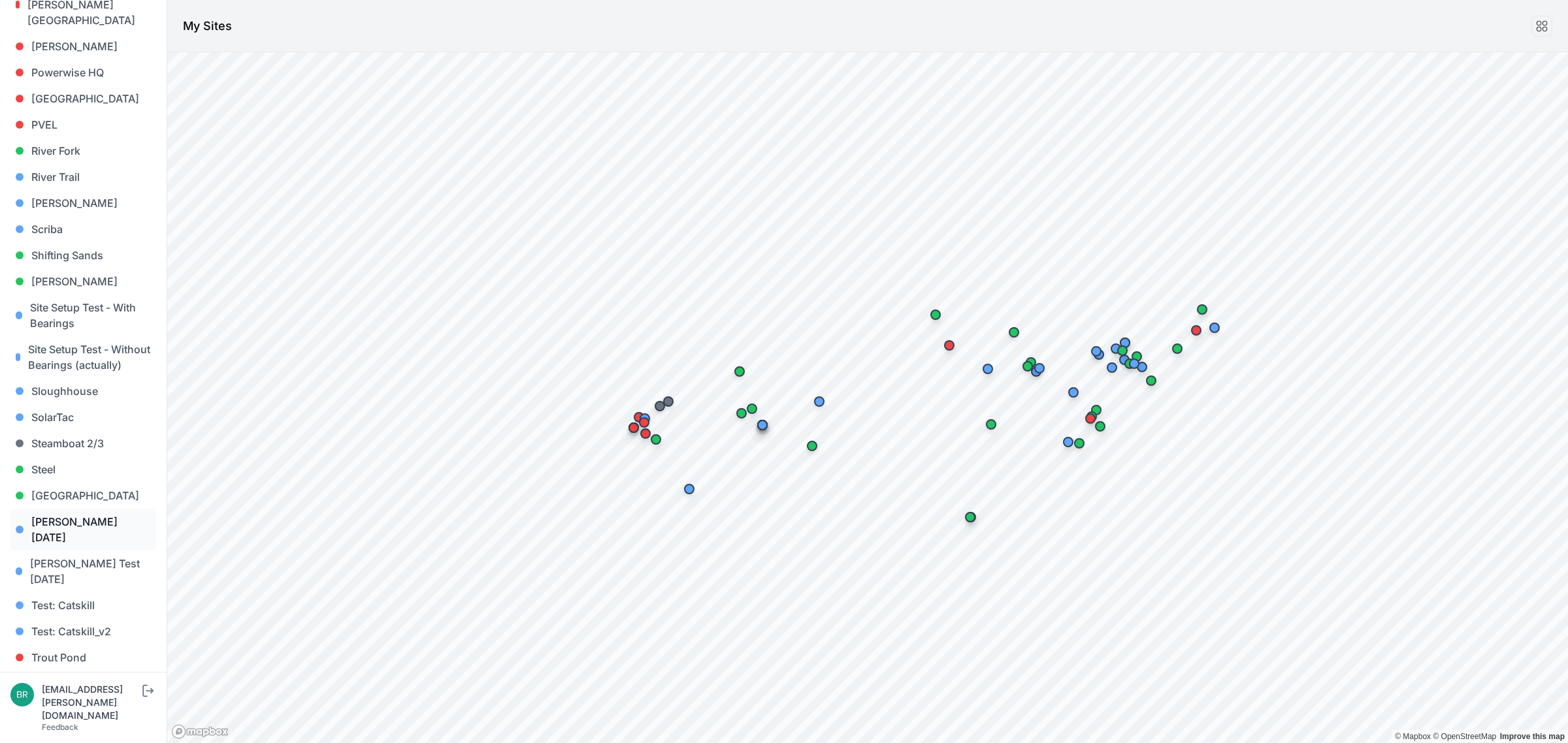
scroll to position [1087, 0]
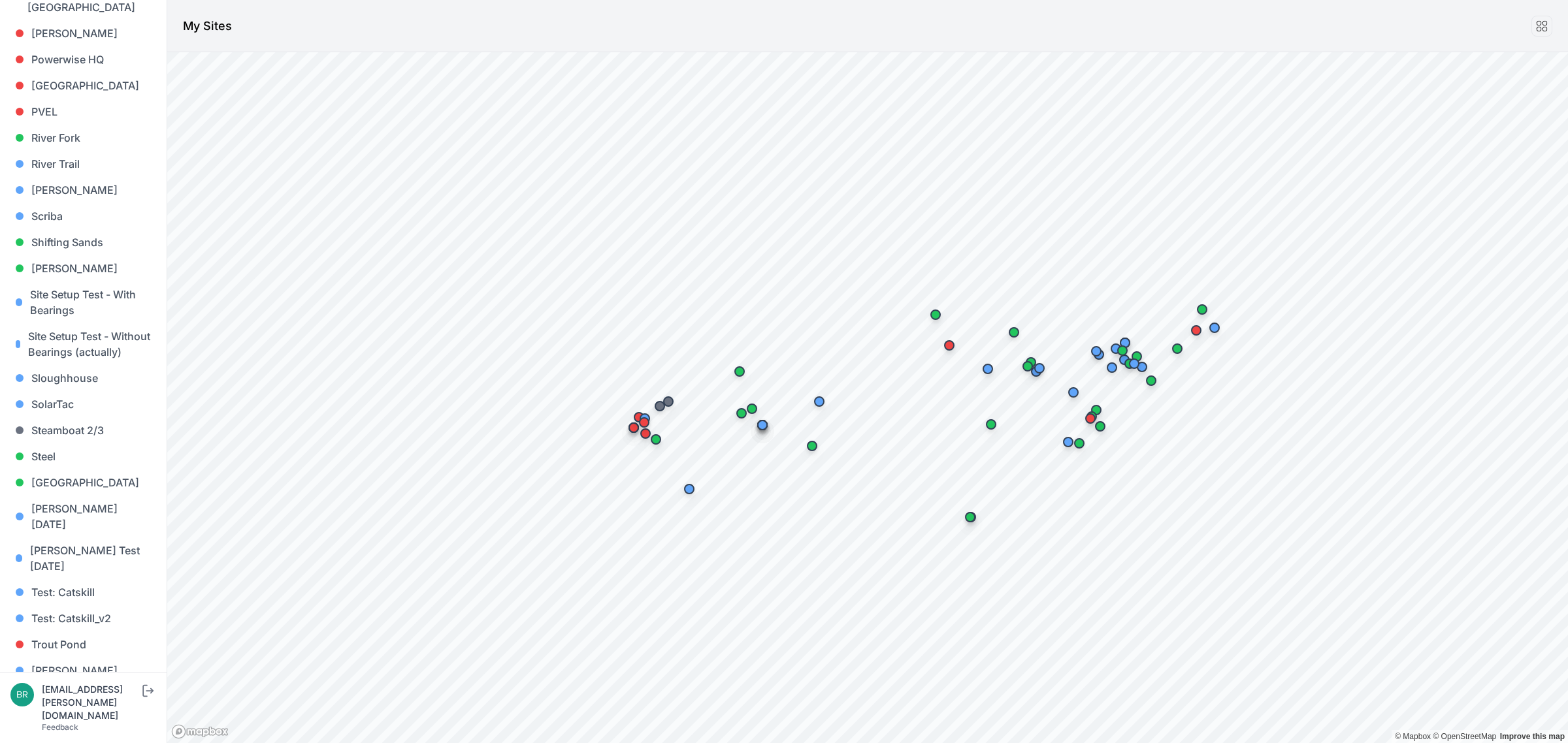
click at [64, 594] on link "[PERSON_NAME] [PERSON_NAME]" at bounding box center [83, 731] width 145 height 42
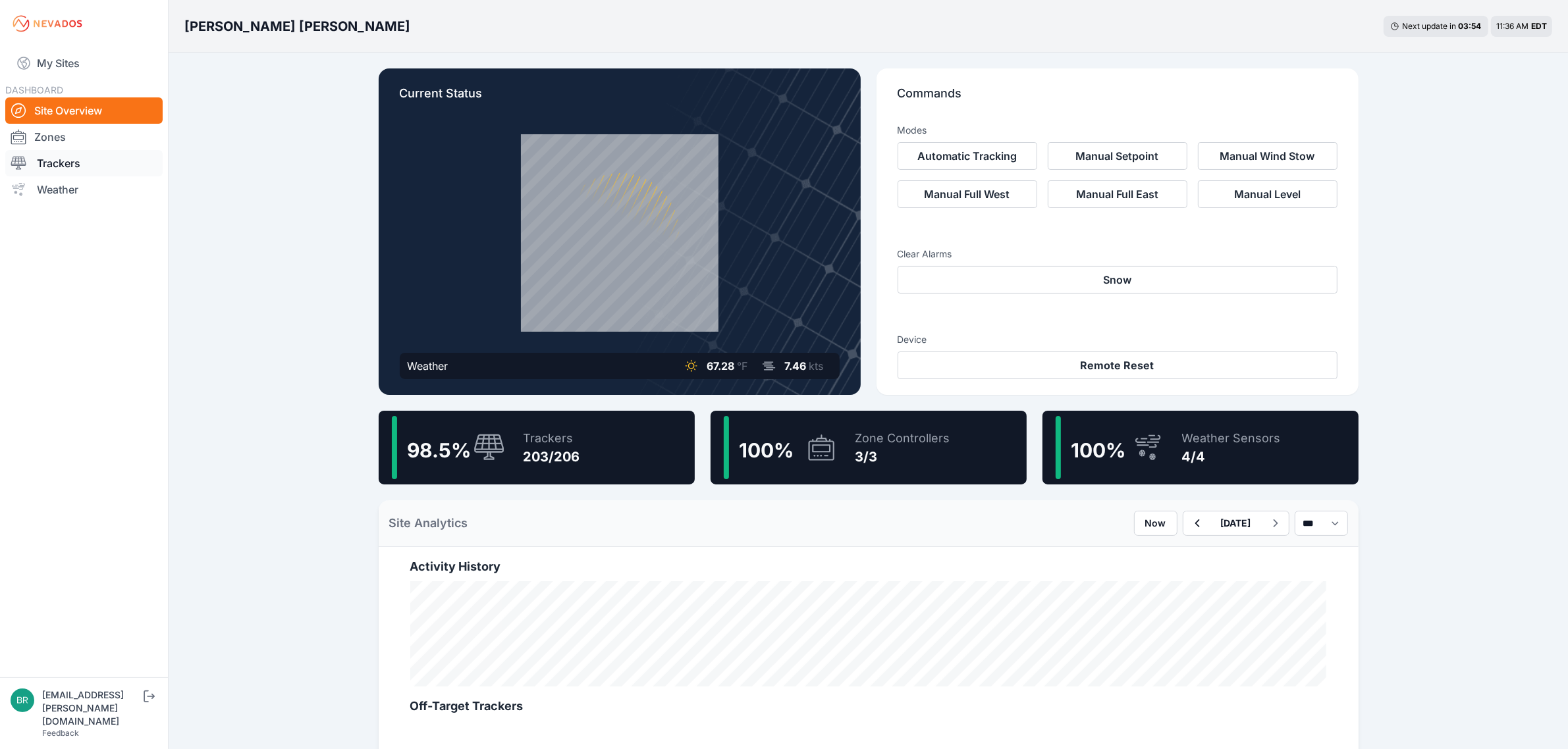
click at [75, 166] on link "Trackers" at bounding box center [84, 163] width 157 height 27
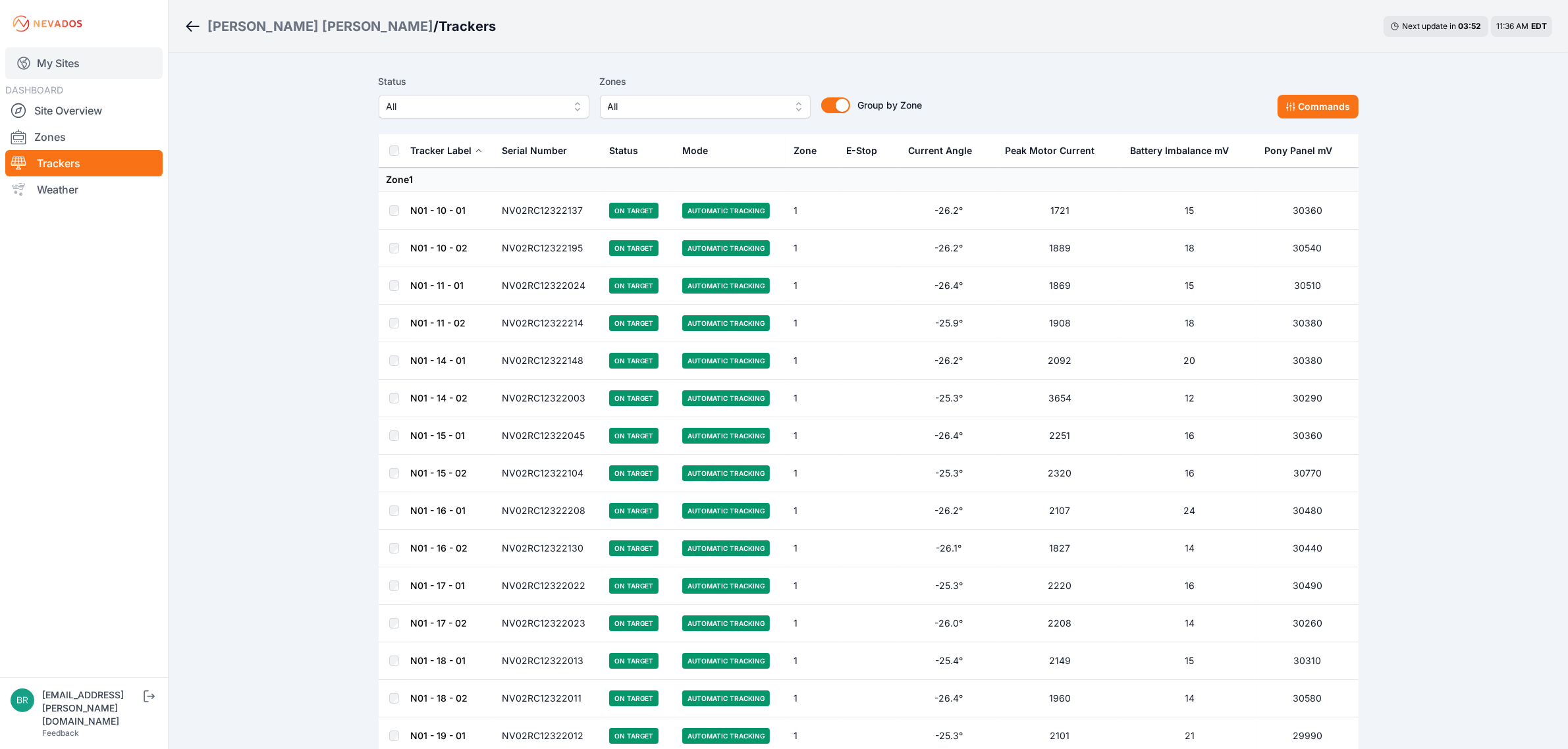
click at [108, 63] on link "My Sites" at bounding box center [84, 63] width 157 height 31
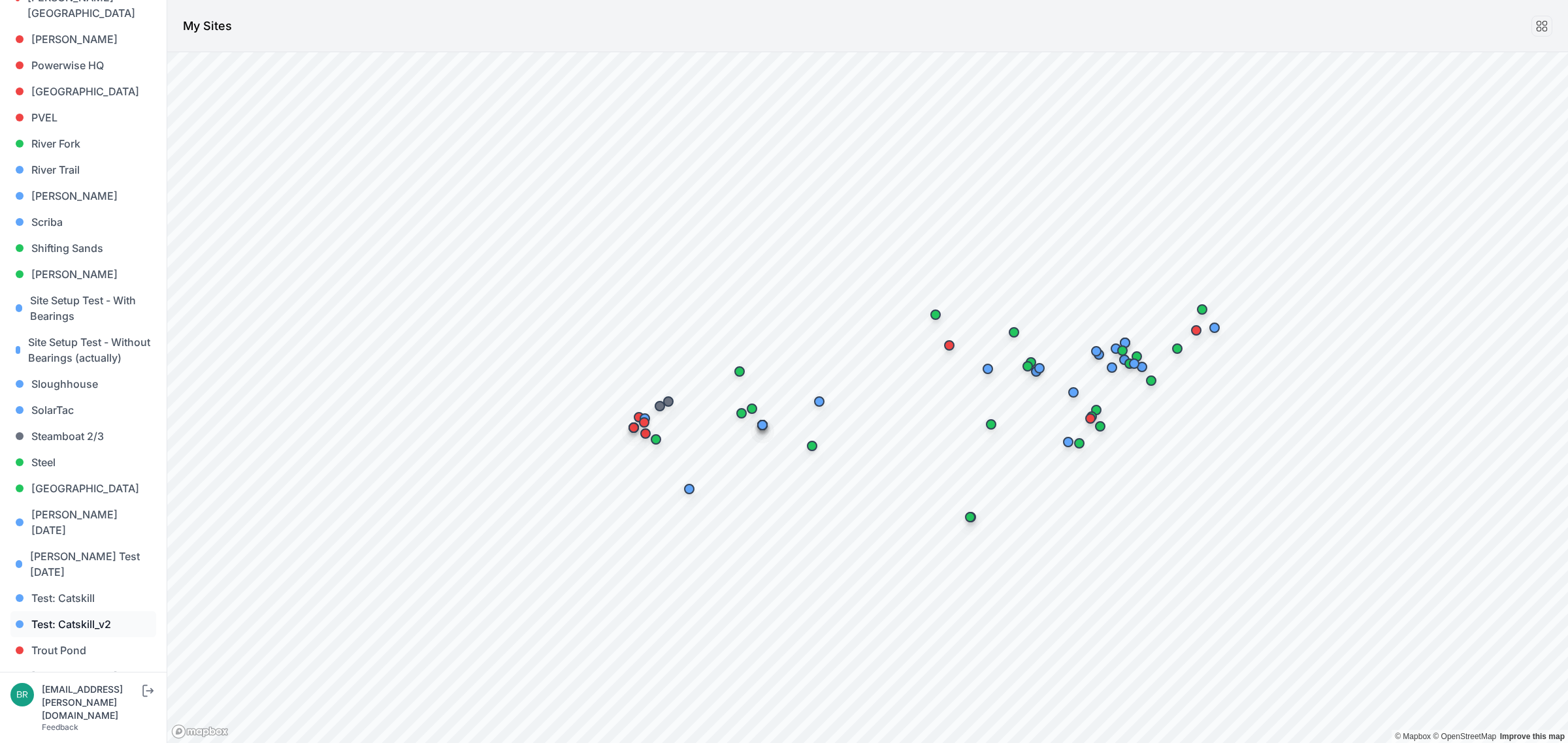
scroll to position [1087, 0]
click at [76, 594] on link "[PERSON_NAME] [PERSON_NAME]" at bounding box center [83, 731] width 145 height 42
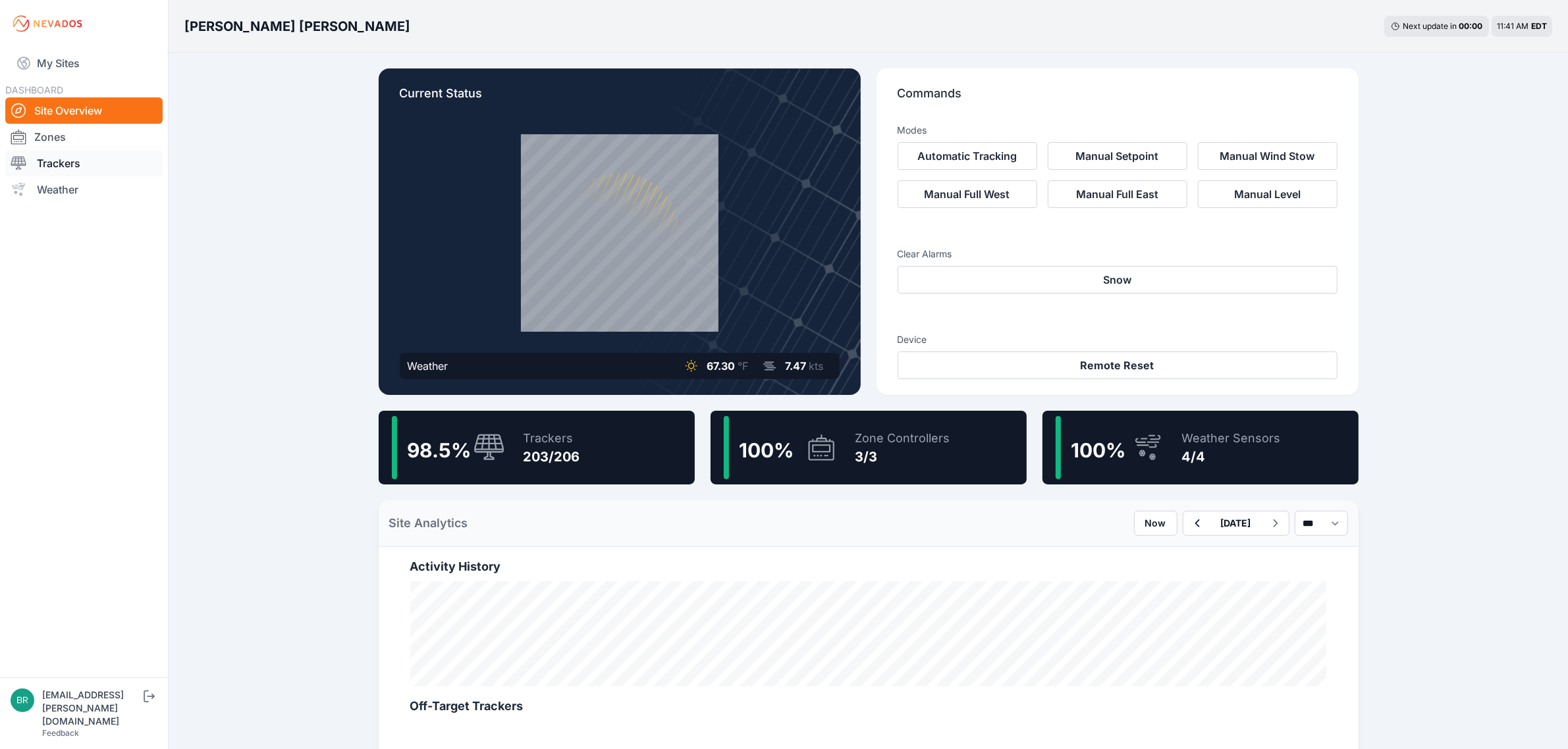
click at [96, 162] on link "Trackers" at bounding box center [84, 163] width 157 height 27
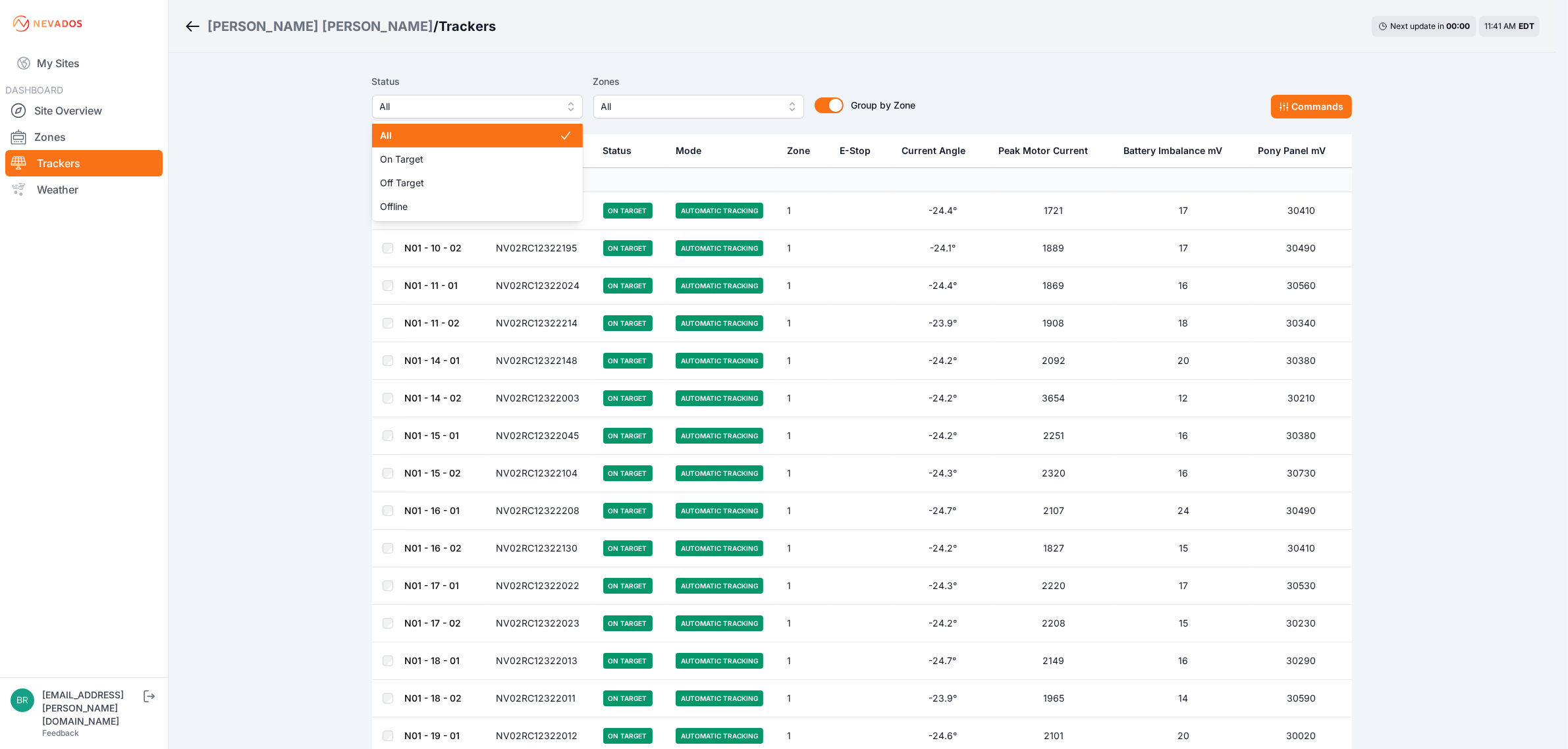
click at [485, 95] on button "All" at bounding box center [478, 107] width 211 height 24
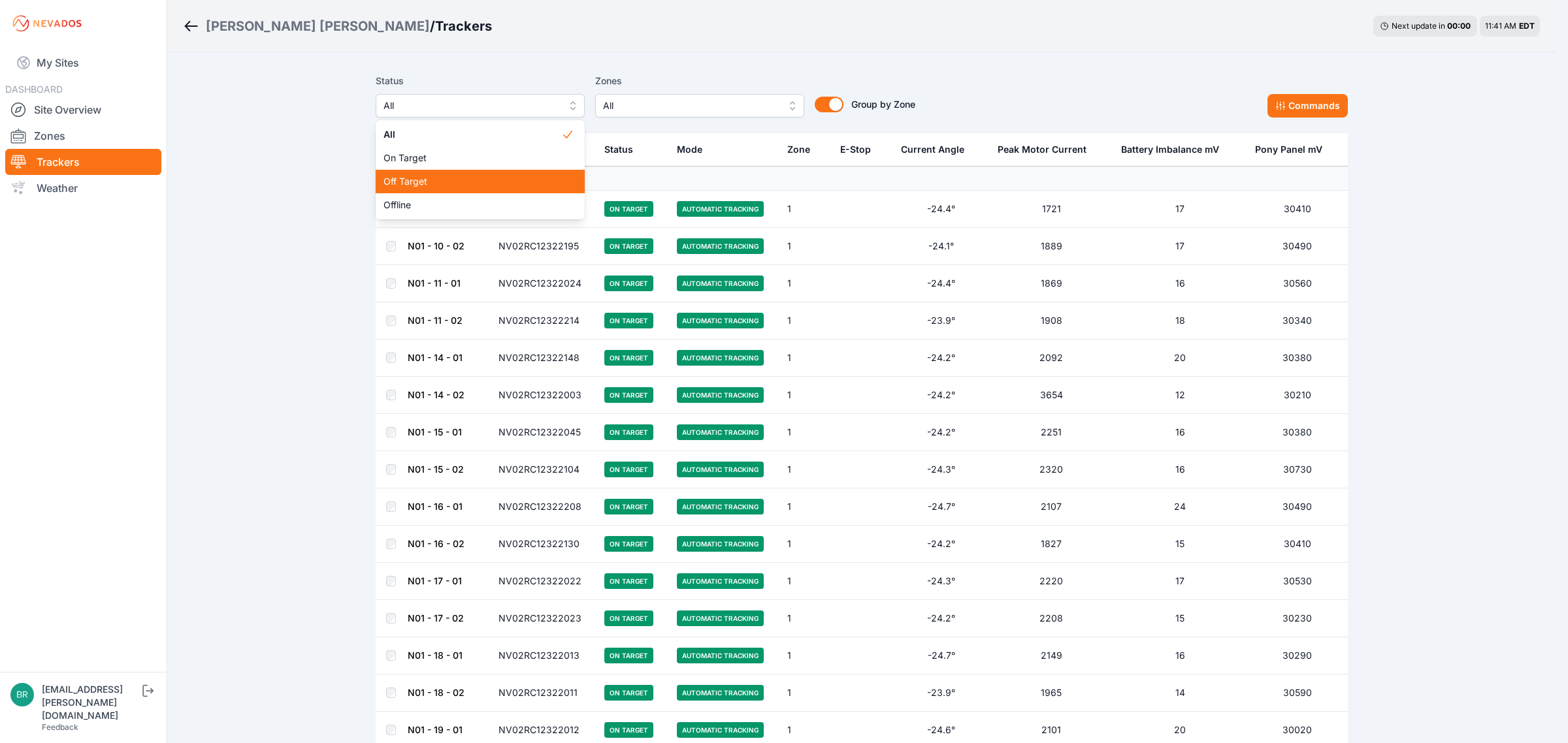
click at [464, 178] on span "Off Target" at bounding box center [472, 181] width 178 height 13
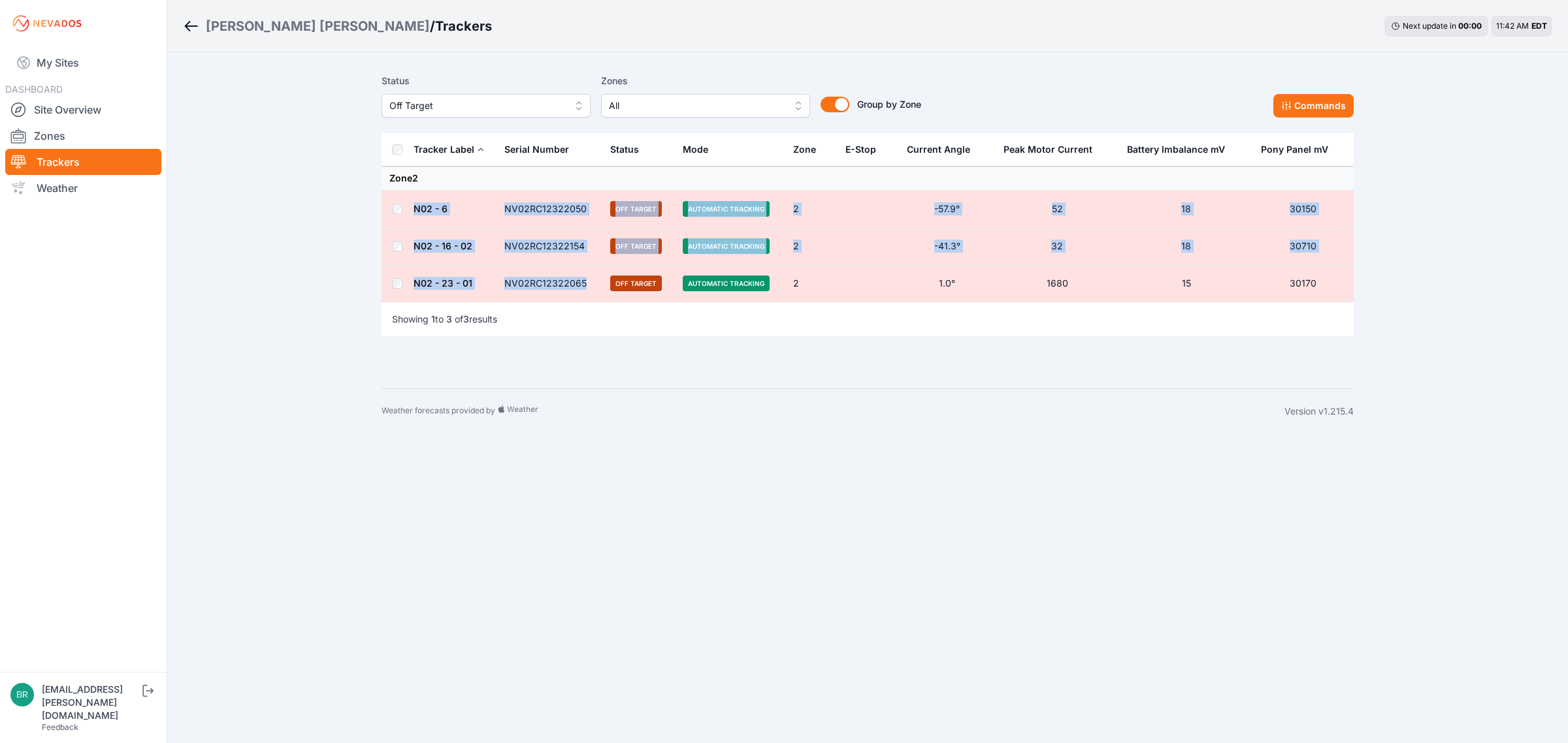
drag, startPoint x: 589, startPoint y: 281, endPoint x: 413, endPoint y: 215, distance: 188.0
click at [413, 215] on tbody "Zone 2 N02 - 6 NV02RC12322050 Off Target Automatic Tracking 2 -57.9° 52 18 3015…" at bounding box center [867, 235] width 972 height 136
copy tbody "N02 - 6 NV02RC12322050 Off Target Automatic Tracking 2 -57.9° 52 18 30150 N02 -…"
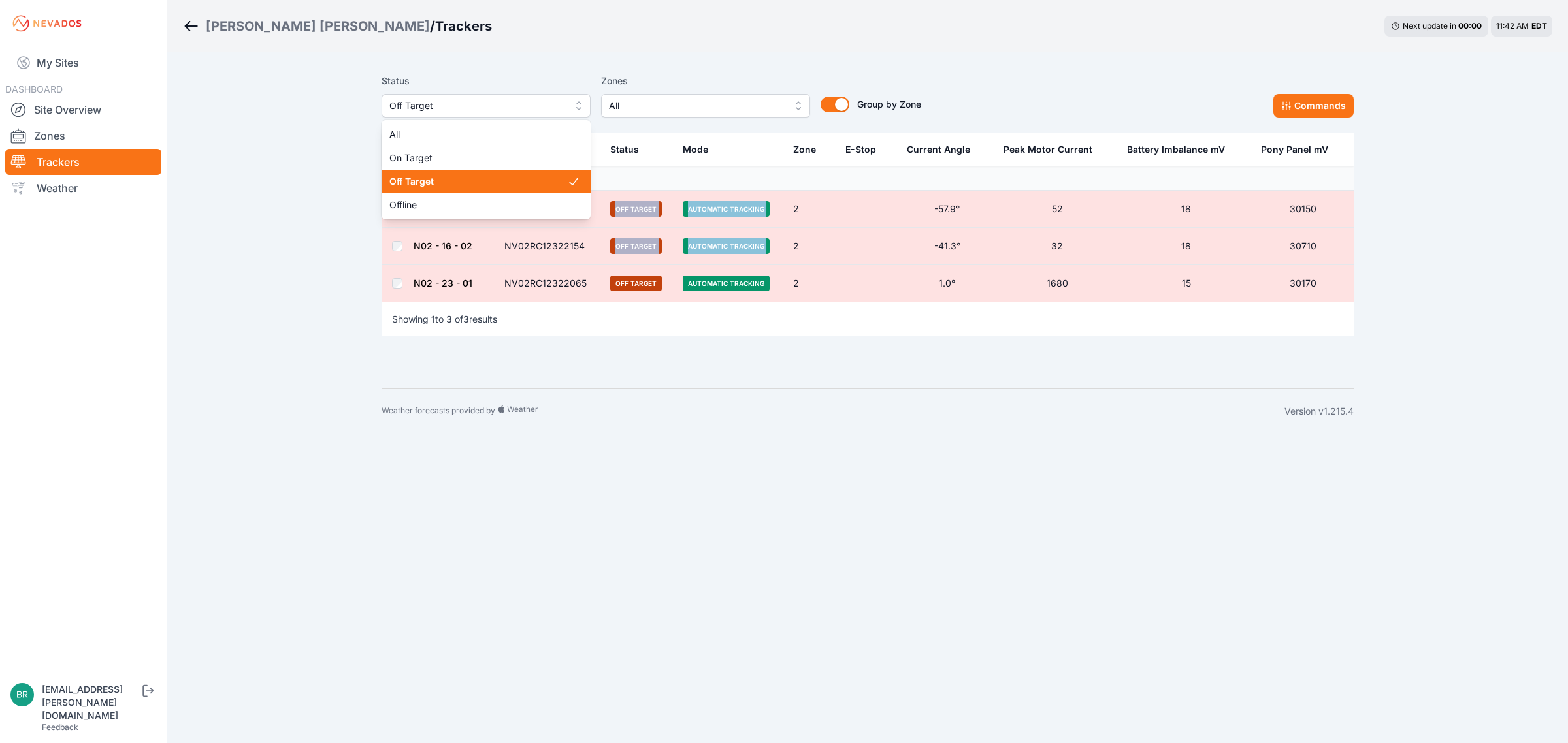
click at [475, 107] on span "Off Target" at bounding box center [476, 105] width 175 height 16
click at [308, 230] on div "Wolcott Hill / Trackers Next update in 00 : 00 11:42 AM EDT Status Off Target A…" at bounding box center [784, 217] width 1568 height 433
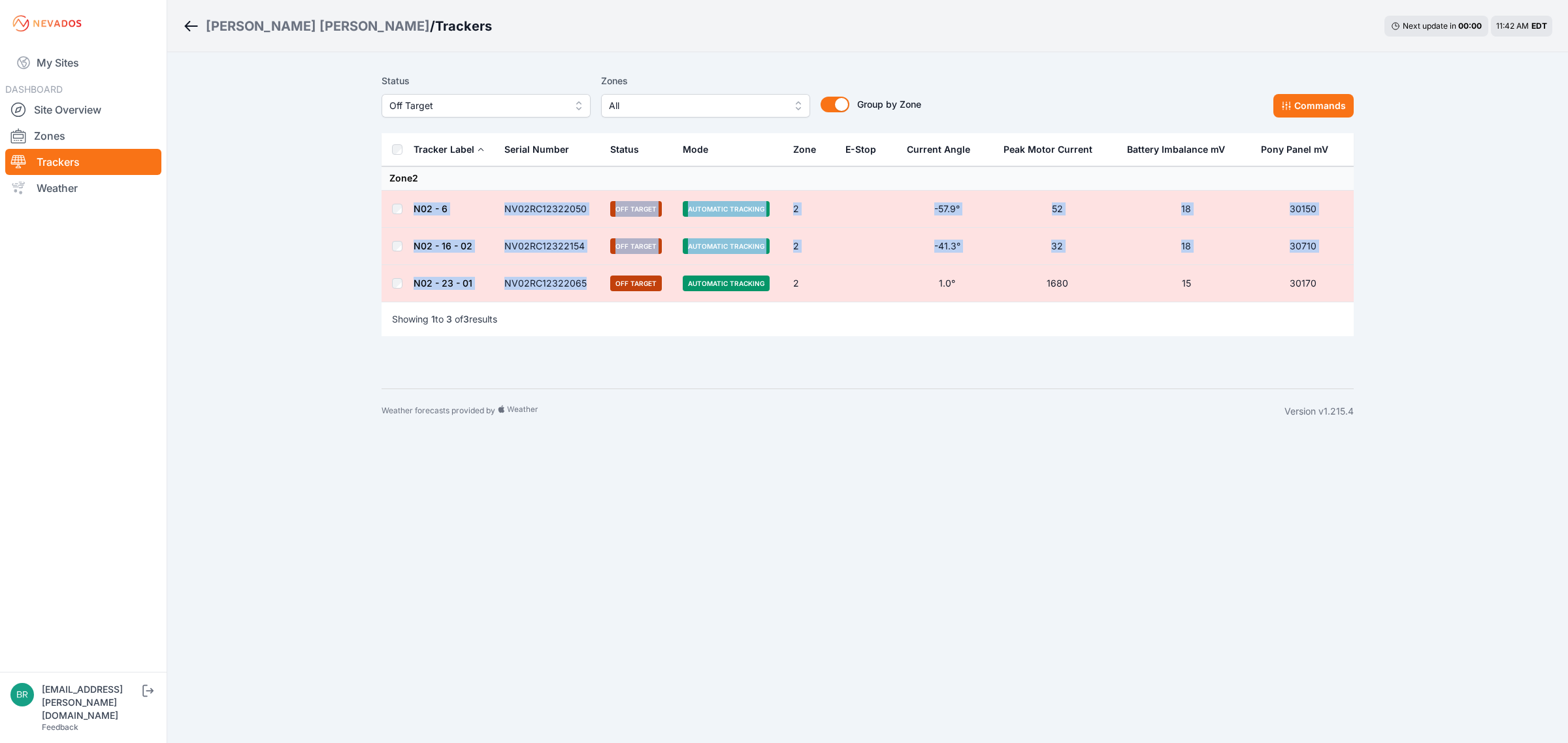
click at [417, 116] on button "Off Target" at bounding box center [486, 106] width 209 height 24
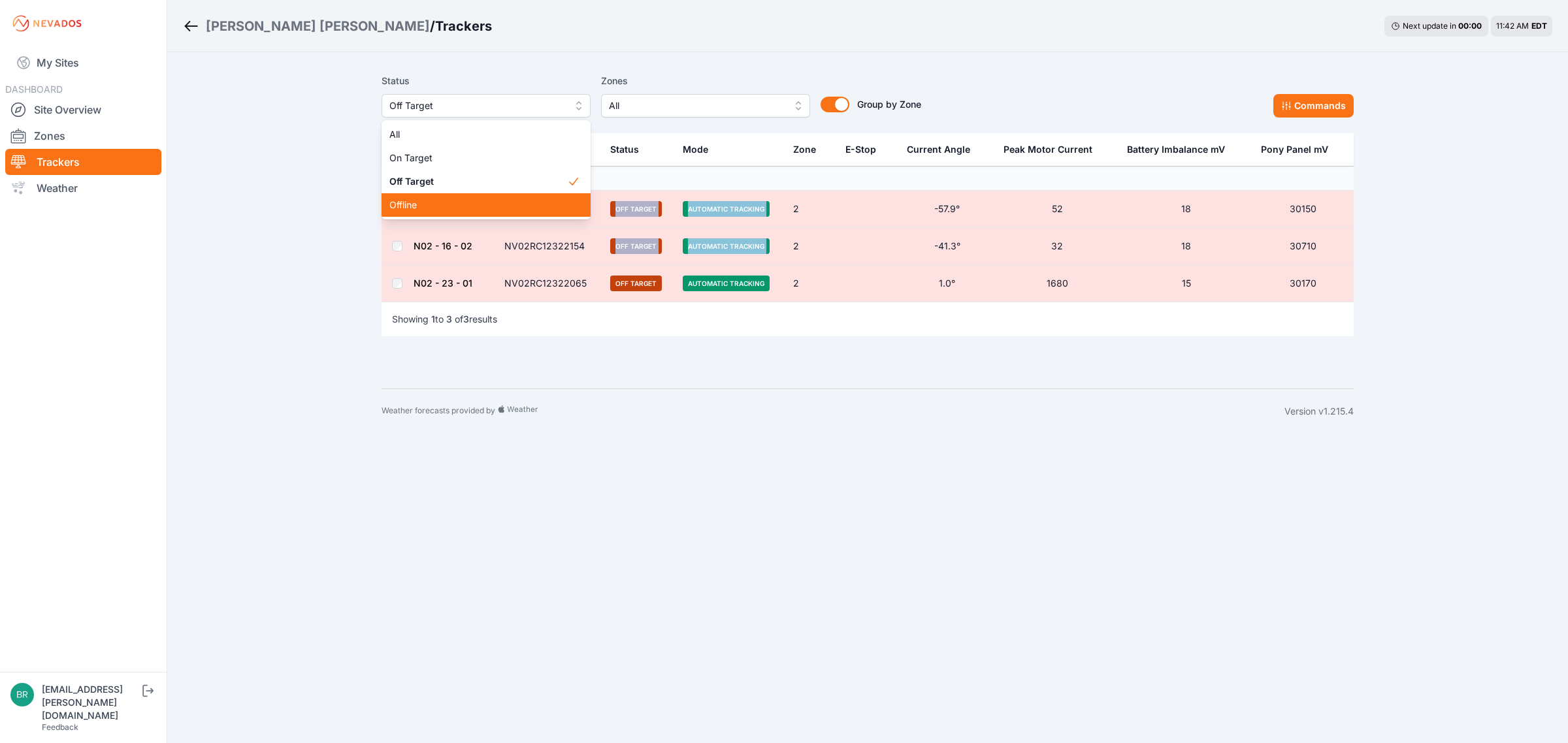
click at [419, 199] on span "Offline" at bounding box center [478, 205] width 178 height 13
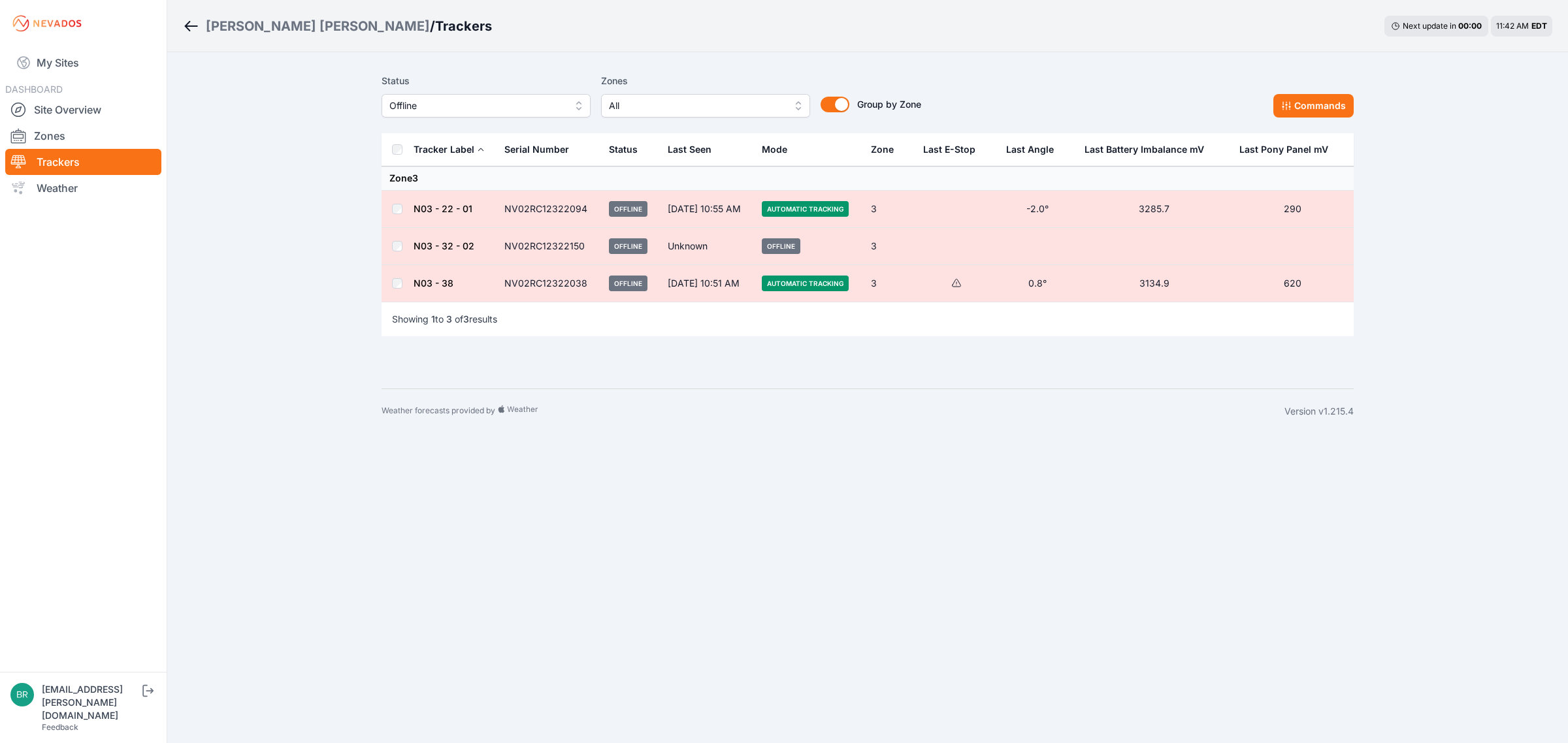
click at [335, 96] on div "Wolcott Hill / Trackers Next update in 00 : 00 11:42 AM EDT Status Offline Zone…" at bounding box center [784, 217] width 1568 height 433
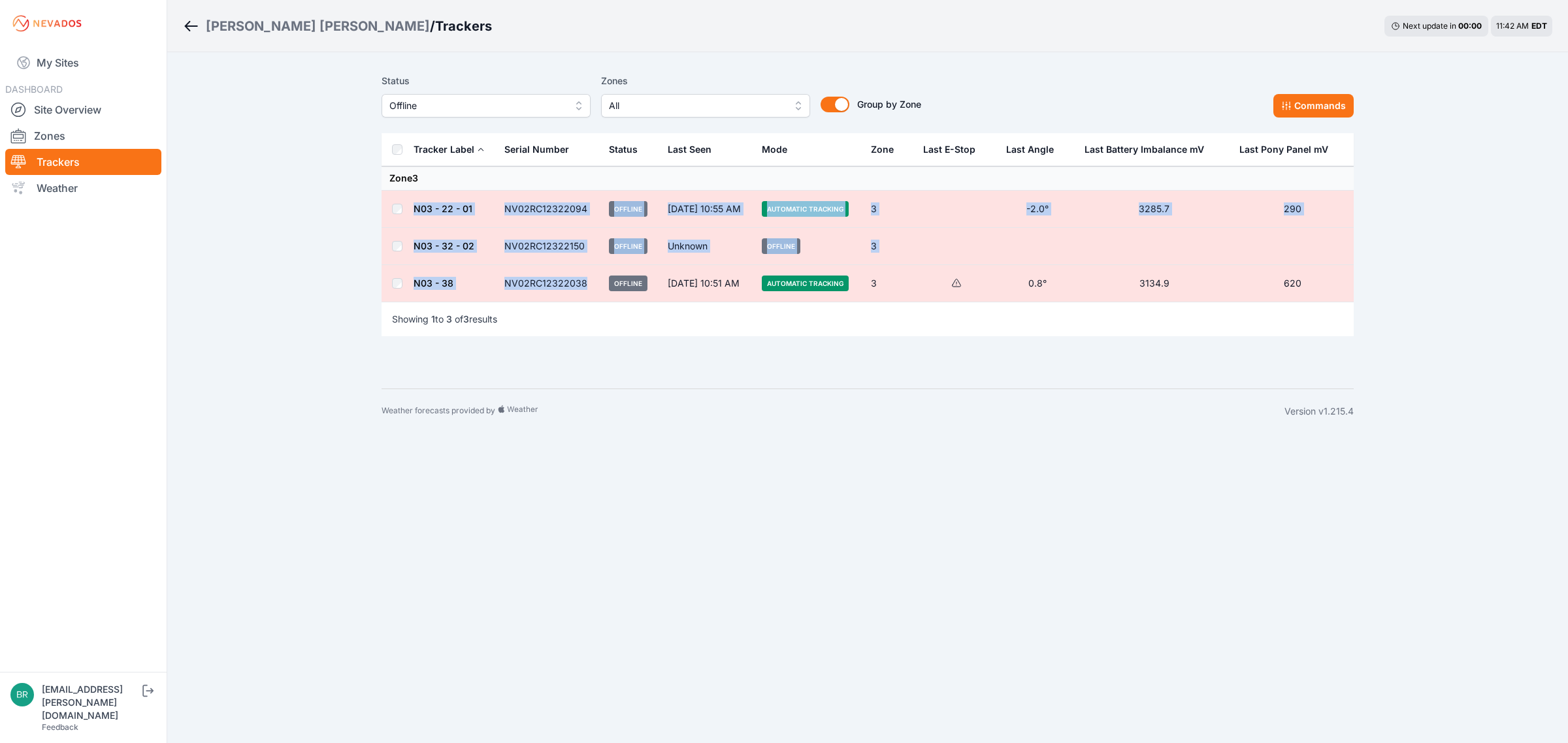
drag, startPoint x: 589, startPoint y: 285, endPoint x: 420, endPoint y: 211, distance: 184.5
click at [405, 211] on tbody "Zone 3 N03 - 22 - 01 NV02RC12322094 Offline Sep 4, 10:55 AM Automatic Tracking …" at bounding box center [867, 235] width 972 height 136
copy tbody "N03 - 22 - 01 NV02RC12322094 Offline Sep 4, 10:55 AM Automatic Tracking 3 -2.0°…"
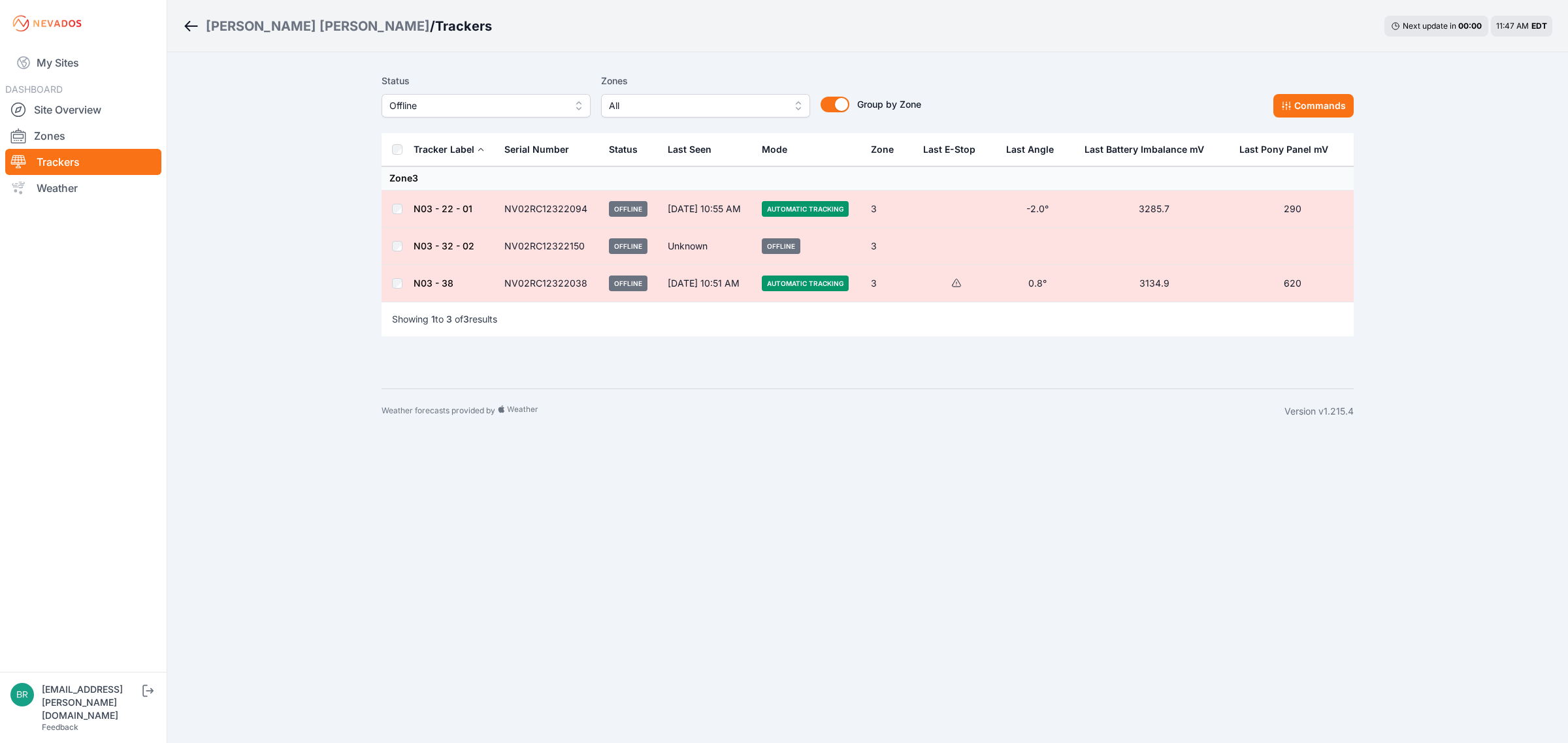
click at [667, 366] on div "Status Offline Zones All Group by Zone Group by Zone Commands Tracker Label Ser…" at bounding box center [867, 217] width 972 height 300
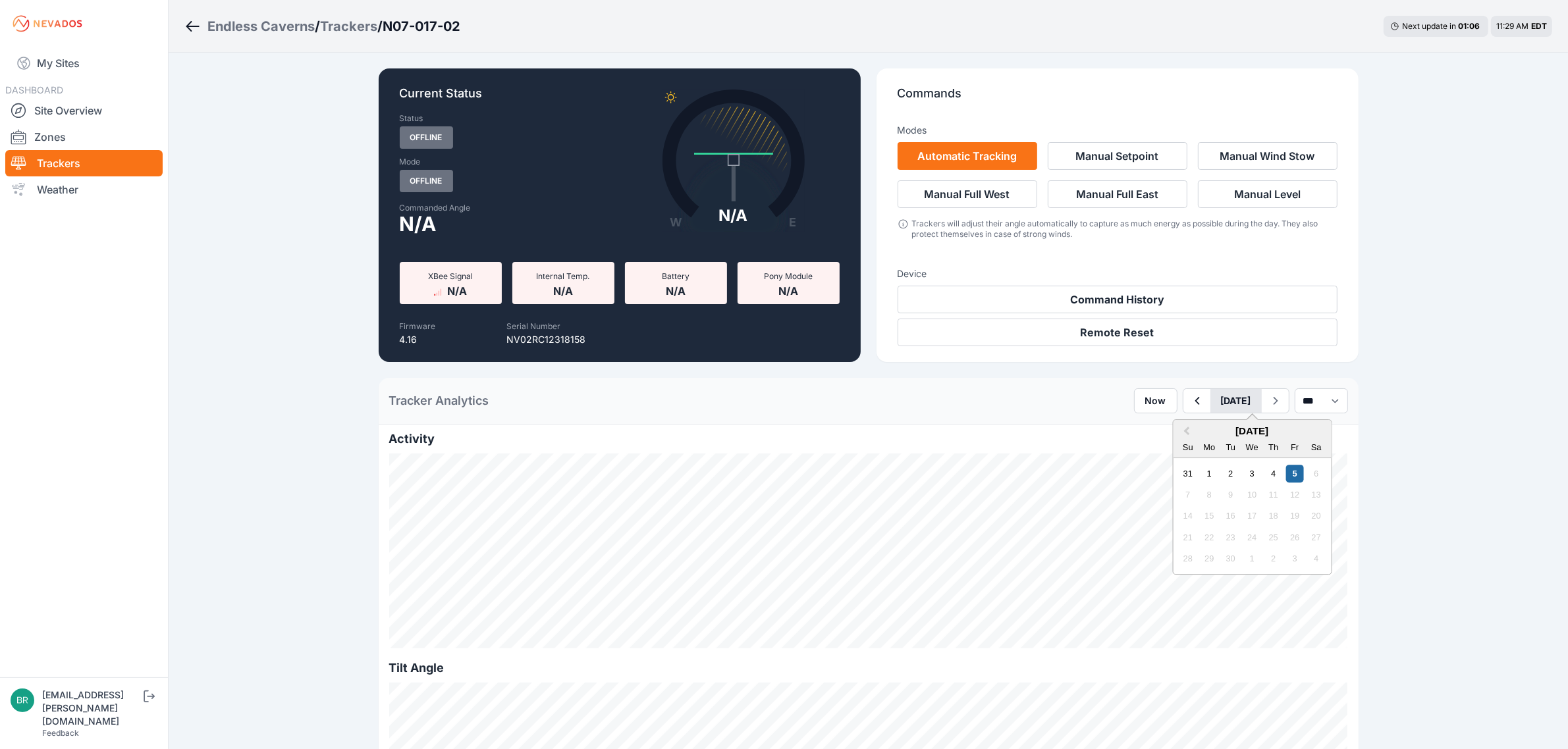
click at [1211, 399] on button "[DATE]" at bounding box center [1236, 401] width 52 height 24
click at [1186, 433] on span "Previous Month" at bounding box center [1186, 431] width 0 height 15
click at [1264, 558] on div "28" at bounding box center [1273, 558] width 17 height 17
click at [933, 387] on div "Tracker Analytics Now August 28 Previous Month Next Month August 2025 Su Mo Tu …" at bounding box center [868, 401] width 979 height 47
click at [1267, 402] on icon "button" at bounding box center [1275, 401] width 17 height 16
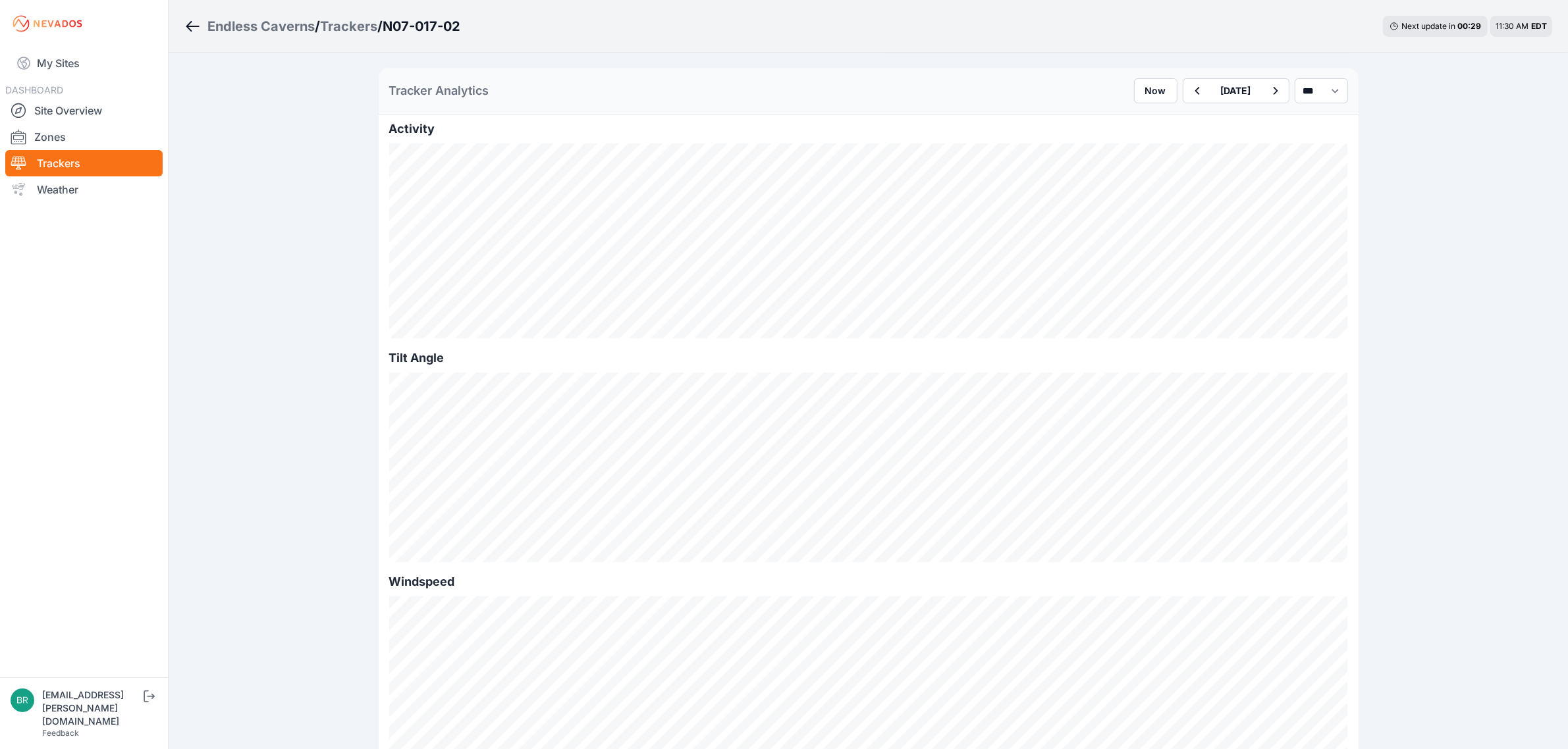
scroll to position [247, 0]
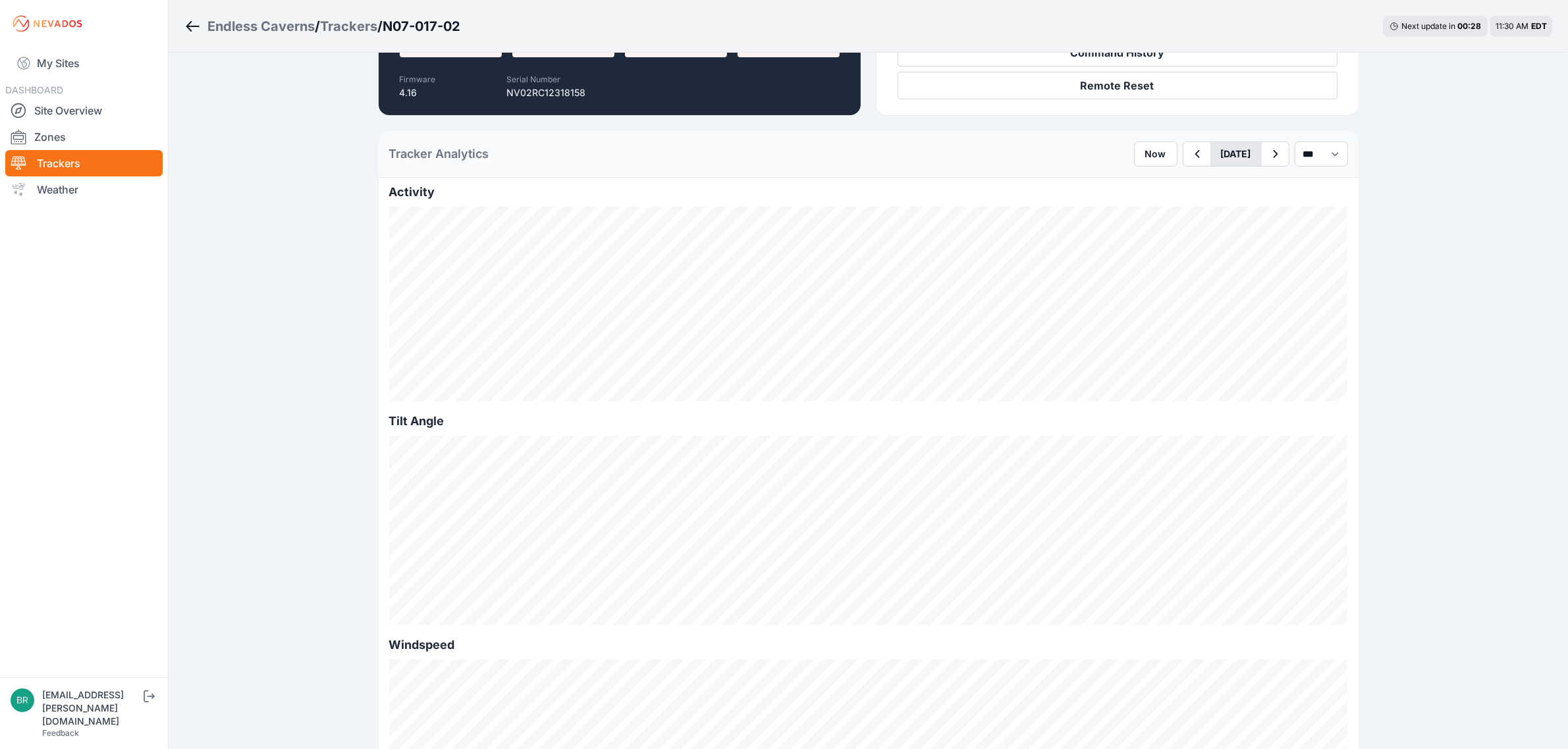
click at [1246, 163] on button "August 29" at bounding box center [1236, 154] width 52 height 24
click at [1267, 161] on icon "button" at bounding box center [1275, 154] width 17 height 16
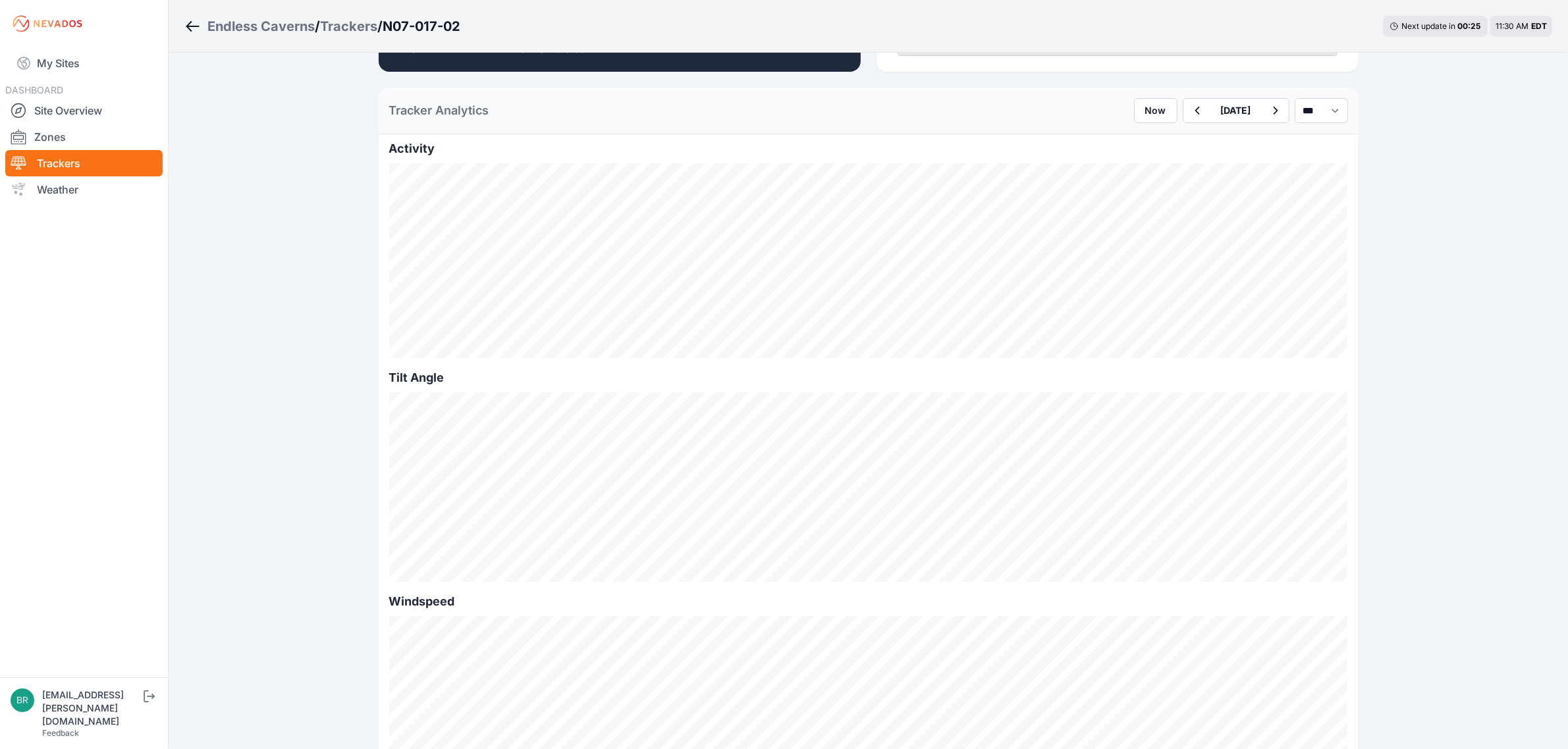
scroll to position [165, 0]
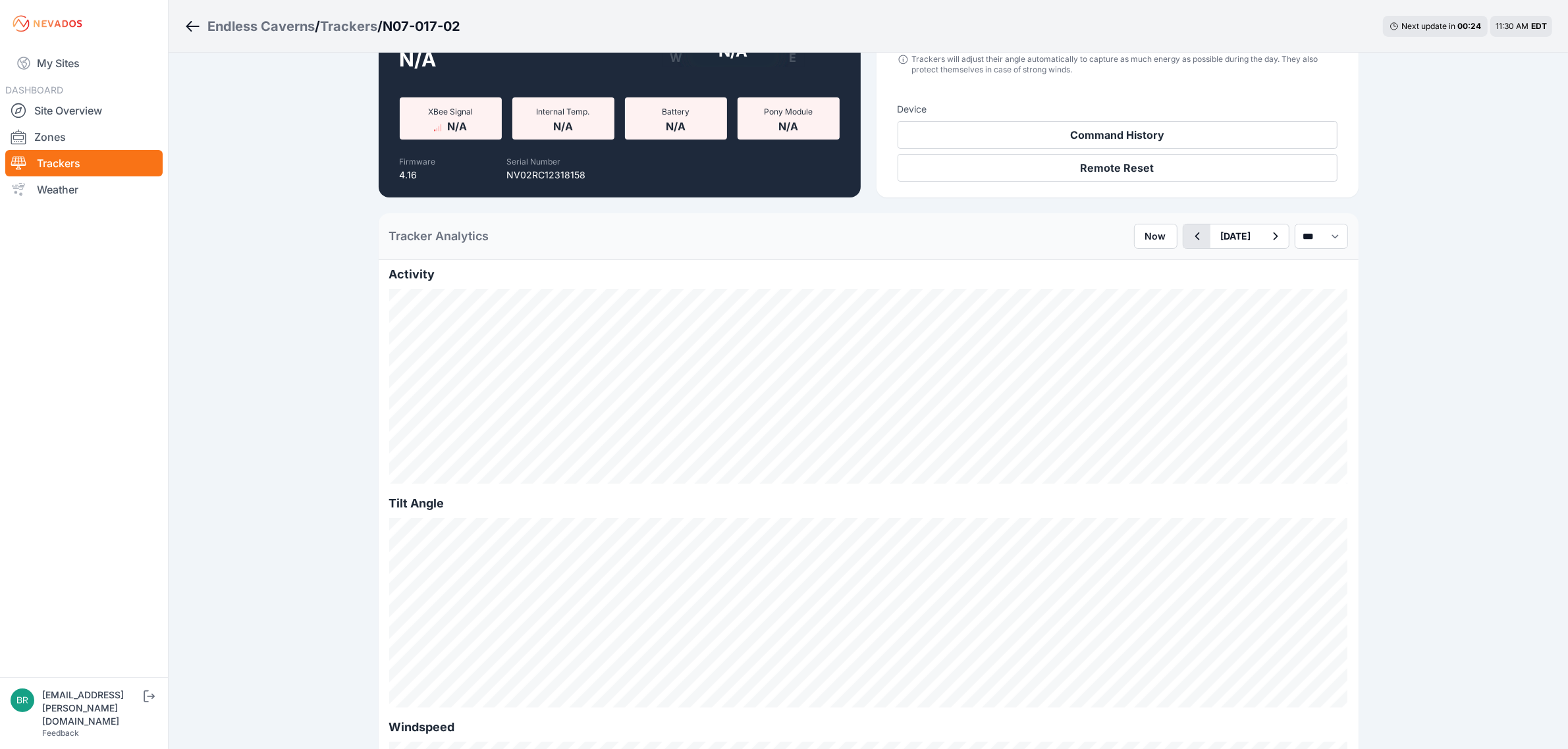
click at [1188, 237] on icon "button" at bounding box center [1197, 236] width 17 height 16
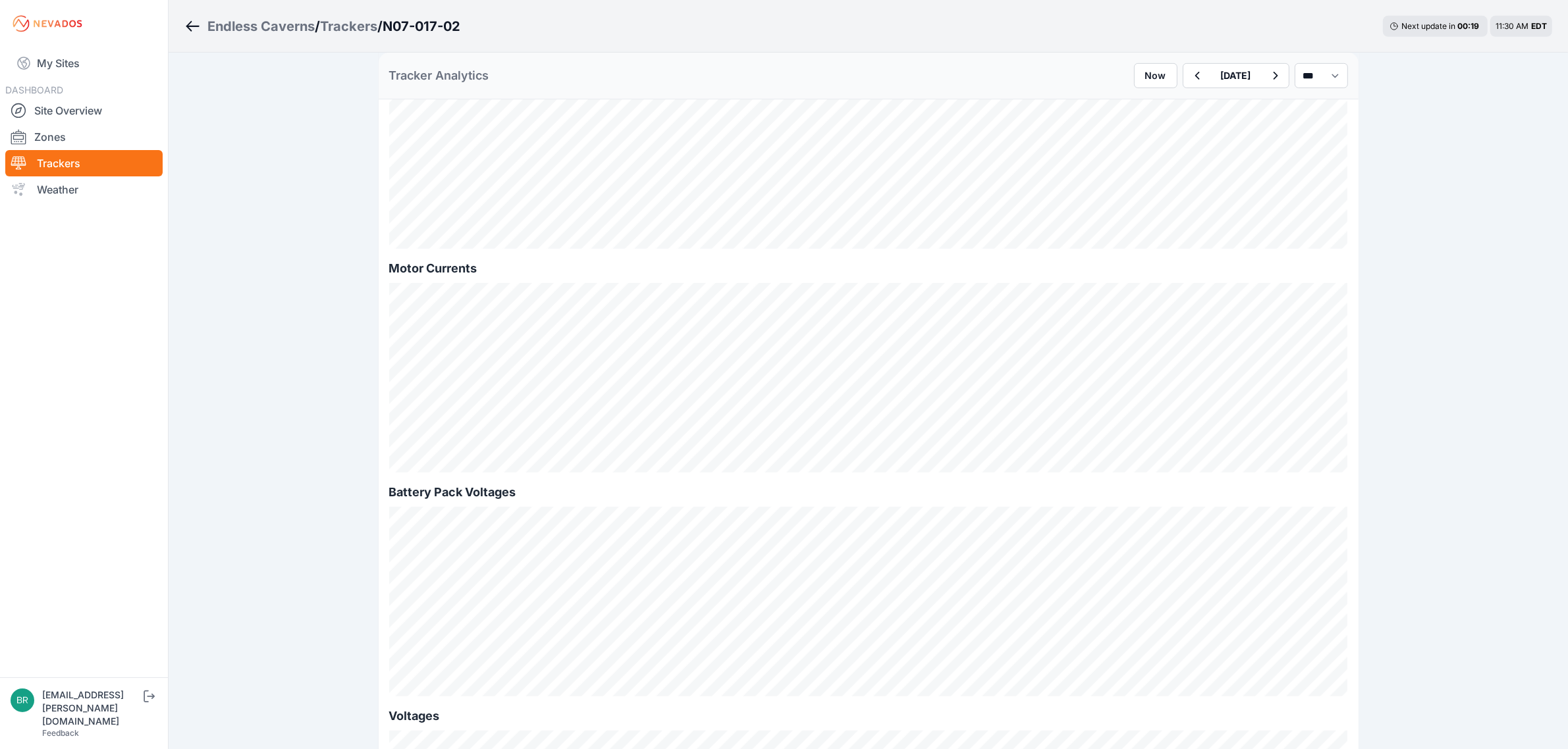
scroll to position [905, 0]
click at [1183, 66] on button "button" at bounding box center [1197, 75] width 27 height 24
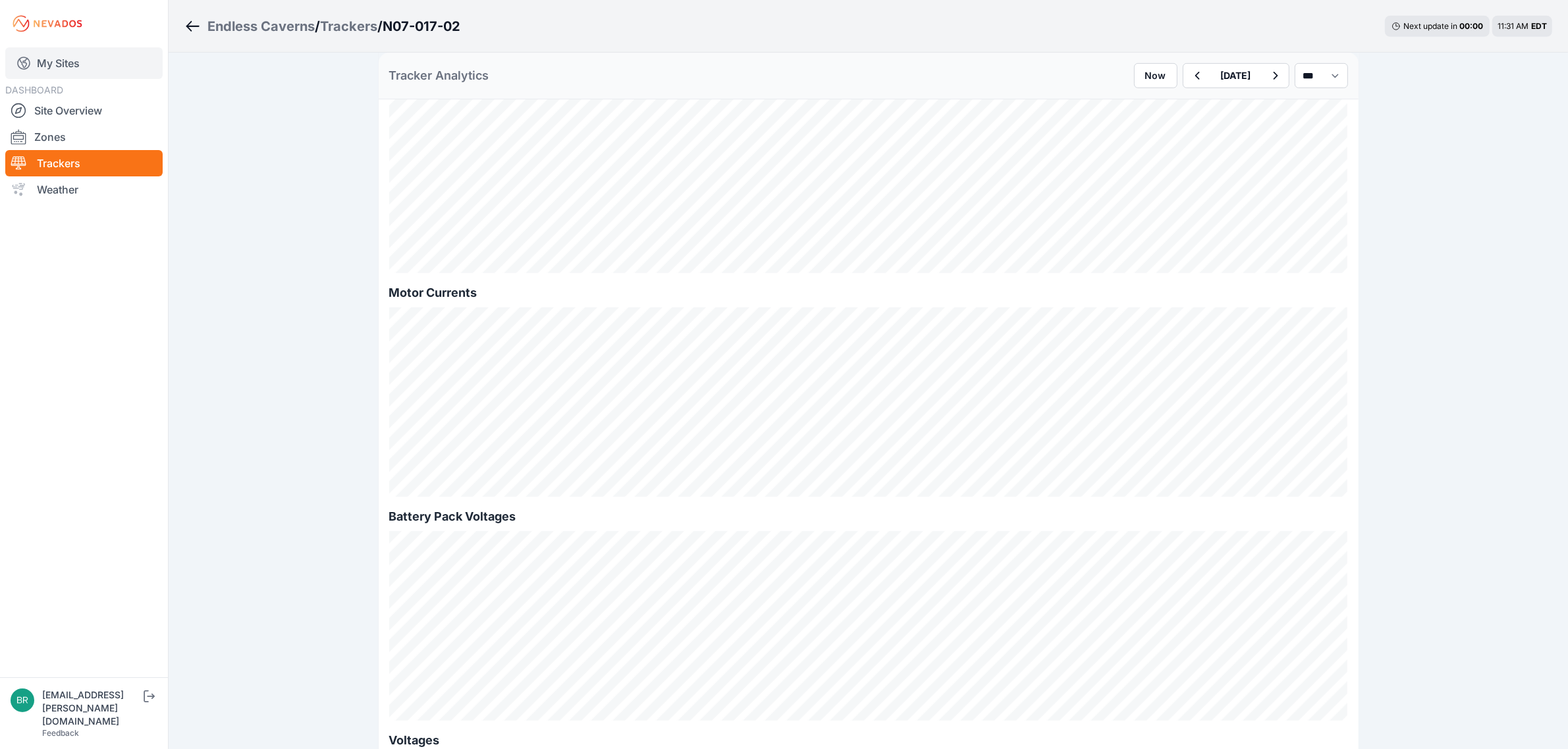
click at [64, 59] on link "My Sites" at bounding box center [84, 63] width 157 height 31
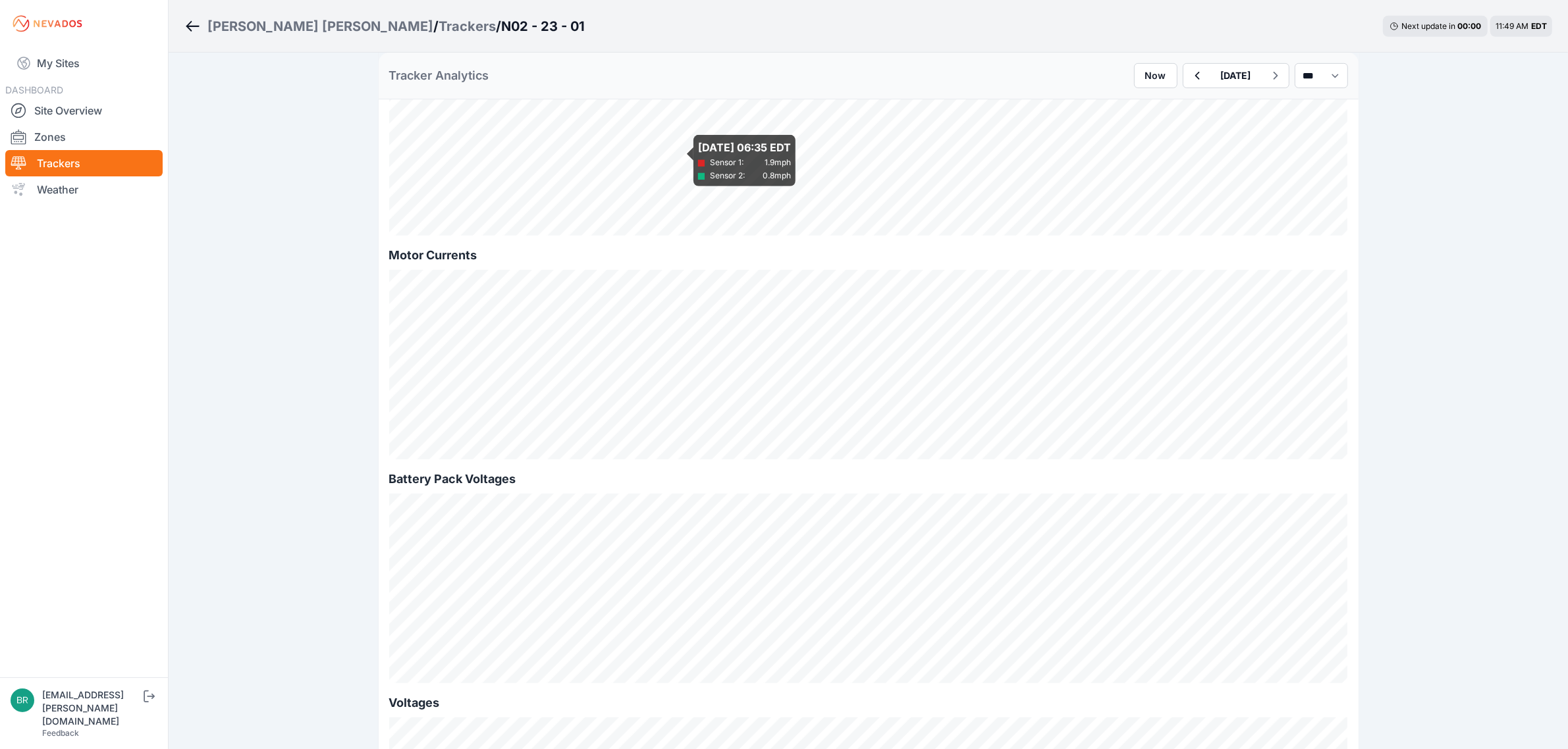
scroll to position [988, 0]
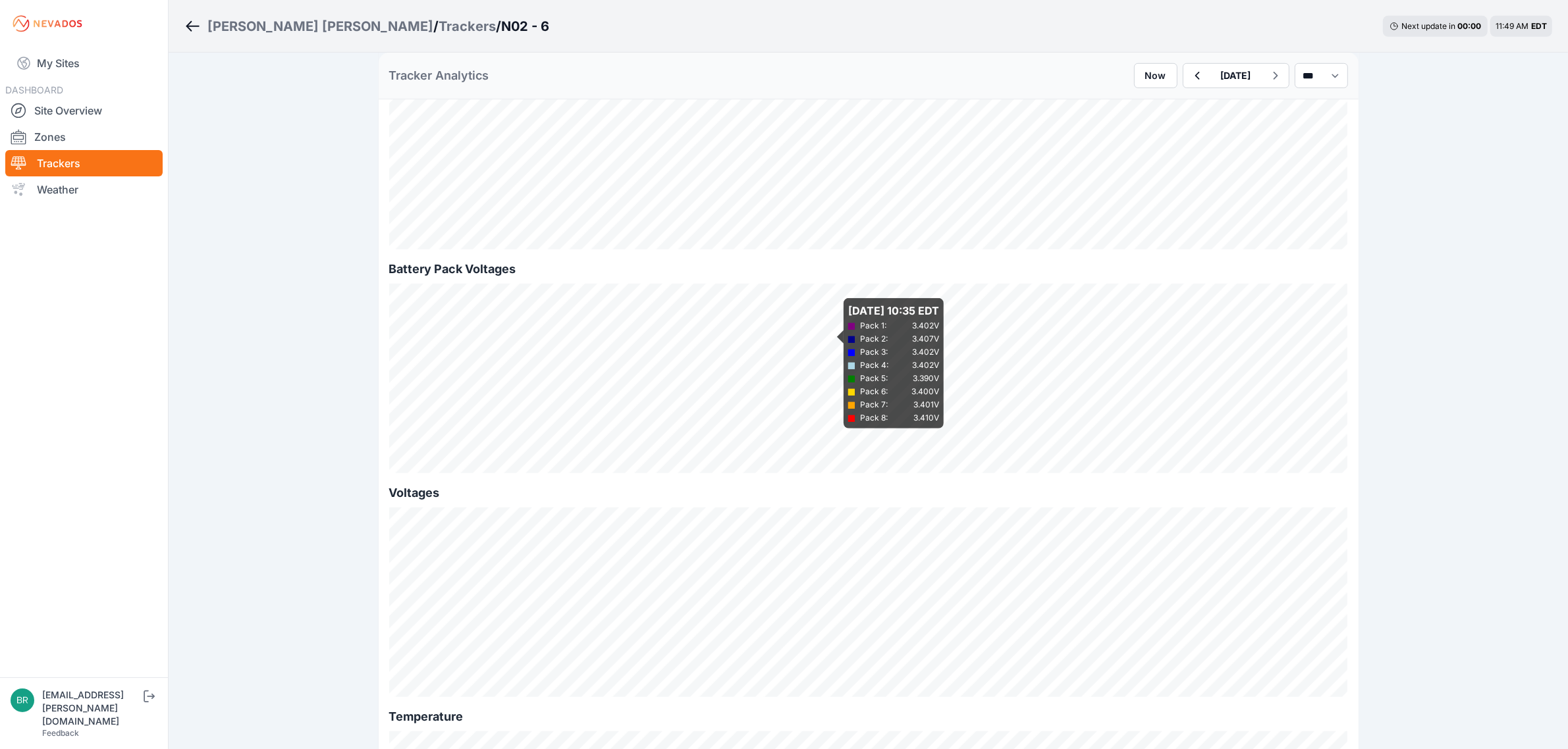
scroll to position [1234, 0]
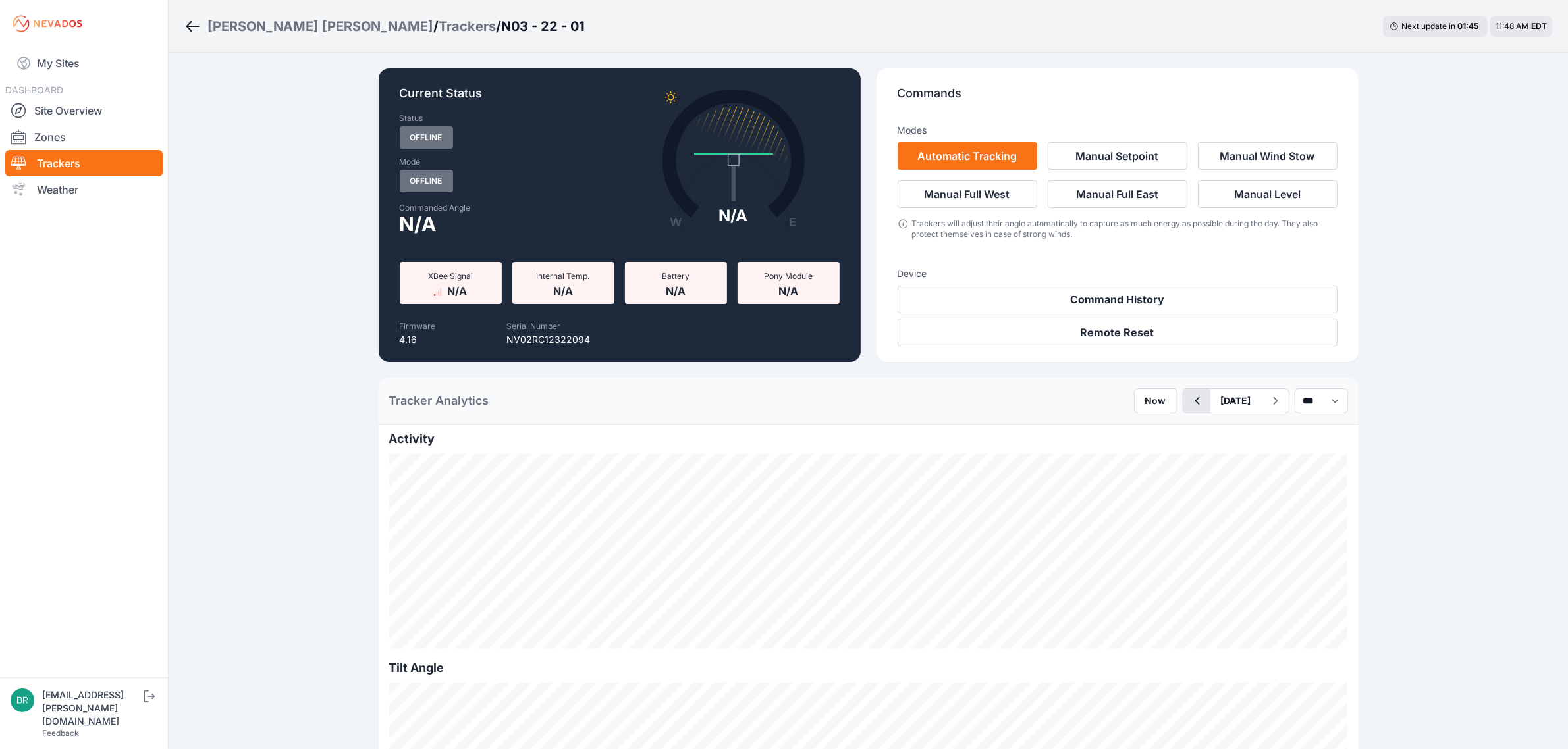
click at [1183, 400] on button "button" at bounding box center [1197, 401] width 27 height 24
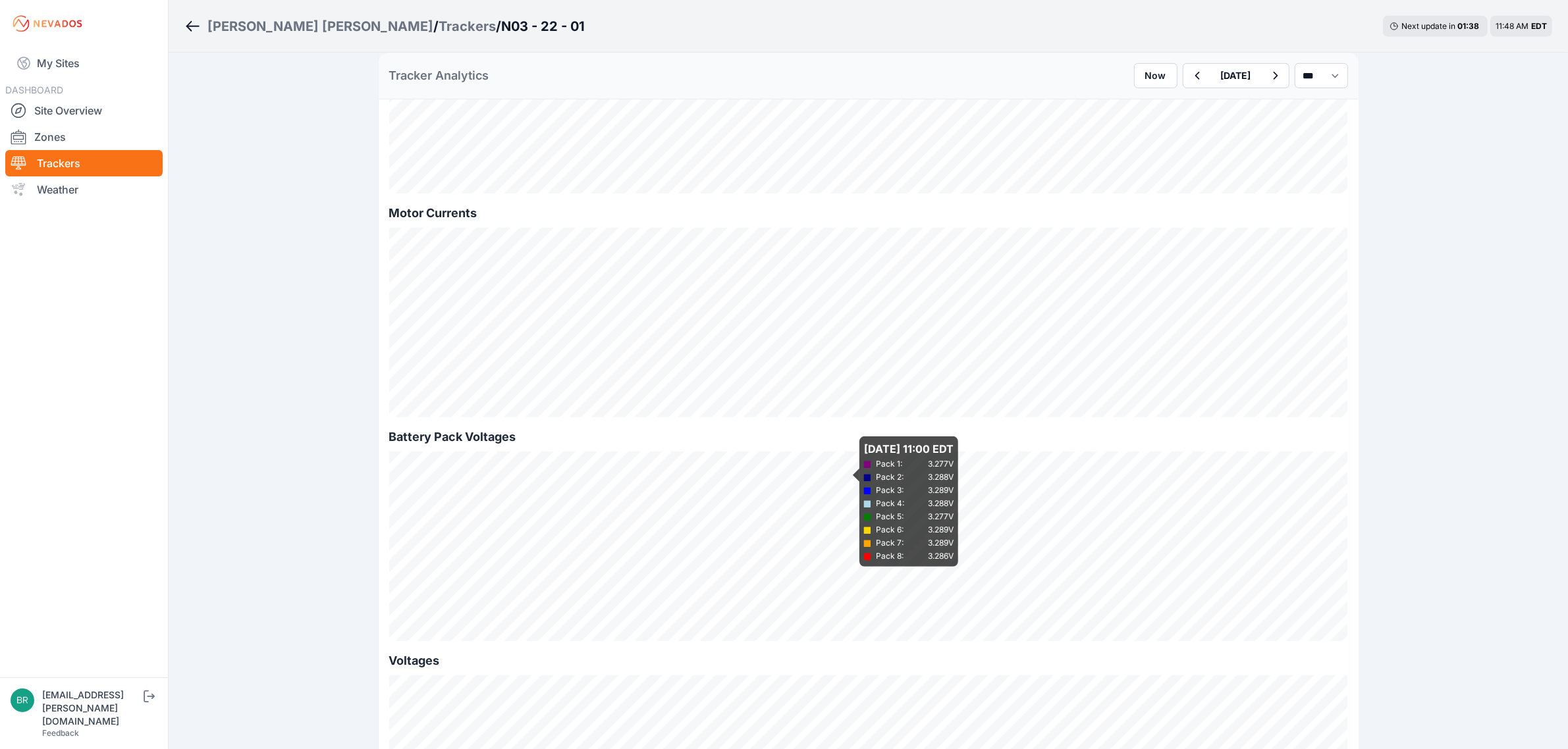
scroll to position [1234, 0]
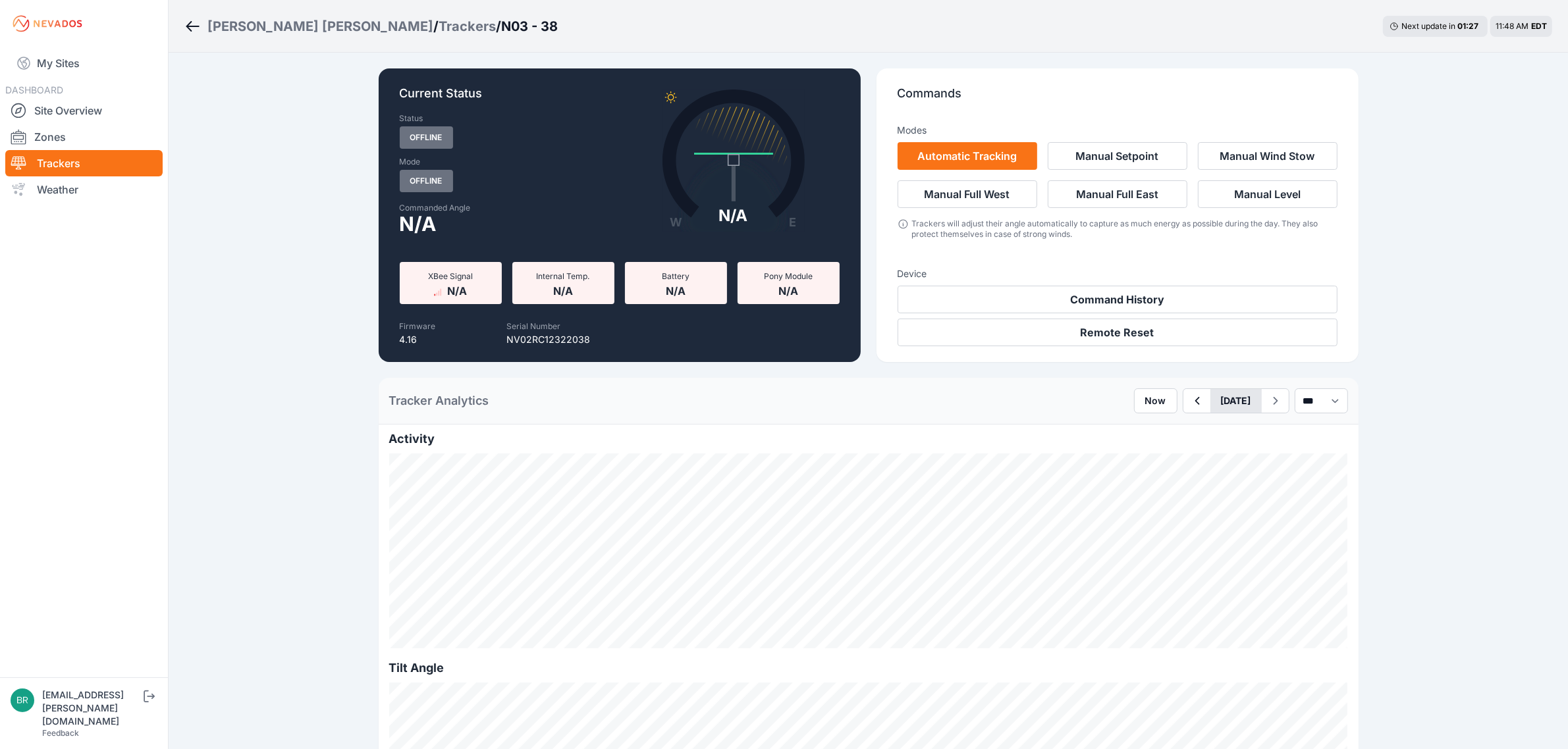
click at [1212, 406] on button "[DATE]" at bounding box center [1236, 401] width 52 height 24
click at [1174, 423] on button "Previous Month" at bounding box center [1185, 432] width 21 height 21
click at [1243, 538] on div "20" at bounding box center [1252, 537] width 17 height 17
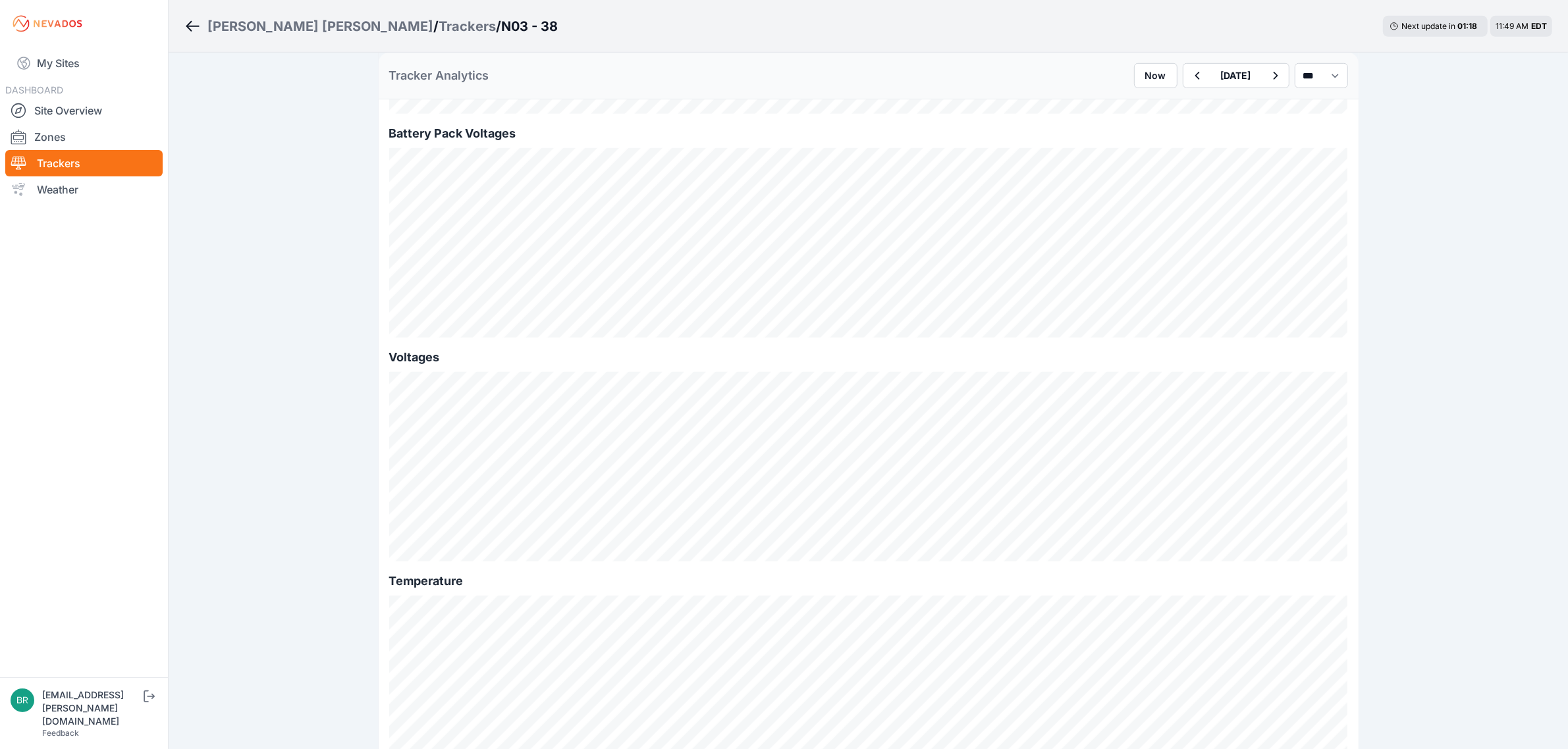
scroll to position [1234, 0]
type button "[DATE]"
click at [1211, 64] on button "[DATE]" at bounding box center [1236, 75] width 52 height 24
